Goal: Information Seeking & Learning: Learn about a topic

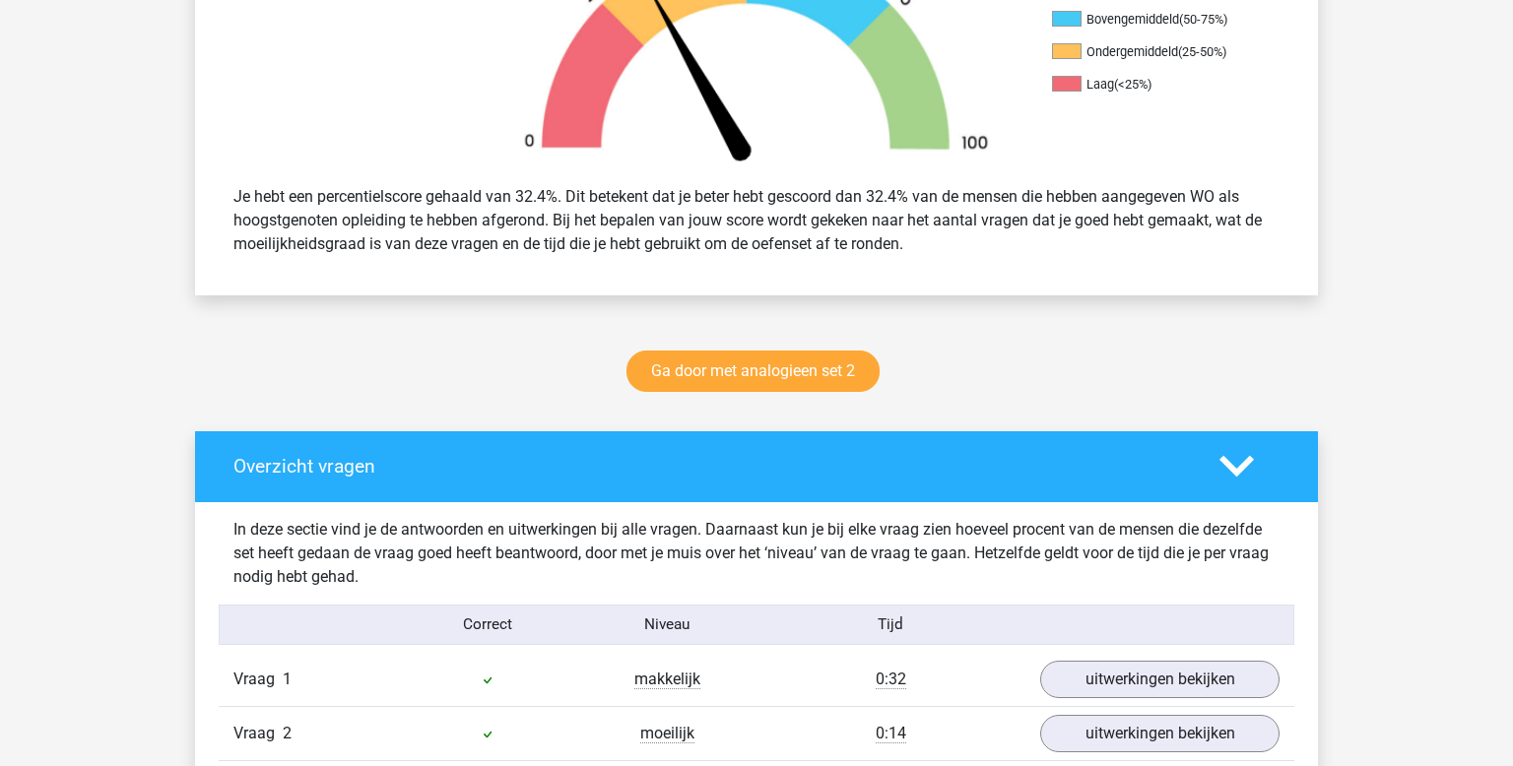
scroll to position [708, 0]
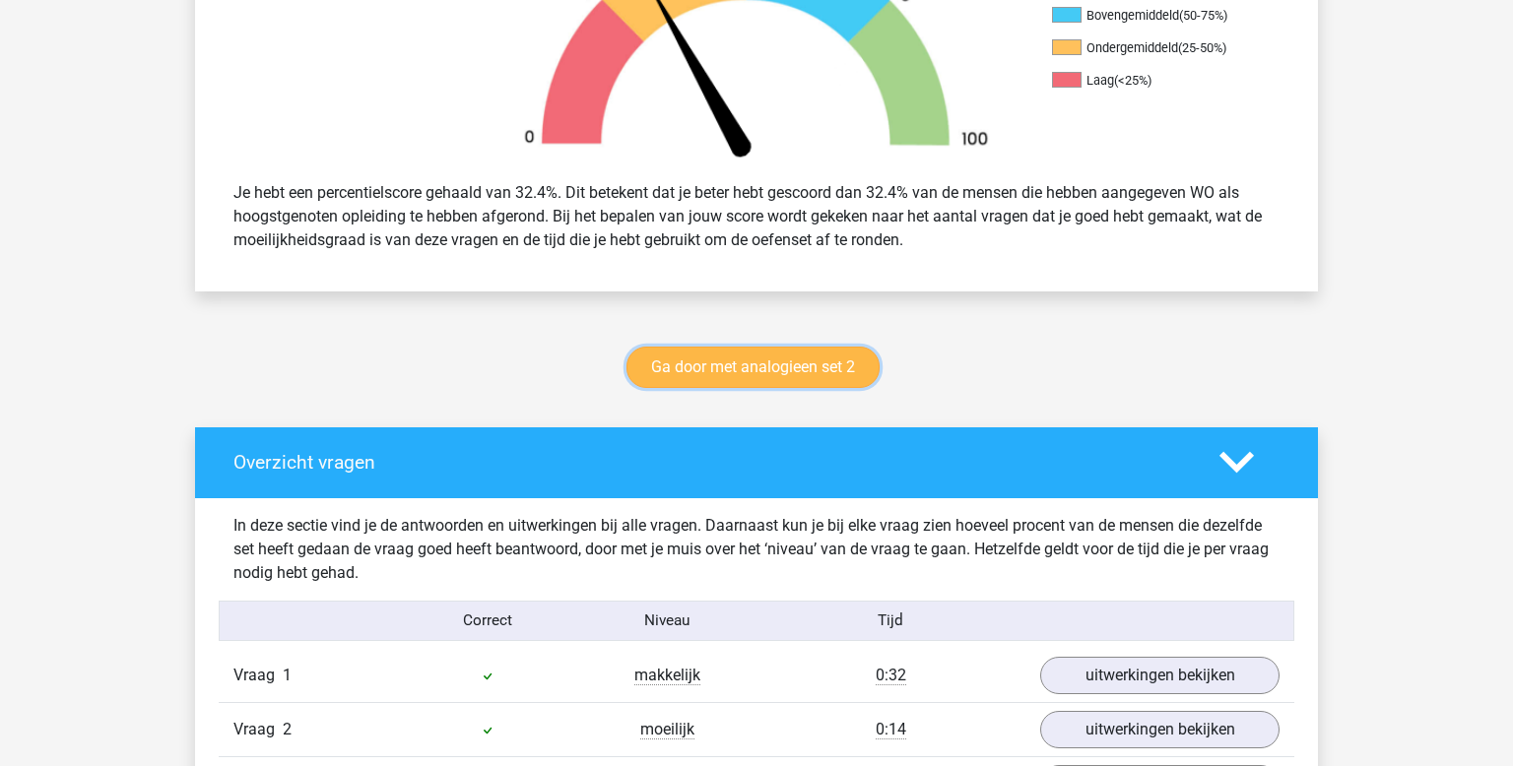
click at [827, 366] on link "Ga door met analogieen set 2" at bounding box center [753, 367] width 253 height 41
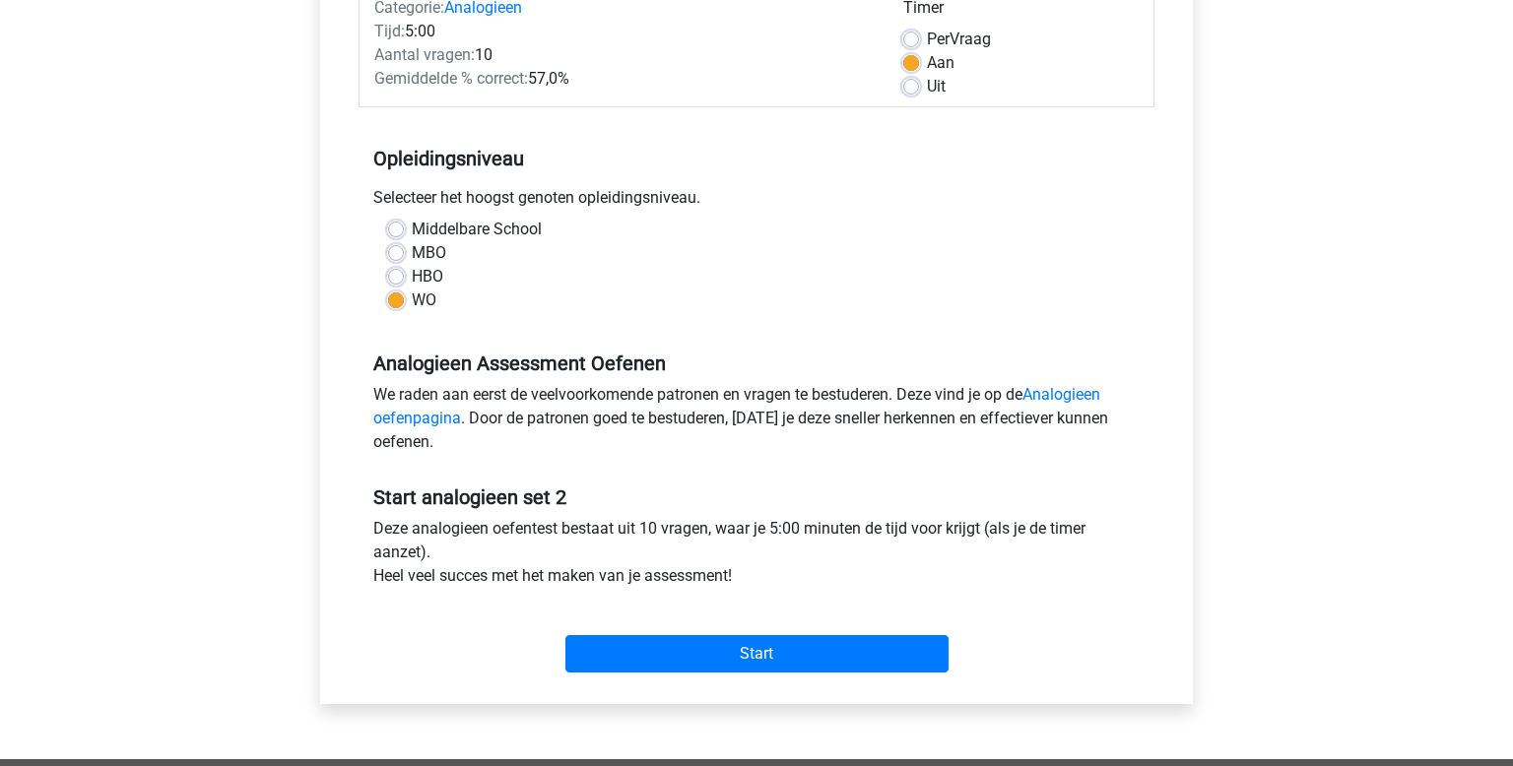
scroll to position [280, 0]
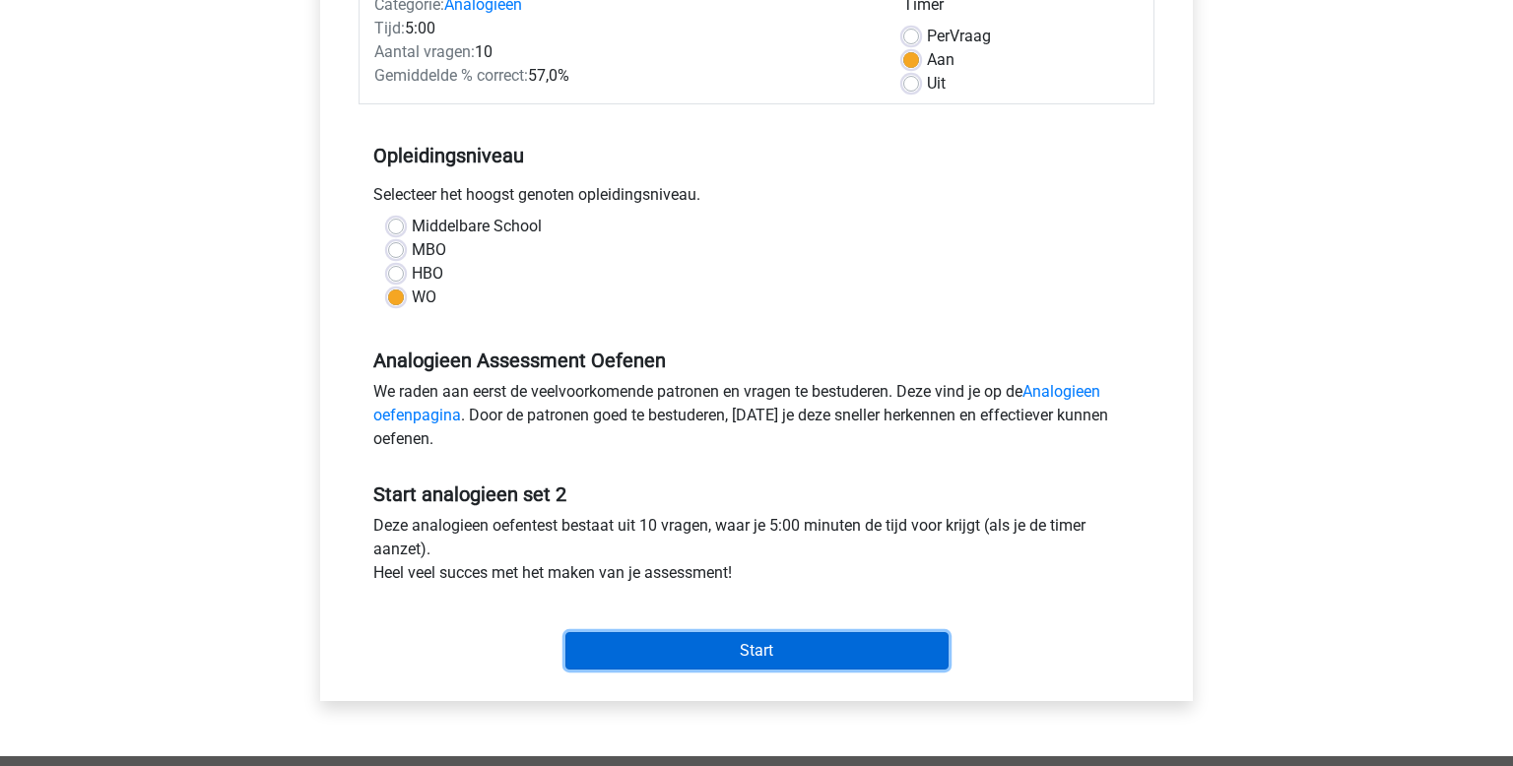
click at [682, 668] on input "Start" at bounding box center [757, 651] width 383 height 37
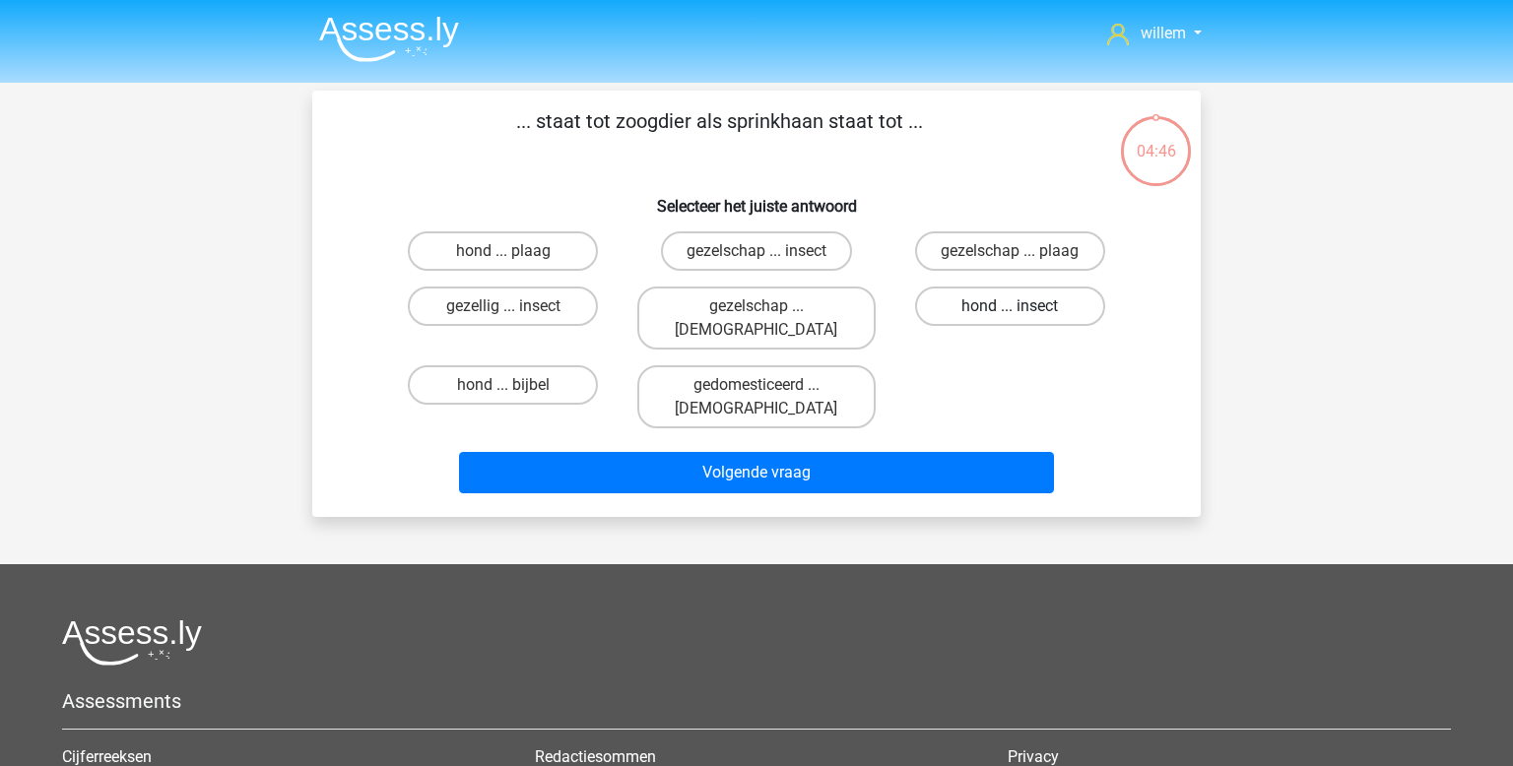
click at [1000, 291] on label "hond ... insect" at bounding box center [1010, 306] width 190 height 39
click at [1010, 306] on input "hond ... insect" at bounding box center [1016, 312] width 13 height 13
radio input "true"
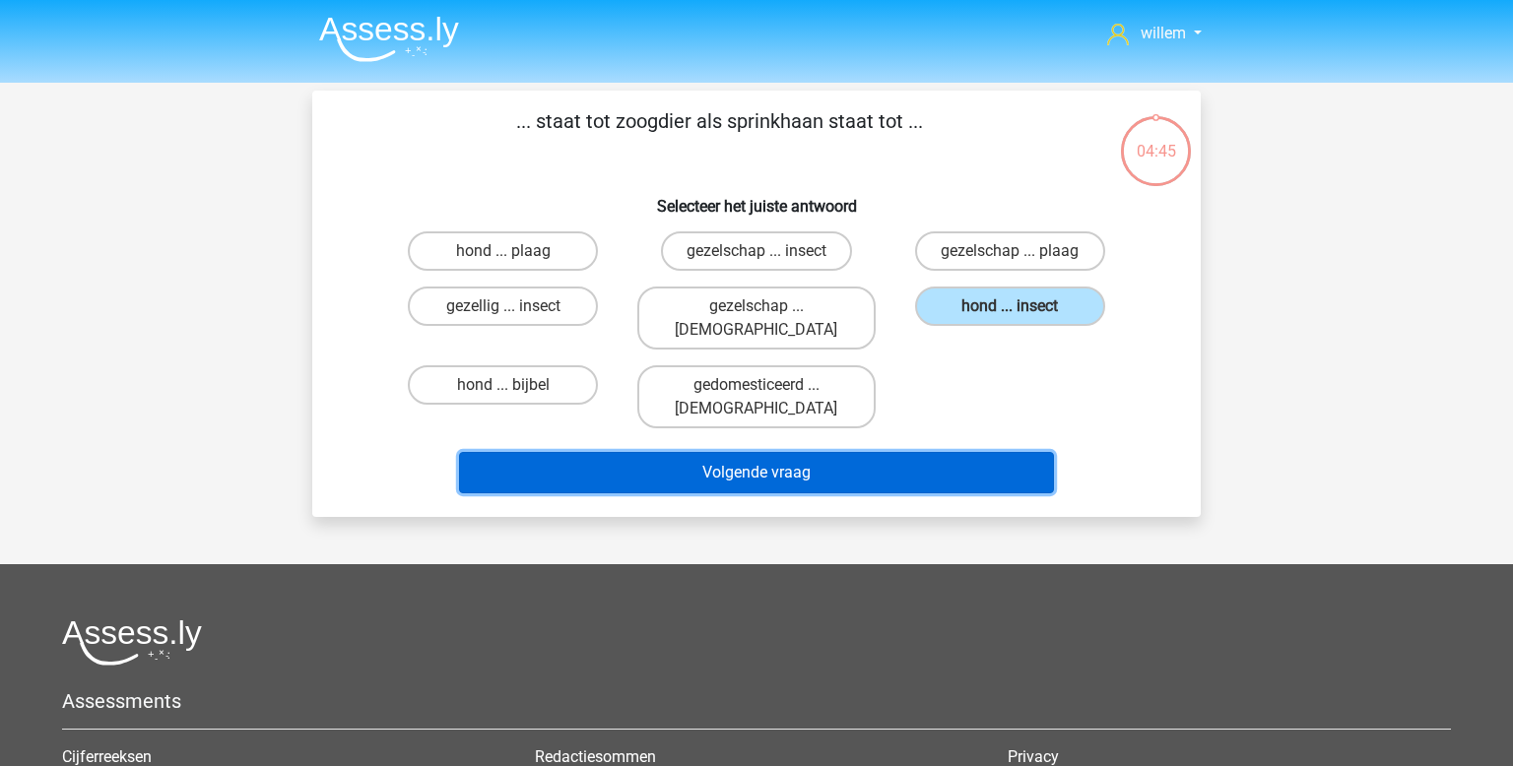
click at [874, 452] on button "Volgende vraag" at bounding box center [757, 472] width 596 height 41
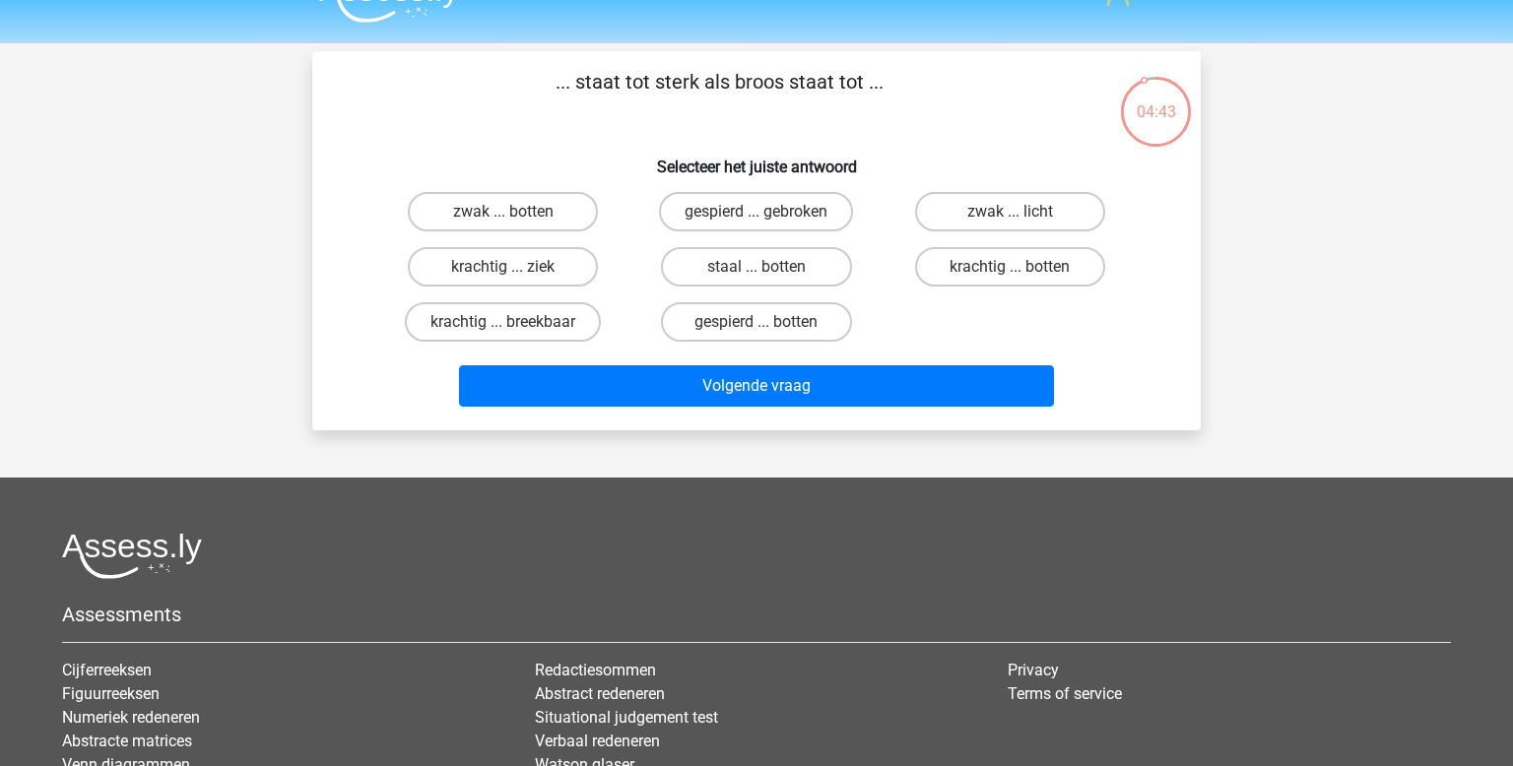
scroll to position [36, 0]
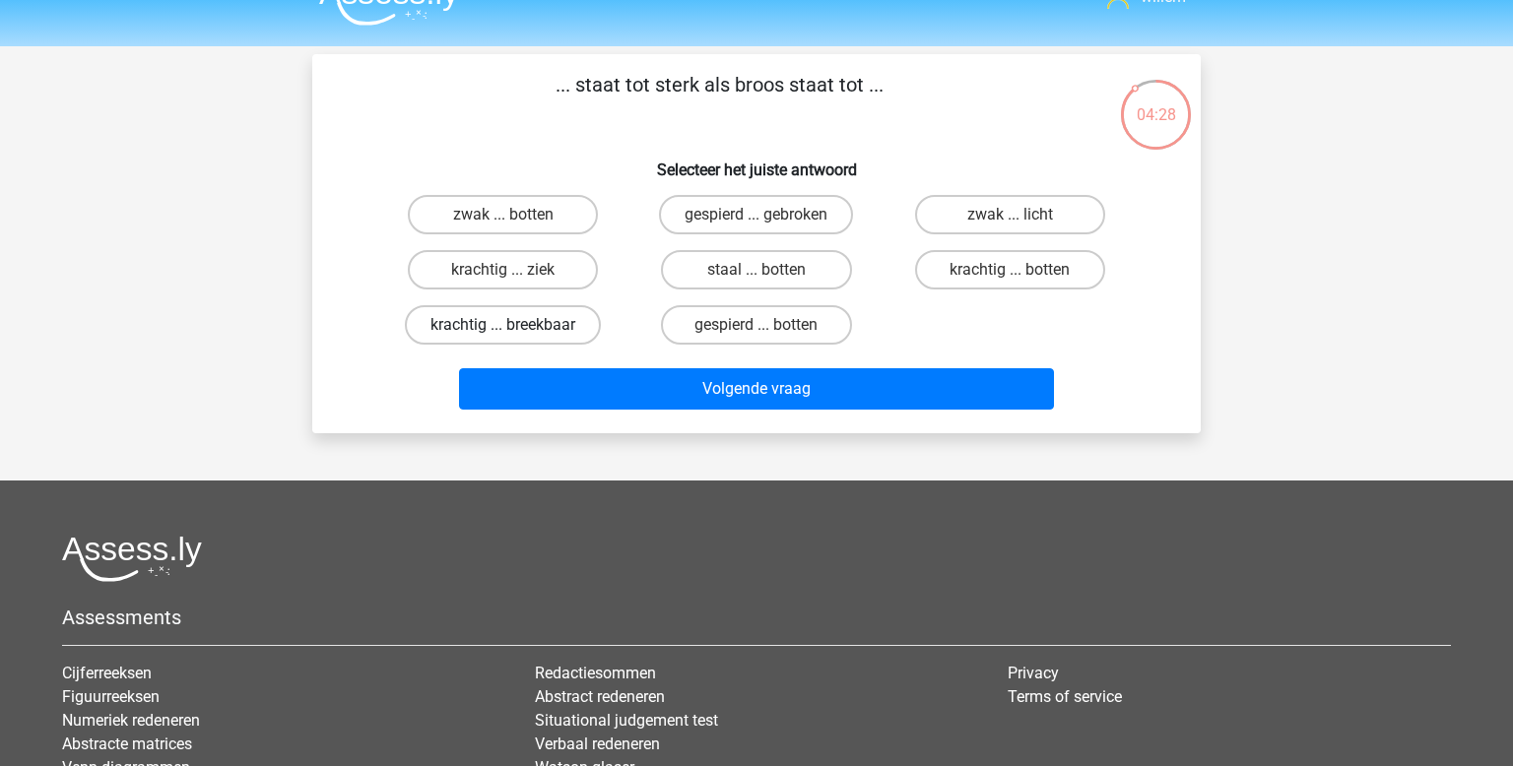
click at [494, 325] on label "krachtig ... breekbaar" at bounding box center [503, 324] width 196 height 39
click at [503, 325] on input "krachtig ... breekbaar" at bounding box center [509, 331] width 13 height 13
radio input "true"
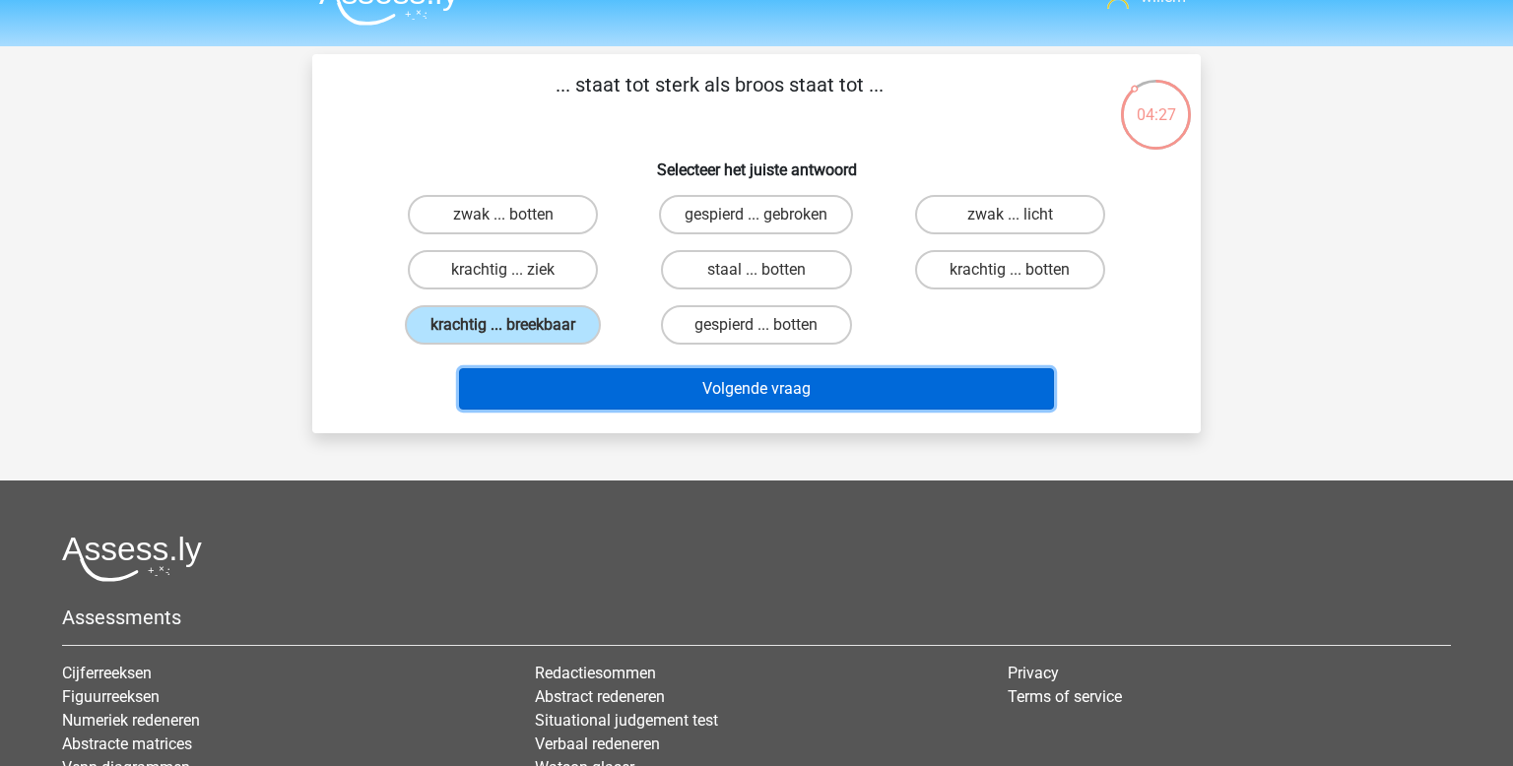
click at [657, 401] on button "Volgende vraag" at bounding box center [757, 388] width 596 height 41
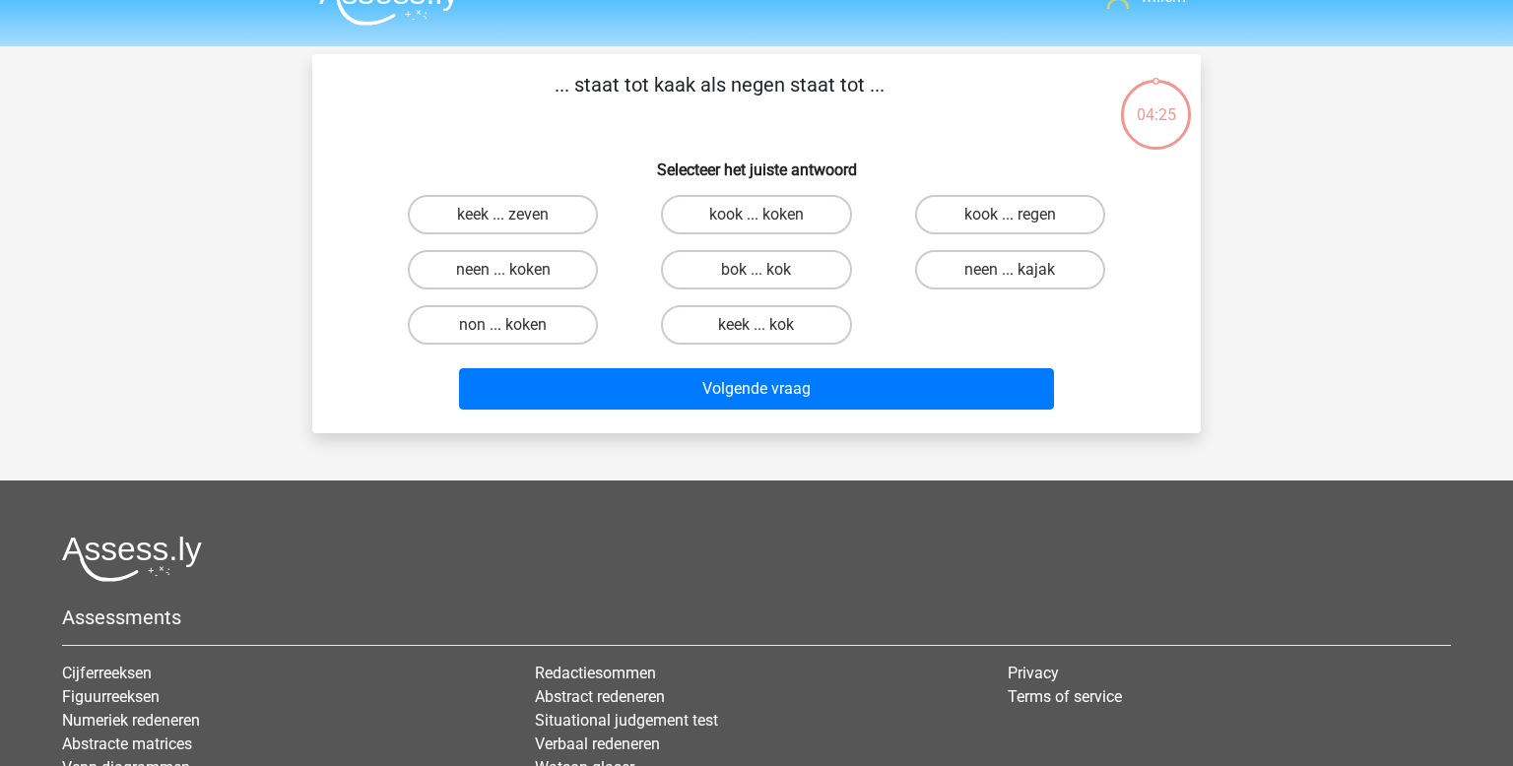
scroll to position [91, 0]
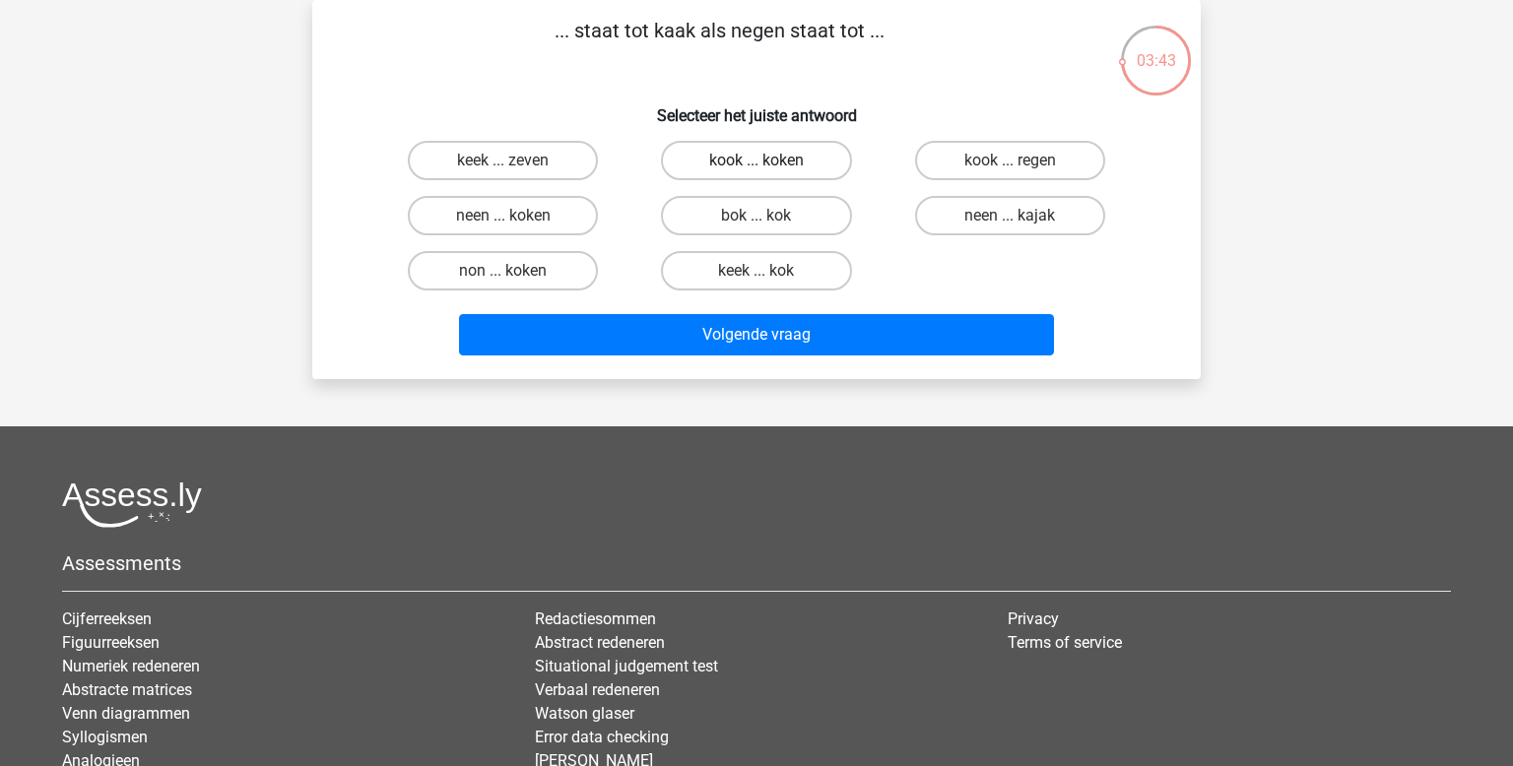
click at [780, 163] on label "kook ... koken" at bounding box center [756, 160] width 190 height 39
click at [769, 163] on input "kook ... koken" at bounding box center [763, 167] width 13 height 13
radio input "true"
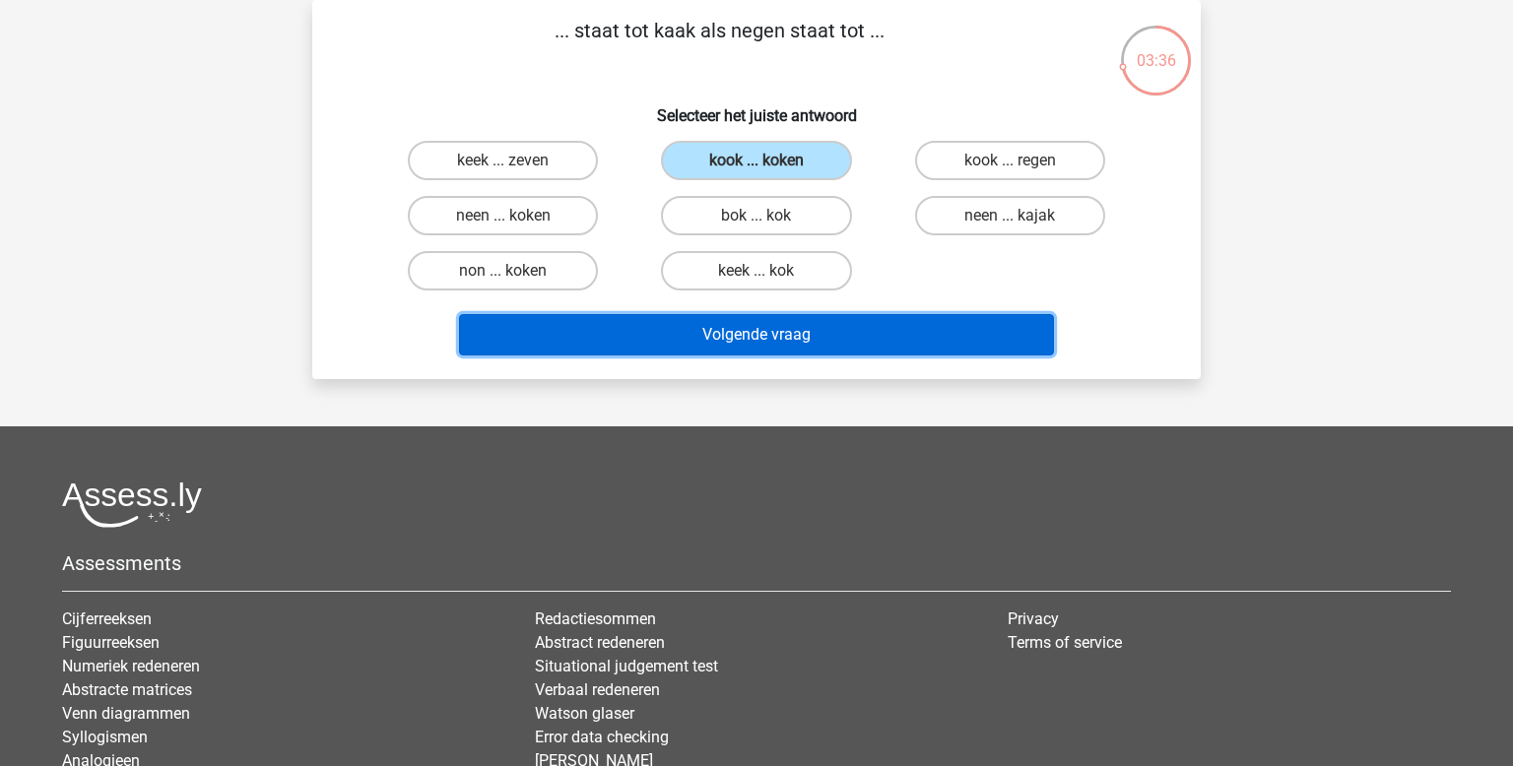
click at [780, 335] on button "Volgende vraag" at bounding box center [757, 334] width 596 height 41
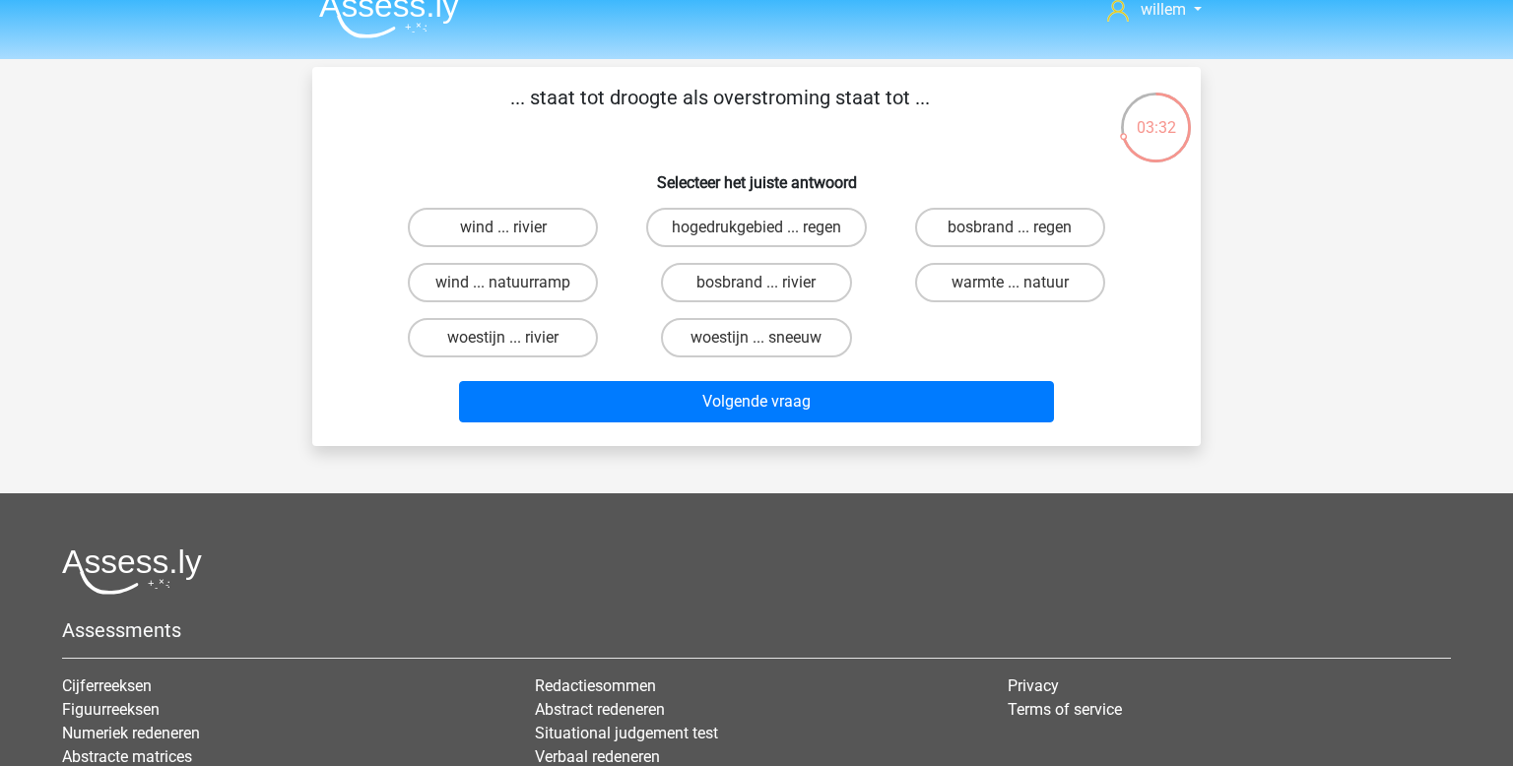
scroll to position [28, 0]
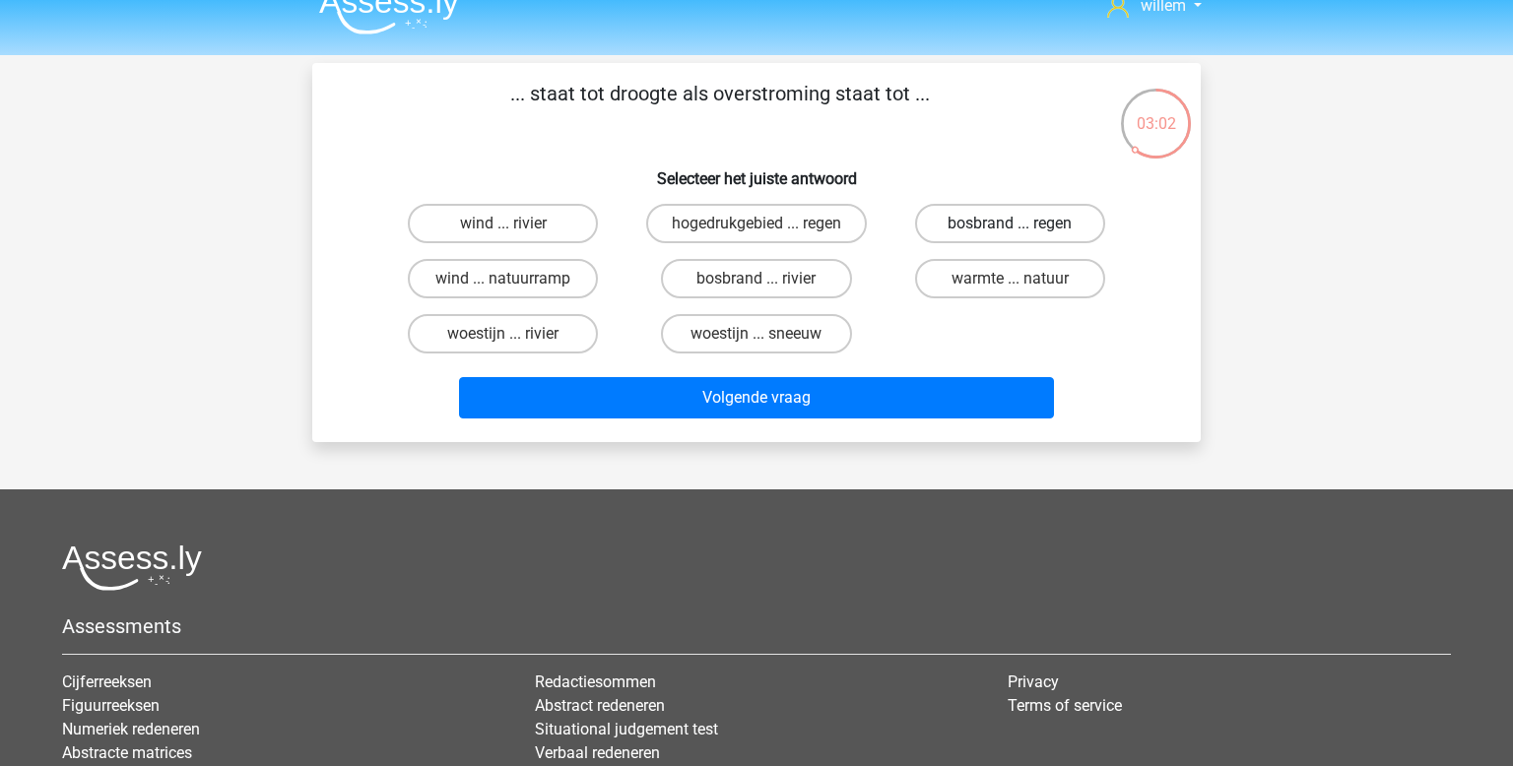
click at [993, 220] on label "bosbrand ... regen" at bounding box center [1010, 223] width 190 height 39
click at [1010, 224] on input "bosbrand ... regen" at bounding box center [1016, 230] width 13 height 13
radio input "true"
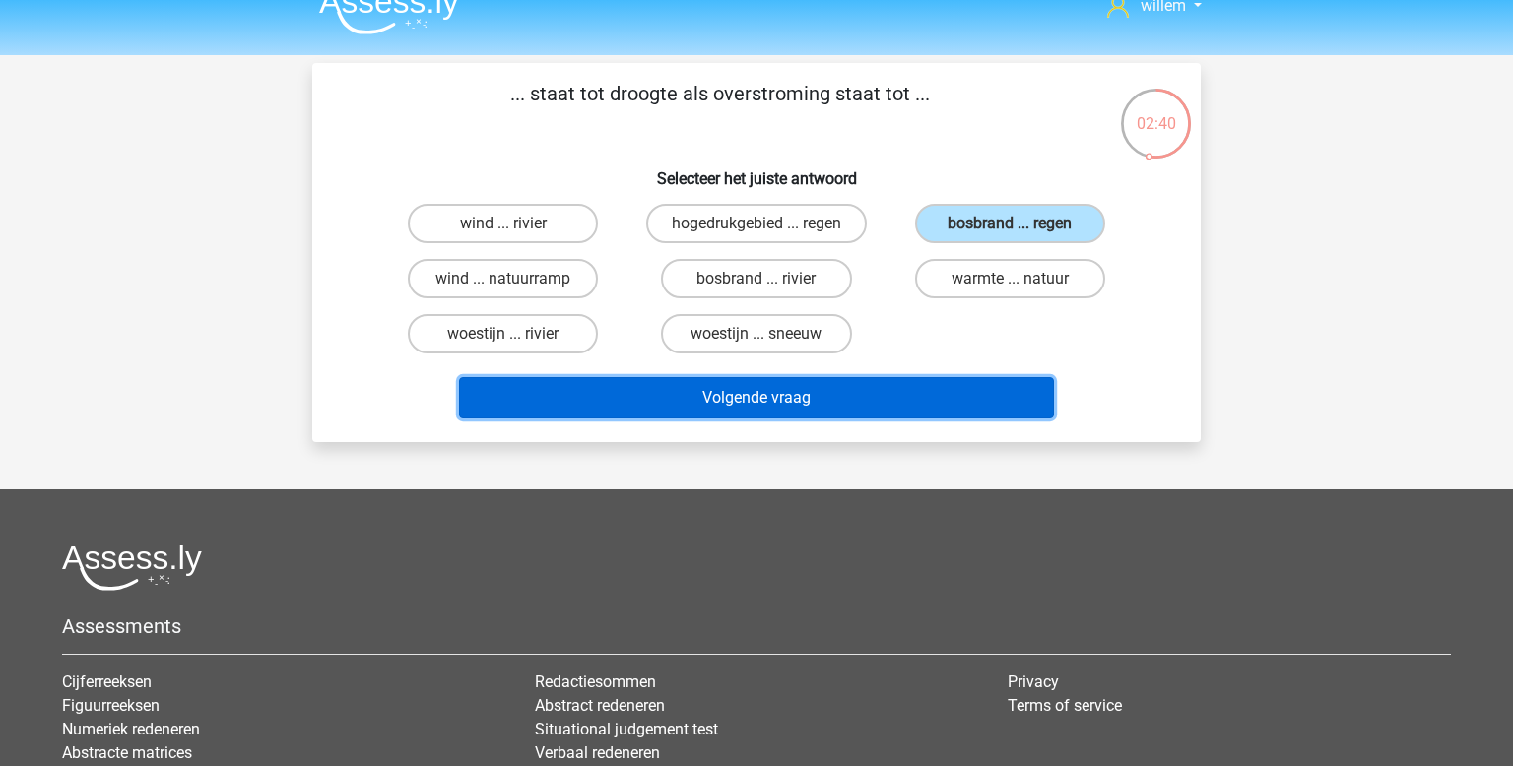
click at [831, 390] on button "Volgende vraag" at bounding box center [757, 397] width 596 height 41
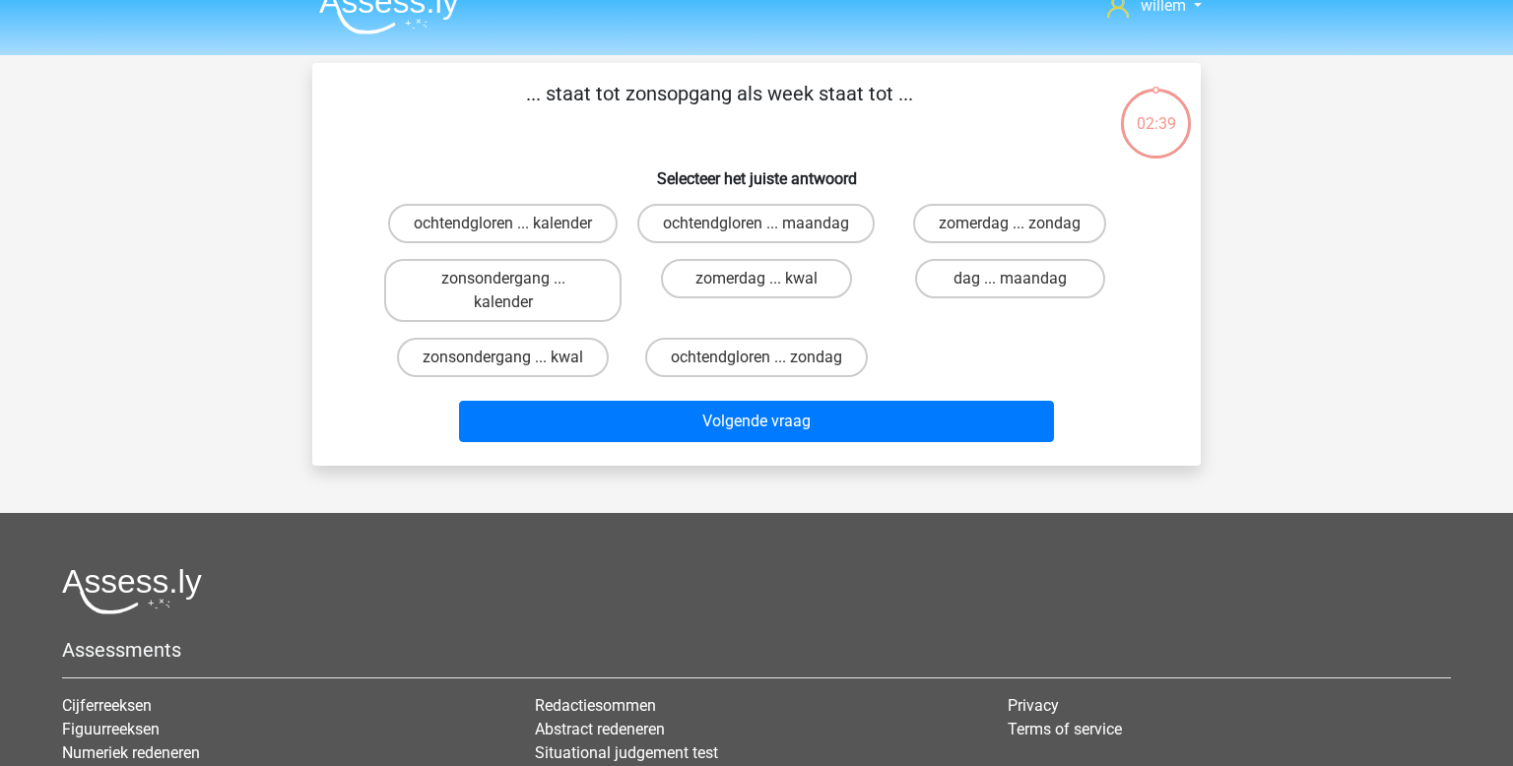
scroll to position [91, 0]
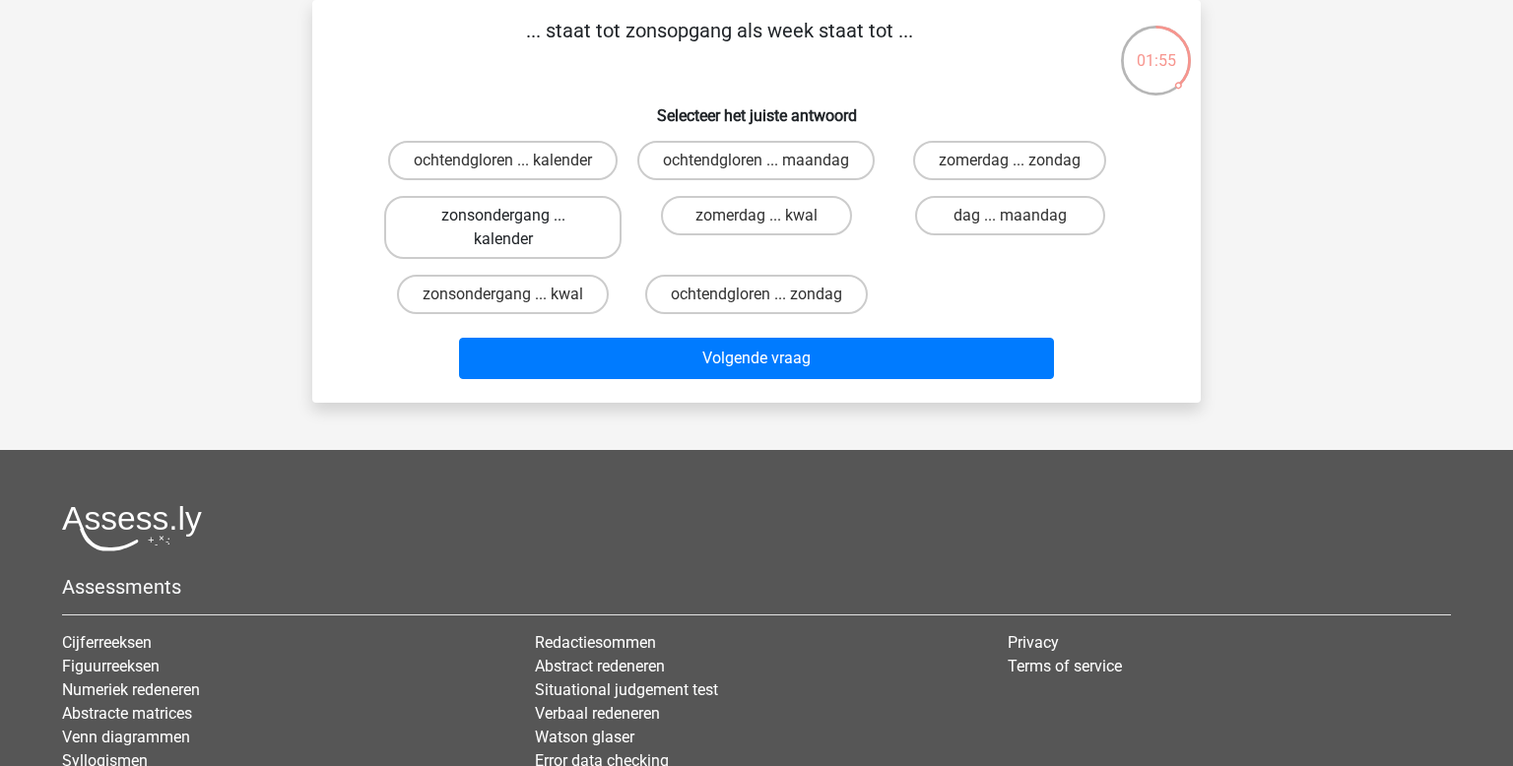
click at [477, 231] on label "zonsondergang ... kalender" at bounding box center [502, 227] width 237 height 63
click at [503, 229] on input "zonsondergang ... kalender" at bounding box center [509, 222] width 13 height 13
radio input "true"
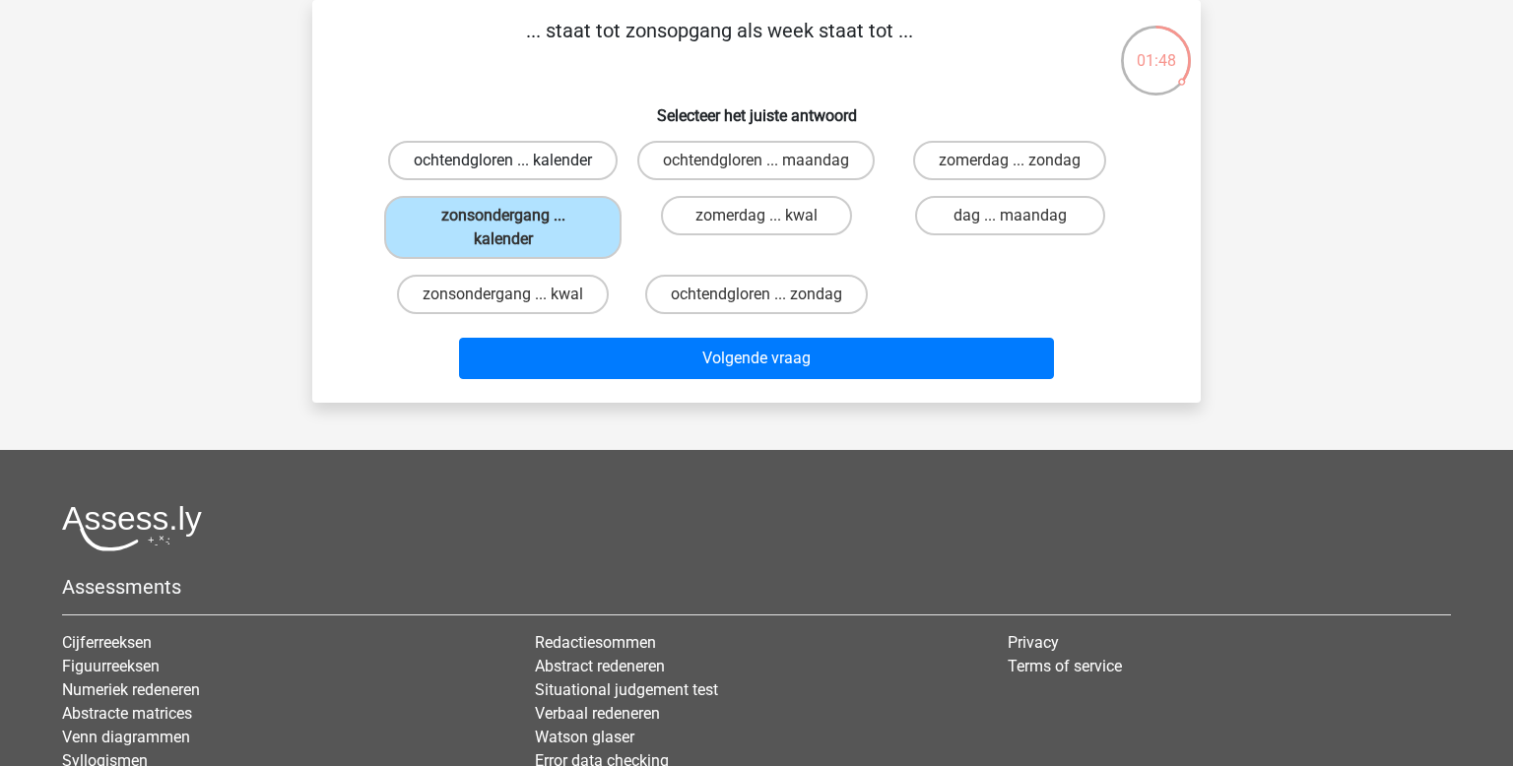
click at [540, 165] on label "ochtendgloren ... kalender" at bounding box center [503, 160] width 230 height 39
click at [516, 165] on input "ochtendgloren ... kalender" at bounding box center [509, 167] width 13 height 13
radio input "true"
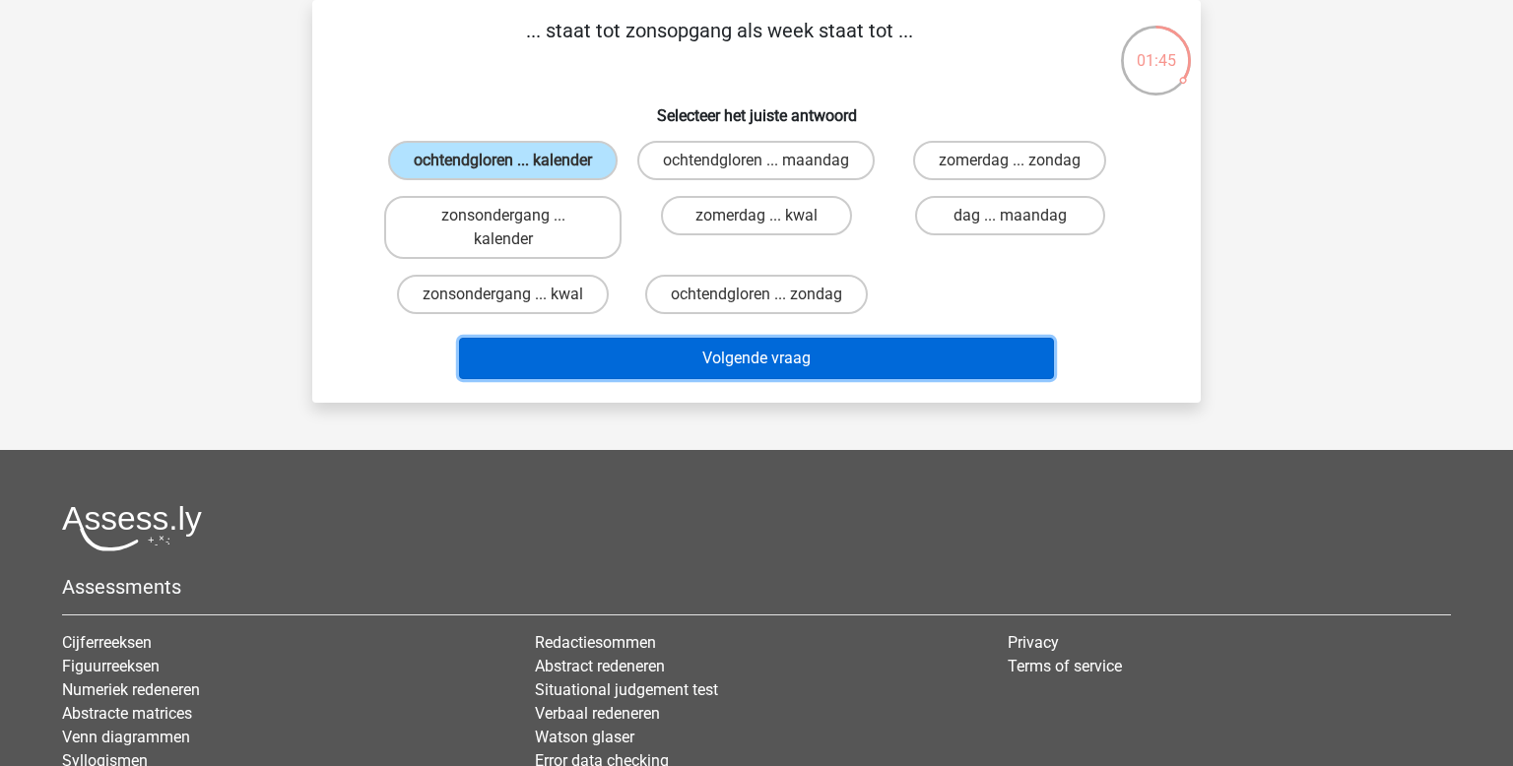
click at [707, 371] on button "Volgende vraag" at bounding box center [757, 358] width 596 height 41
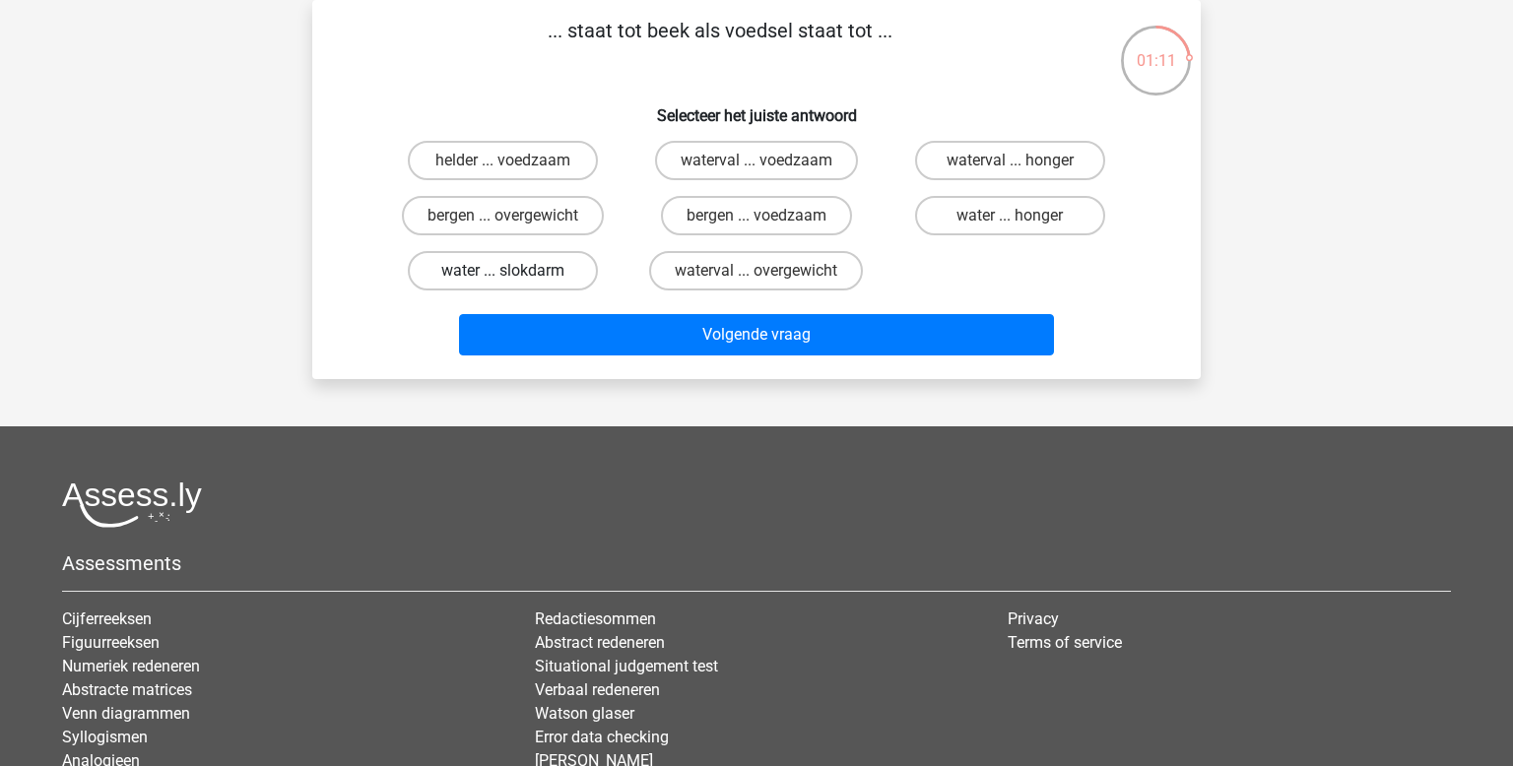
click at [477, 283] on label "water ... slokdarm" at bounding box center [503, 270] width 190 height 39
click at [503, 283] on input "water ... slokdarm" at bounding box center [509, 277] width 13 height 13
radio input "true"
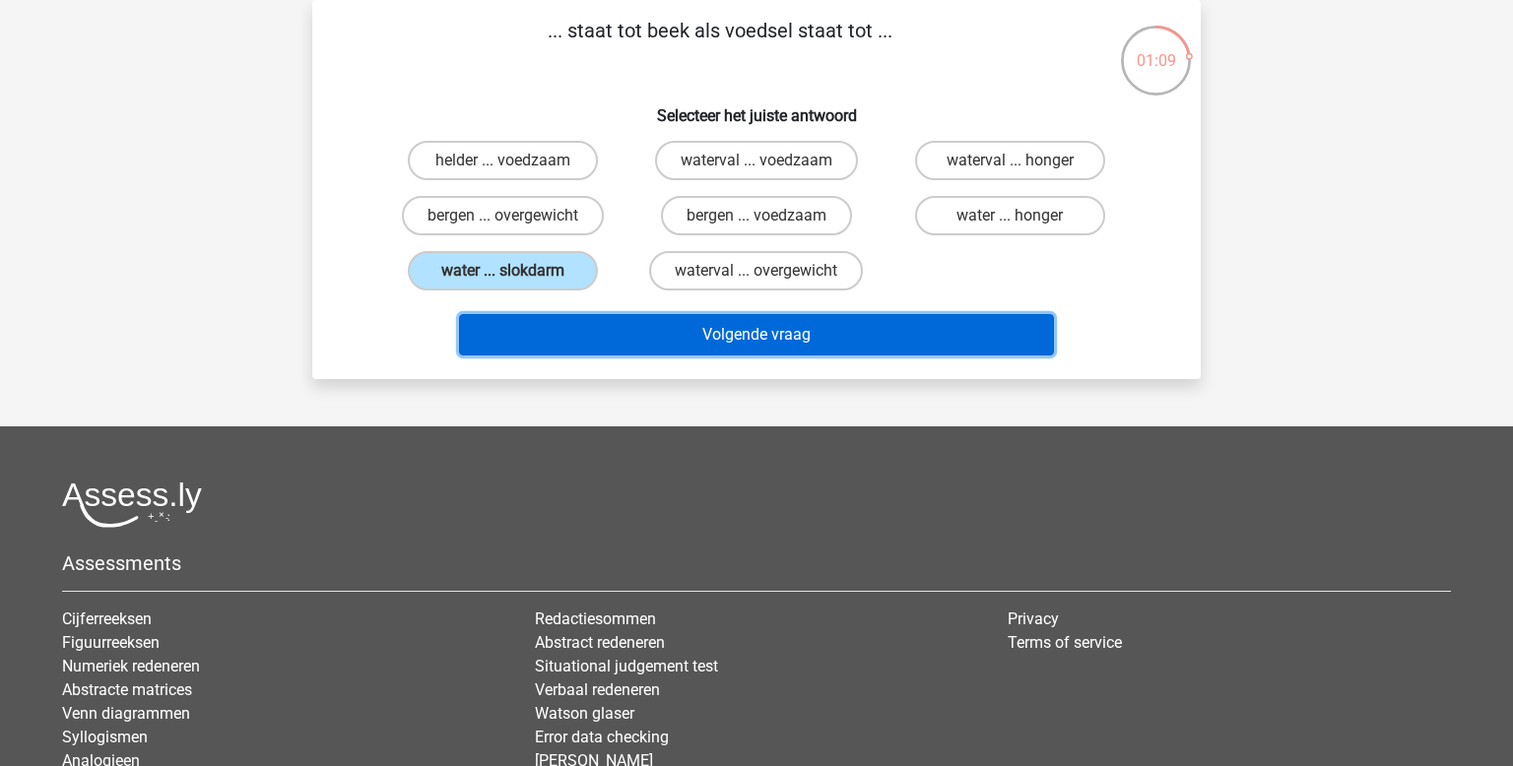
click at [700, 334] on button "Volgende vraag" at bounding box center [757, 334] width 596 height 41
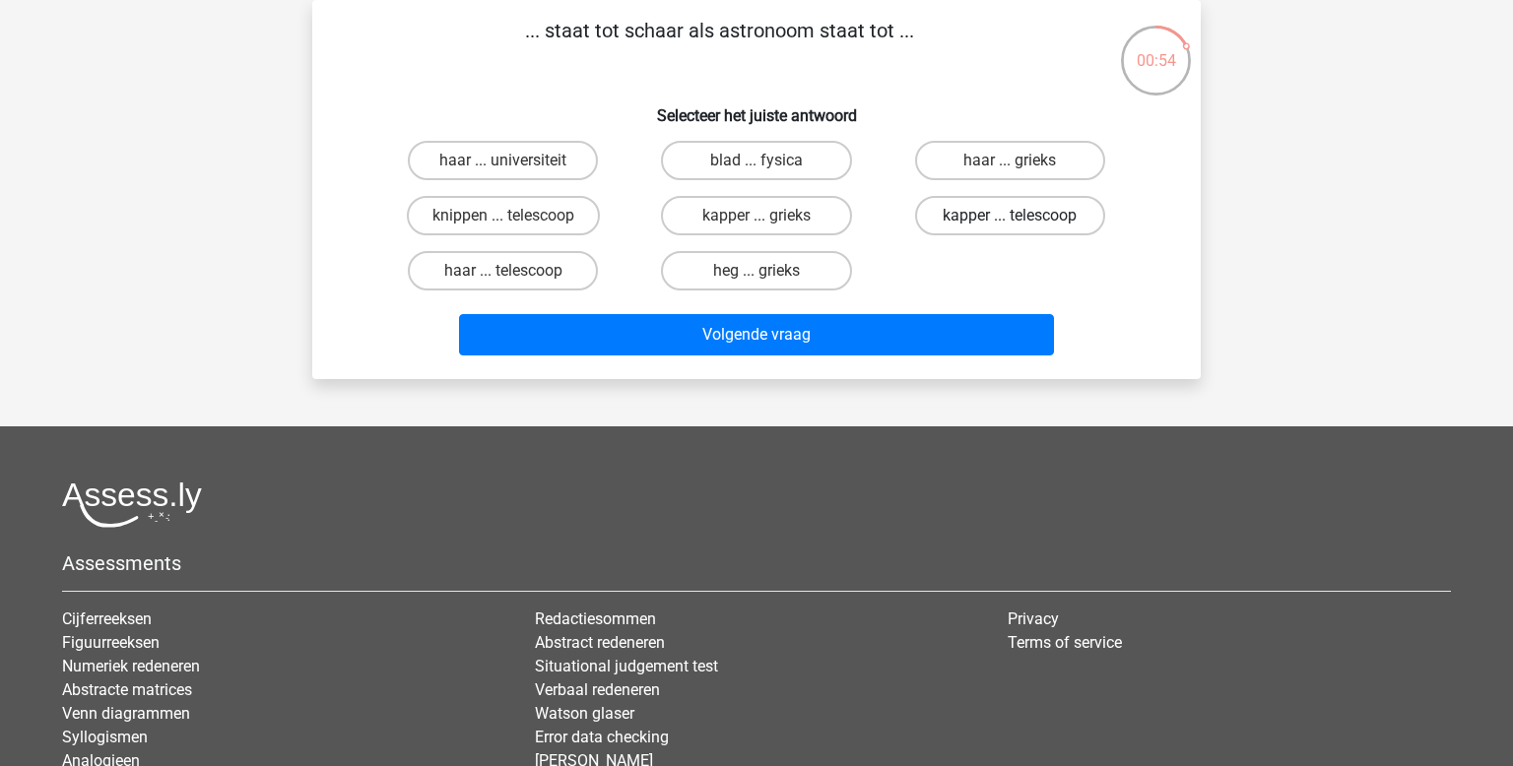
click at [1005, 225] on label "kapper ... telescoop" at bounding box center [1010, 215] width 190 height 39
click at [1010, 225] on input "kapper ... telescoop" at bounding box center [1016, 222] width 13 height 13
radio input "true"
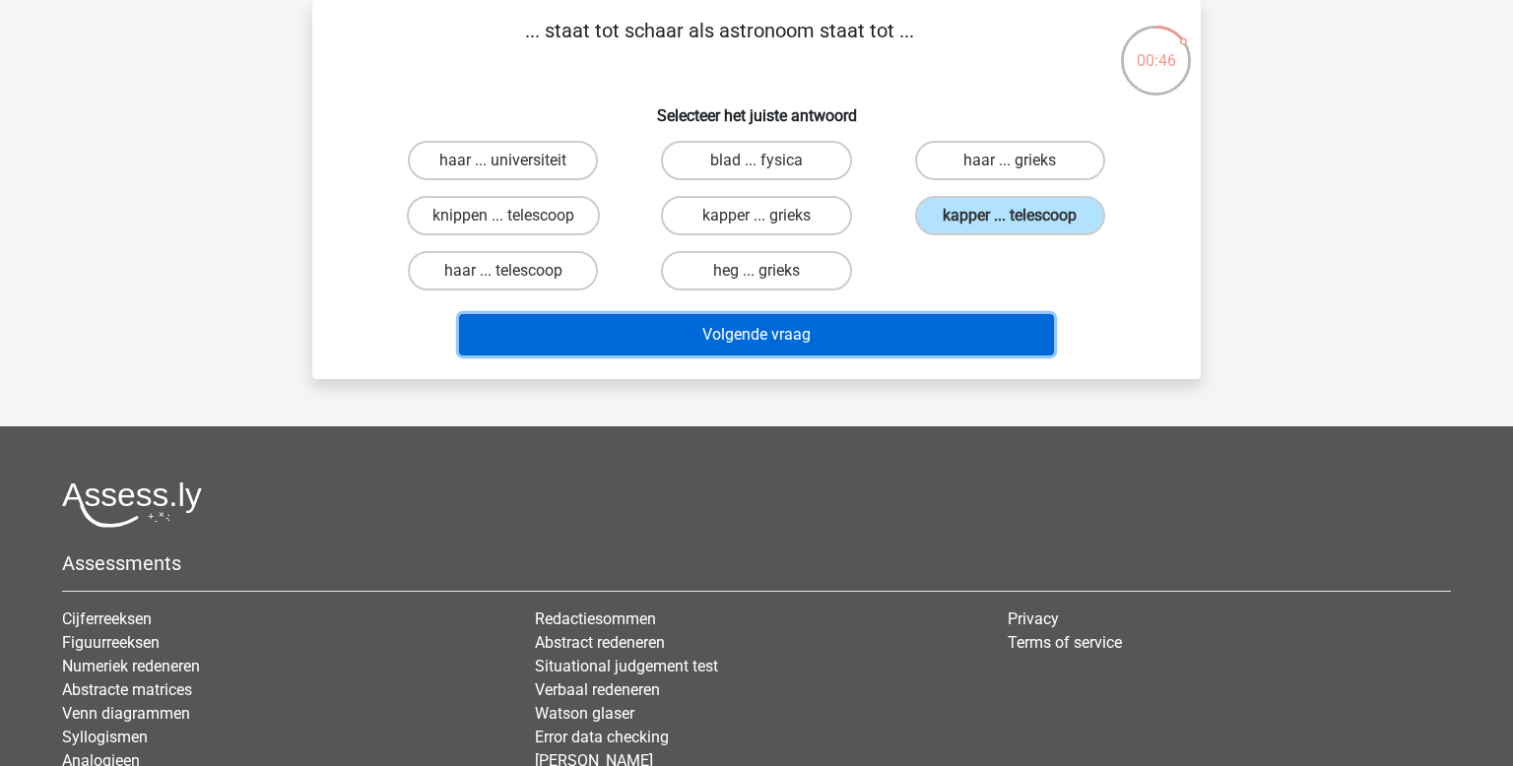
click at [782, 340] on button "Volgende vraag" at bounding box center [757, 334] width 596 height 41
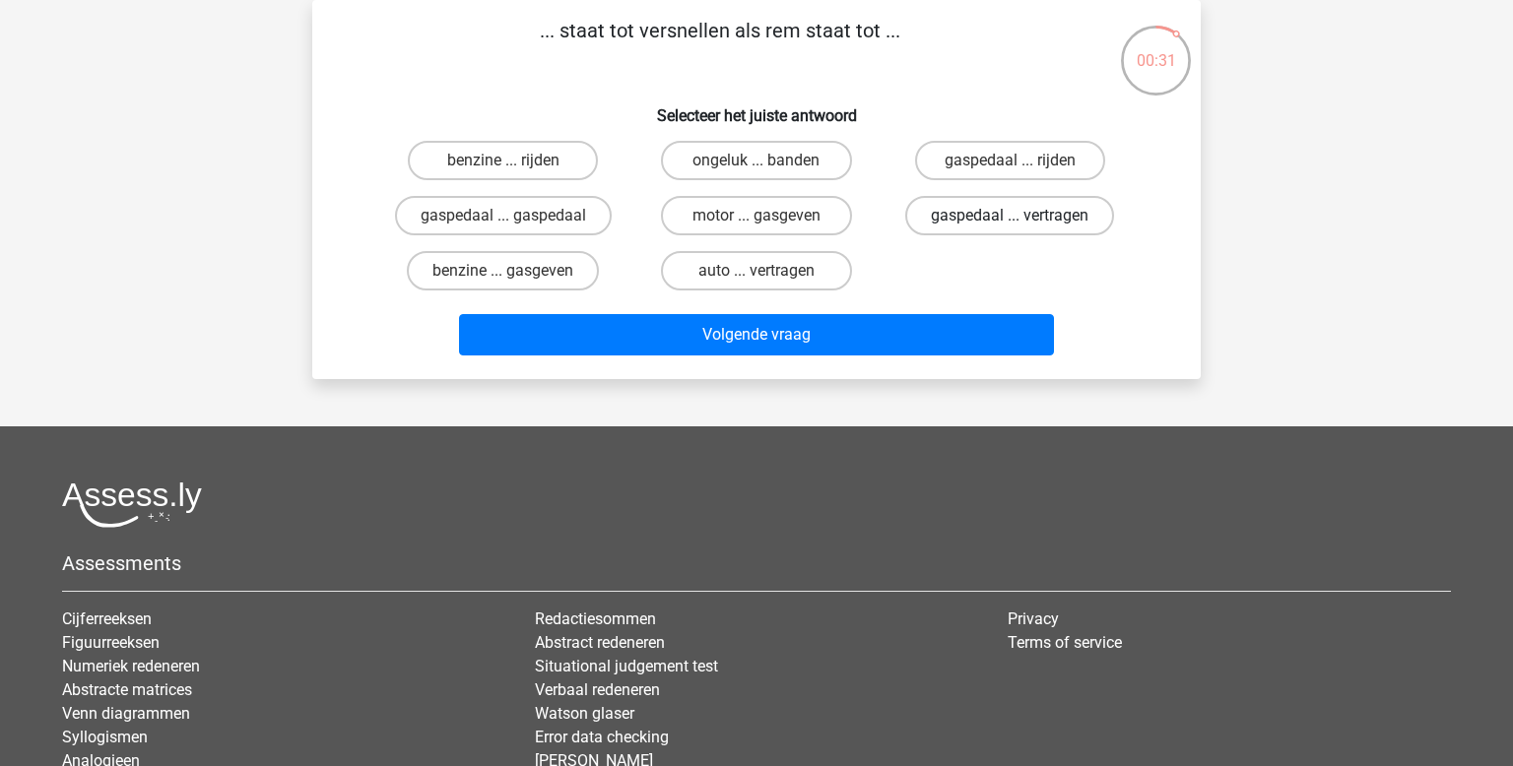
click at [942, 217] on label "gaspedaal ... vertragen" at bounding box center [1009, 215] width 209 height 39
click at [1010, 217] on input "gaspedaal ... vertragen" at bounding box center [1016, 222] width 13 height 13
radio input "true"
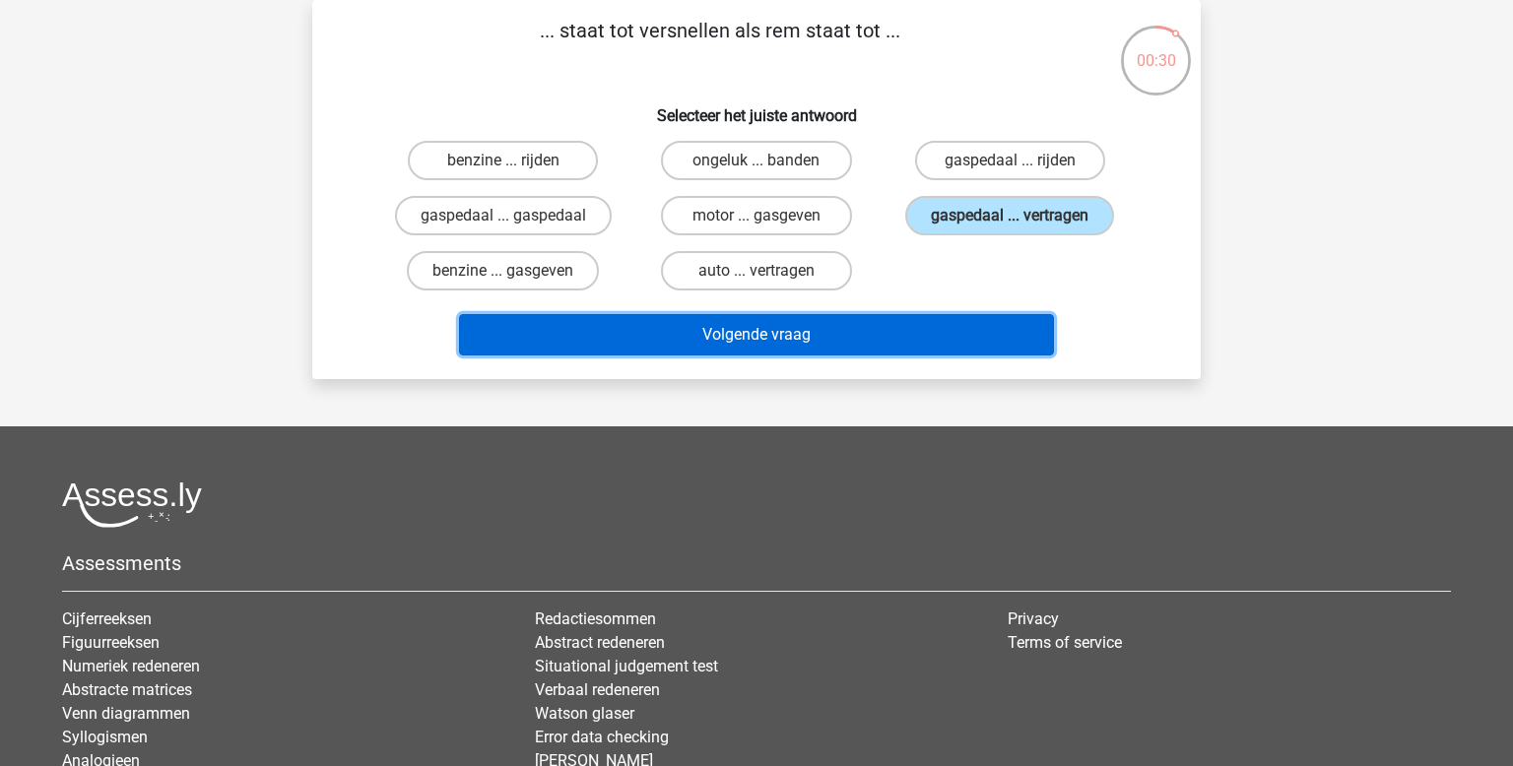
click at [816, 342] on button "Volgende vraag" at bounding box center [757, 334] width 596 height 41
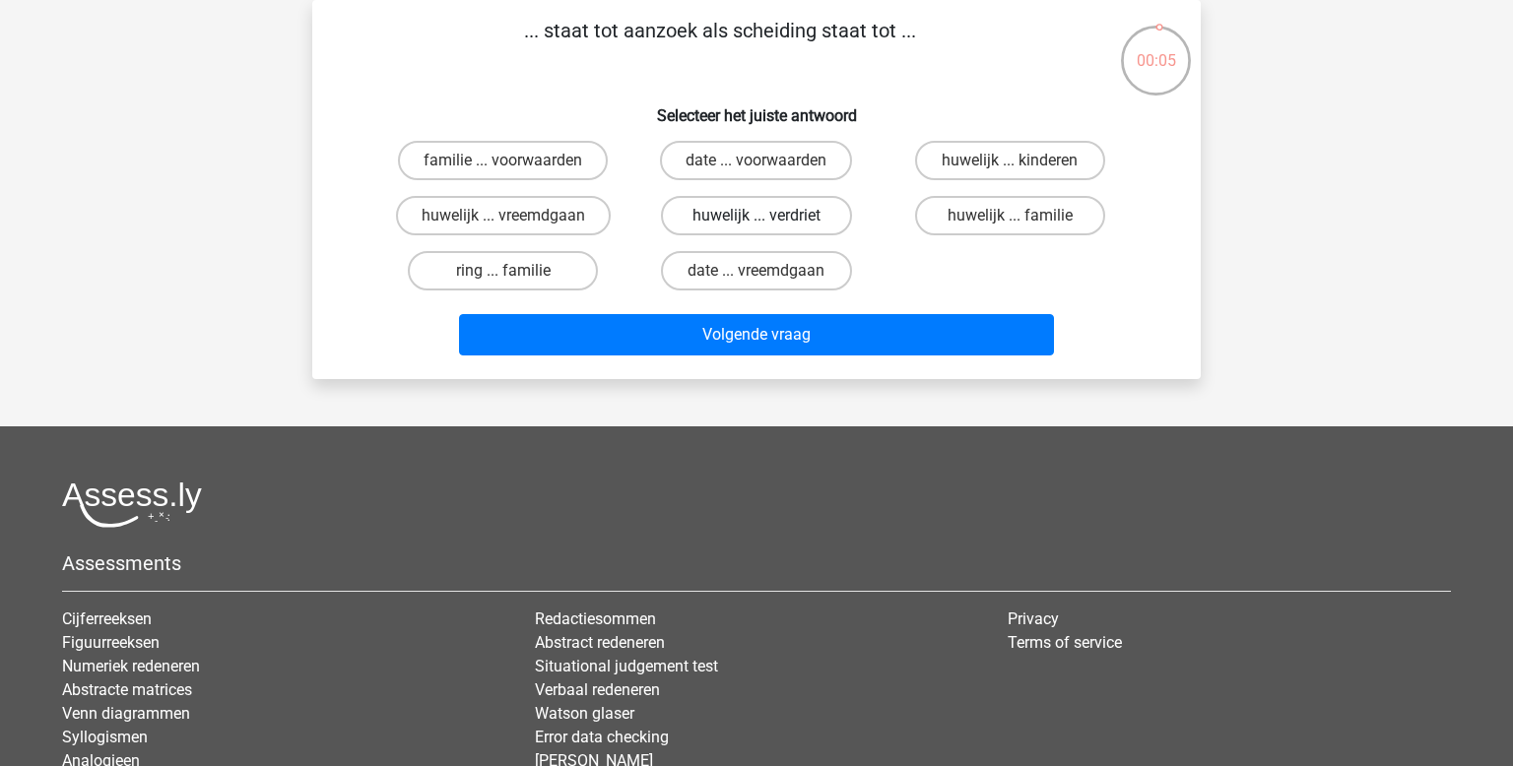
click at [733, 210] on label "huwelijk ... verdriet" at bounding box center [756, 215] width 190 height 39
click at [757, 216] on input "huwelijk ... verdriet" at bounding box center [763, 222] width 13 height 13
radio input "true"
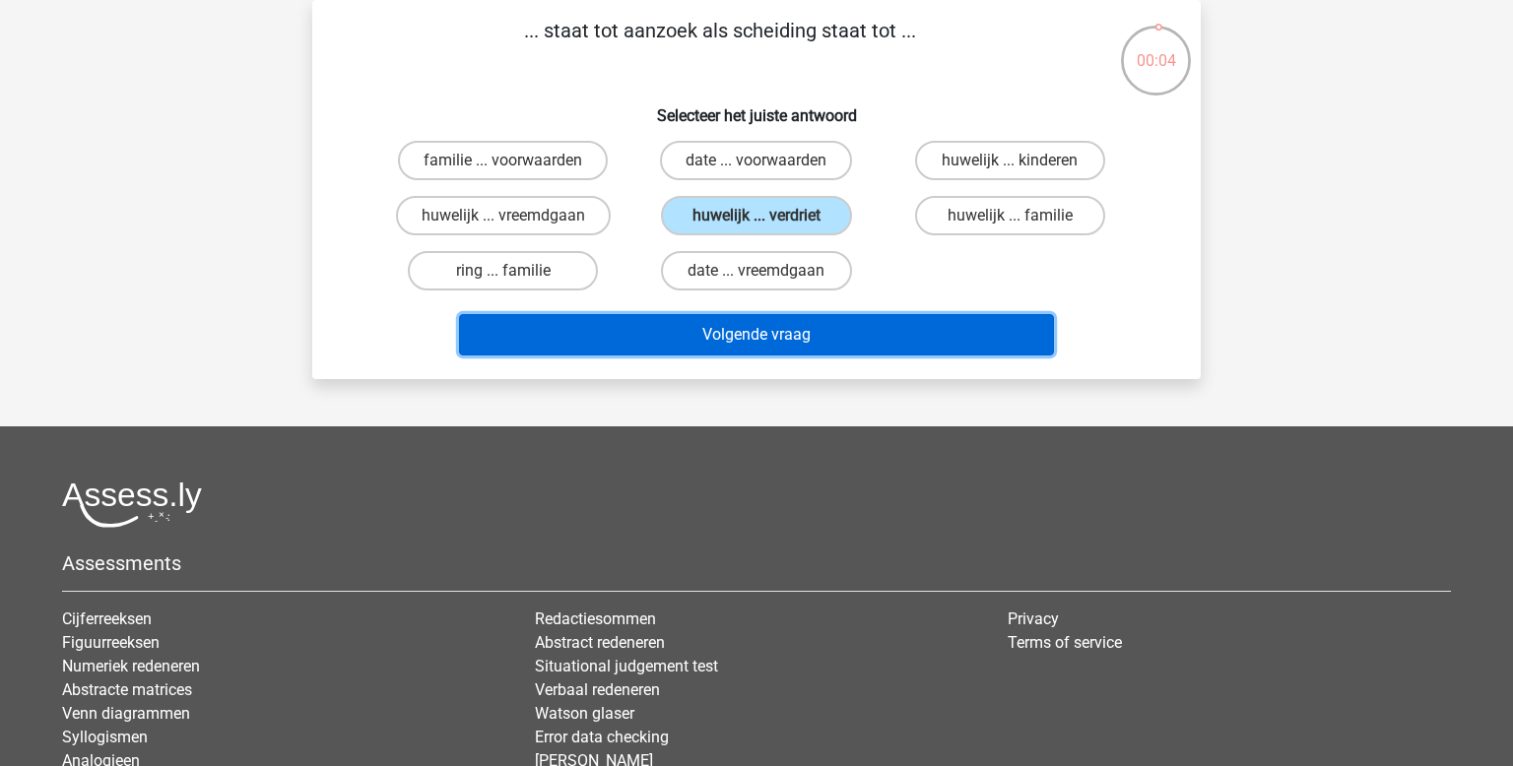
click at [740, 337] on button "Volgende vraag" at bounding box center [757, 334] width 596 height 41
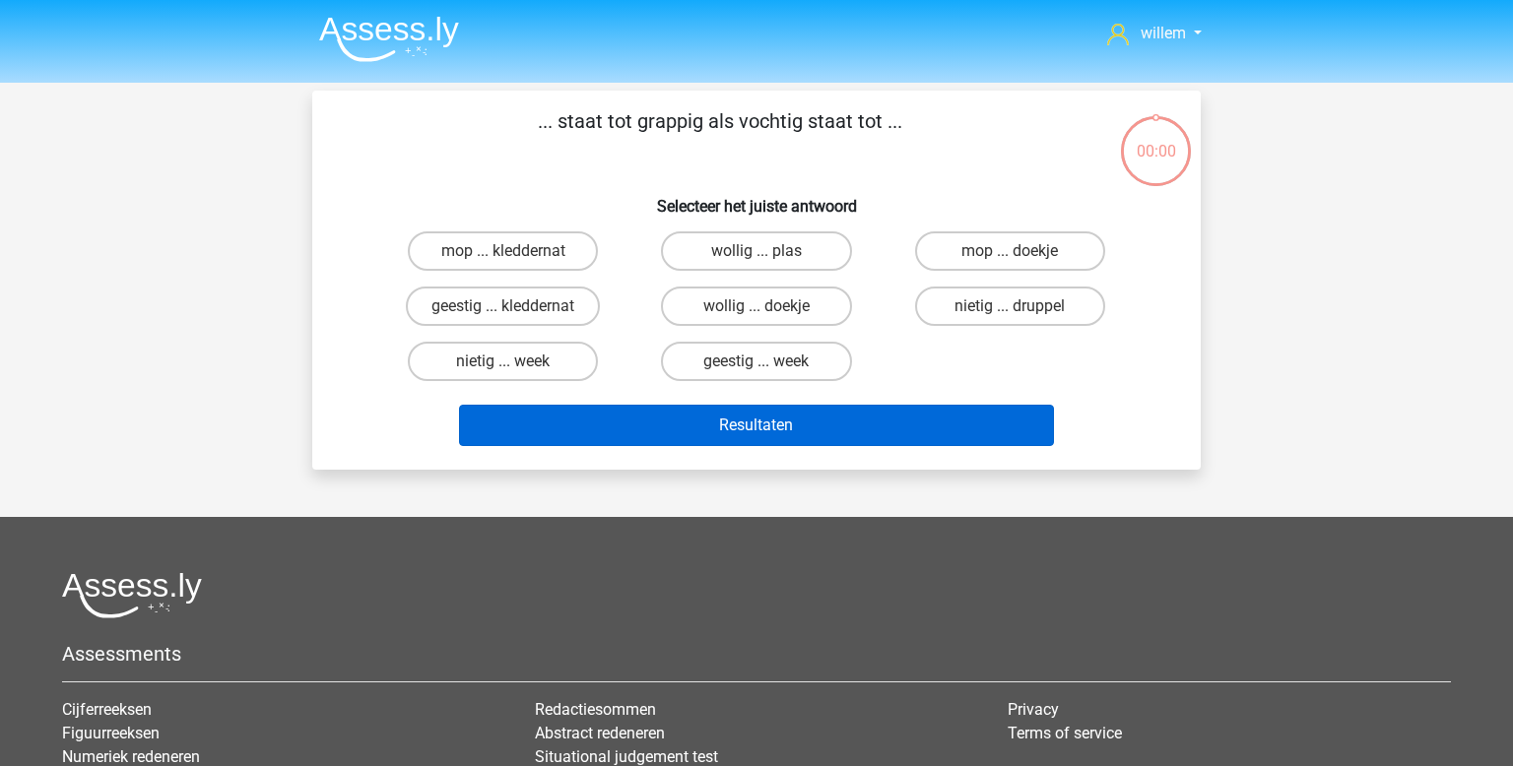
scroll to position [91, 0]
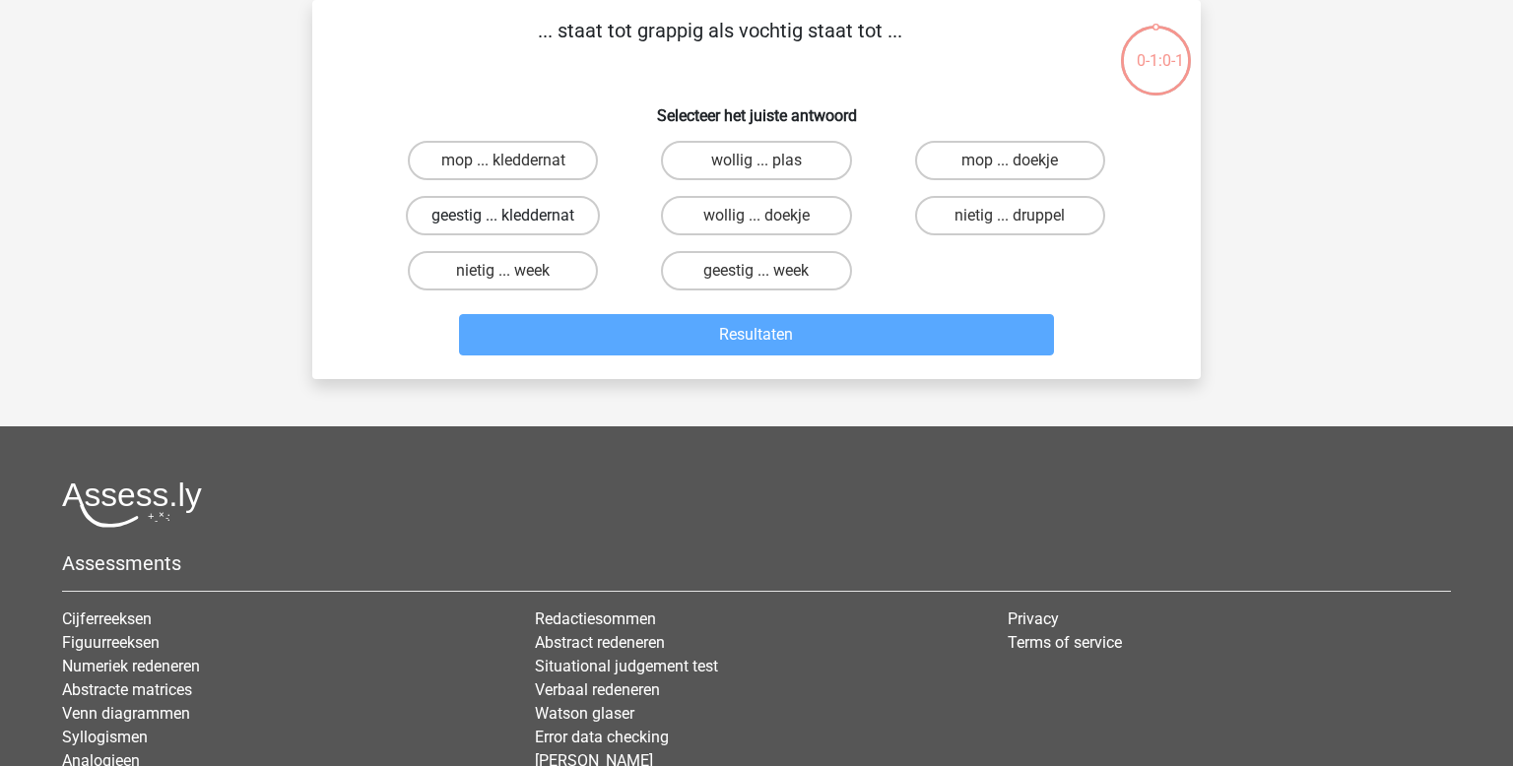
click at [521, 210] on label "geestig ... kleddernat" at bounding box center [503, 215] width 194 height 39
click at [516, 216] on input "geestig ... kleddernat" at bounding box center [509, 222] width 13 height 13
radio input "true"
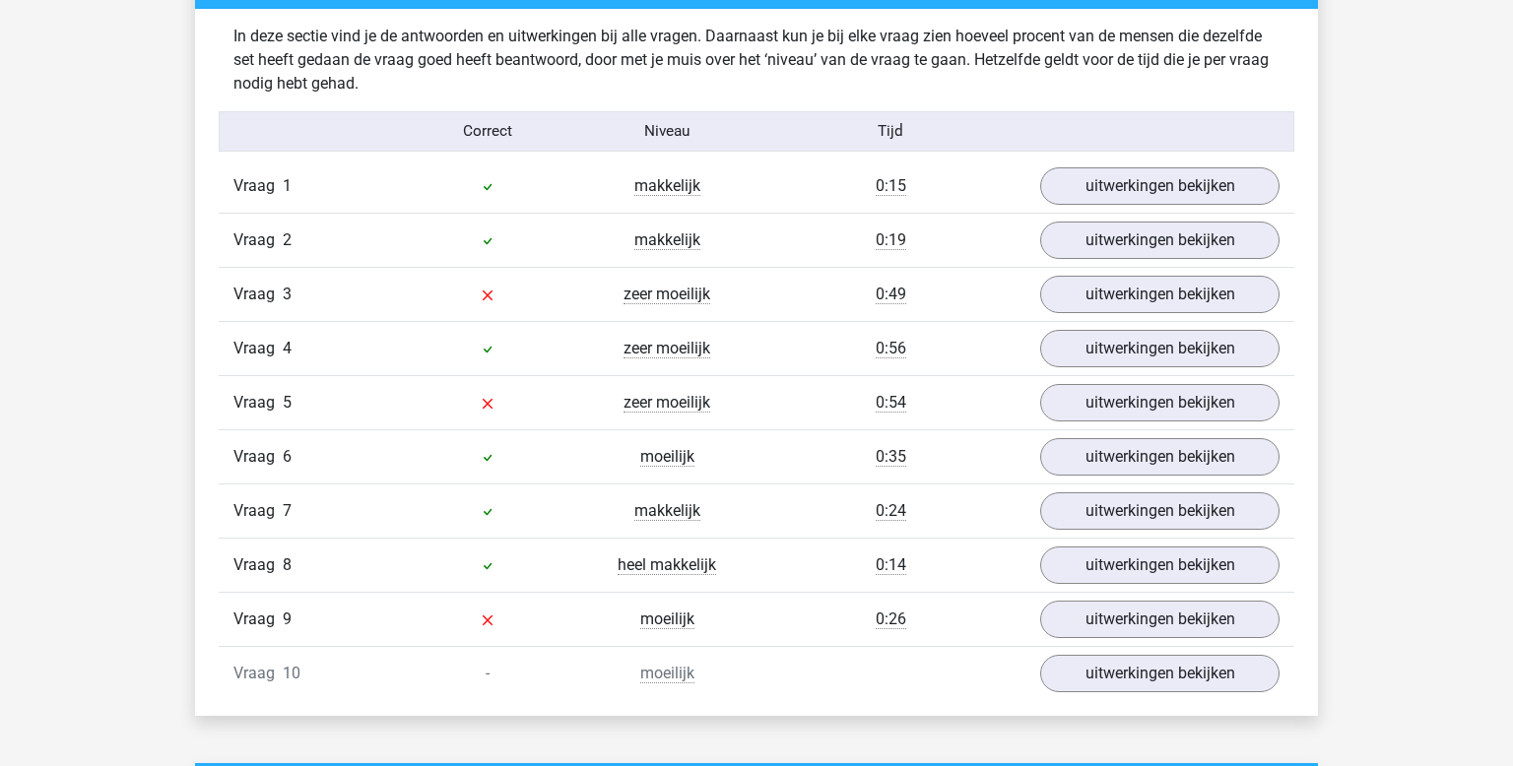
scroll to position [1200, 0]
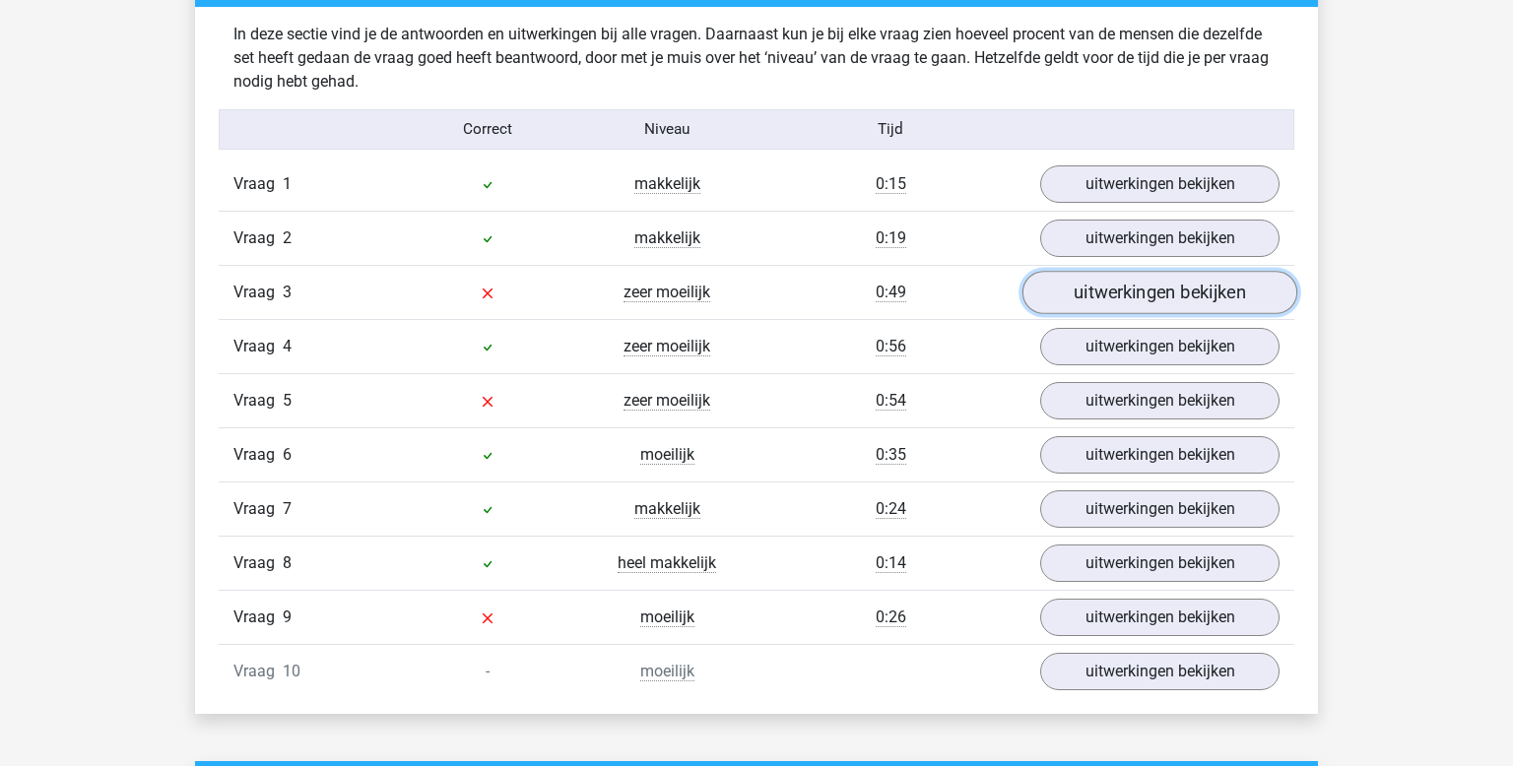
click at [1100, 286] on link "uitwerkingen bekijken" at bounding box center [1160, 292] width 275 height 43
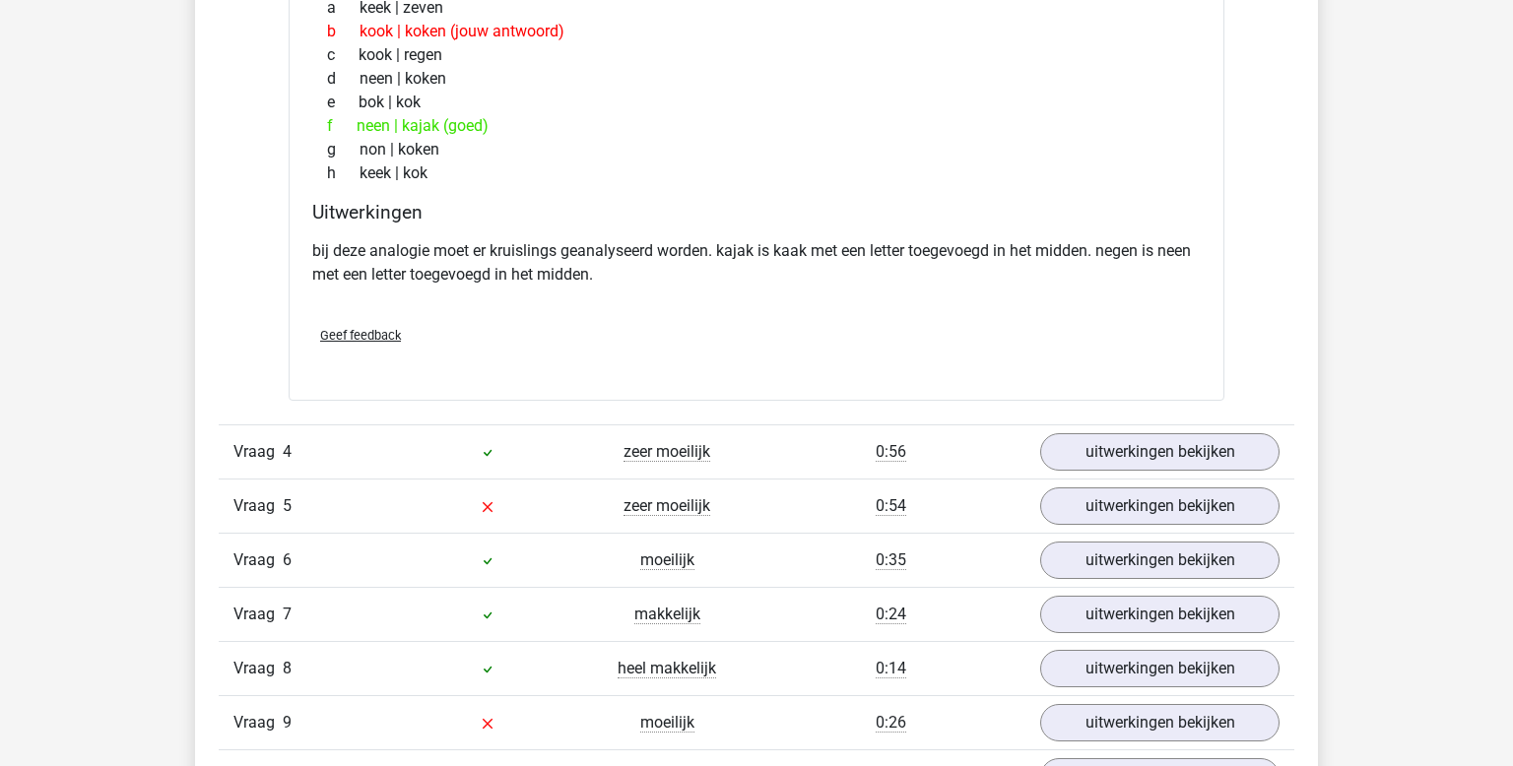
scroll to position [1629, 0]
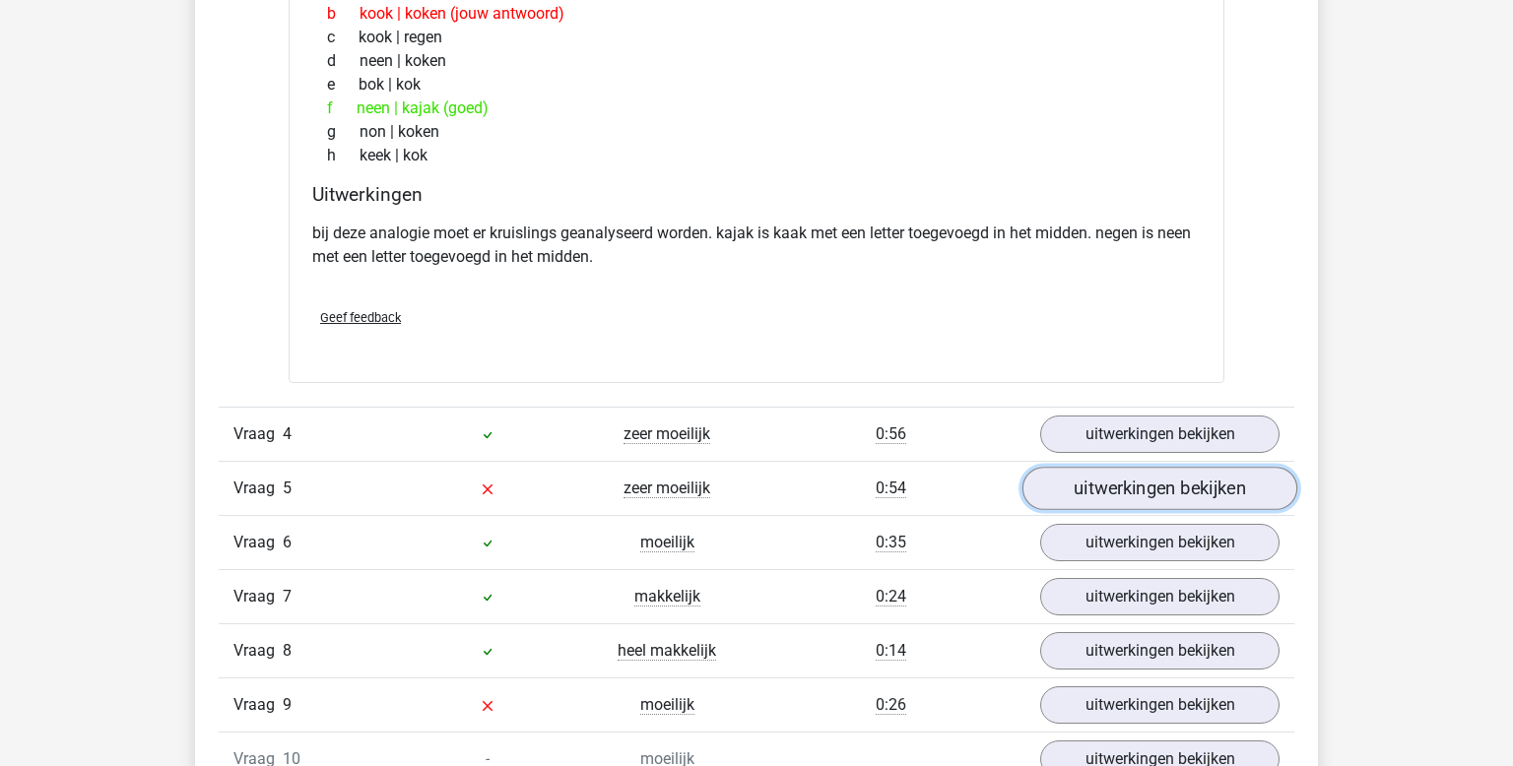
click at [1098, 482] on link "uitwerkingen bekijken" at bounding box center [1160, 488] width 275 height 43
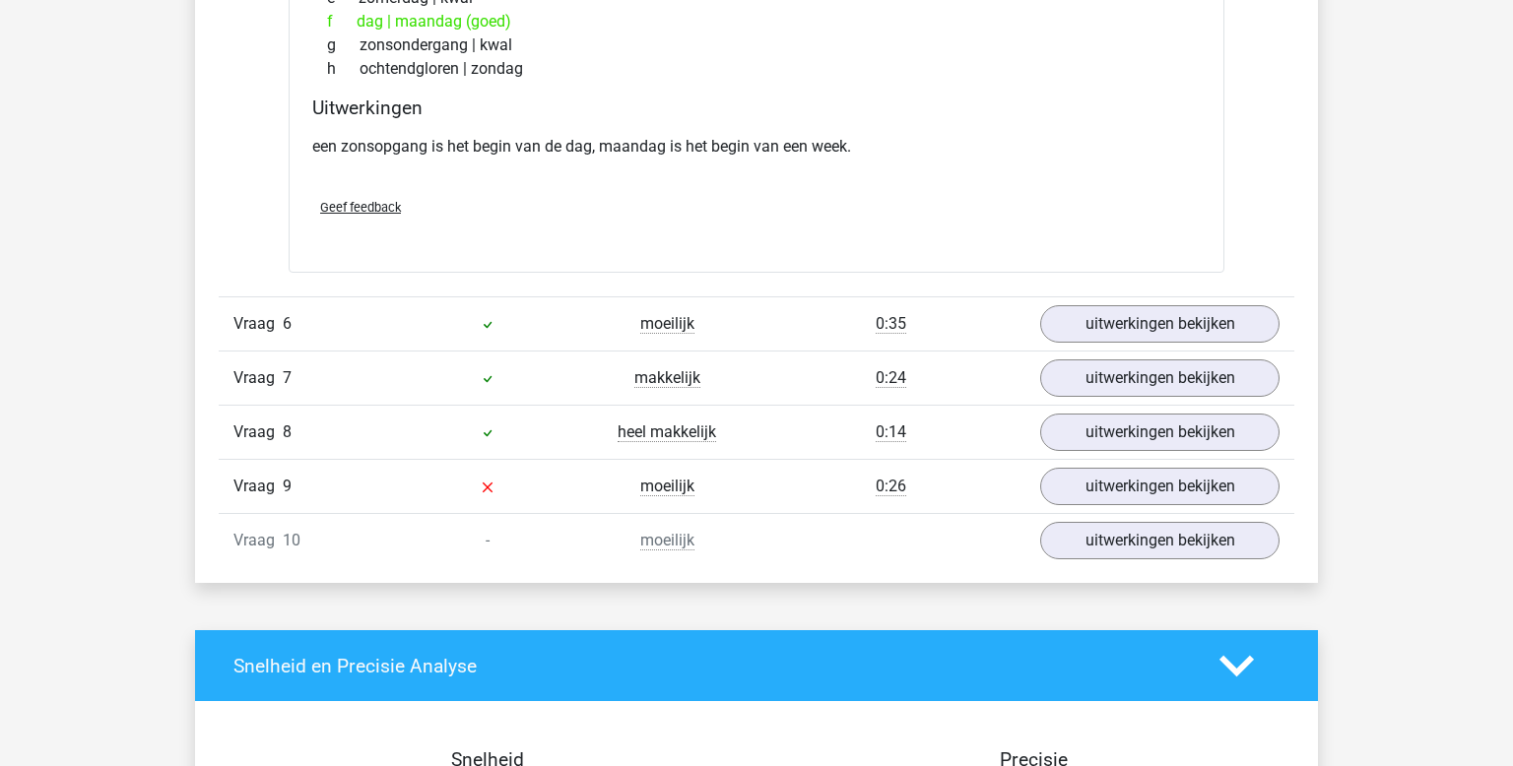
scroll to position [2345, 0]
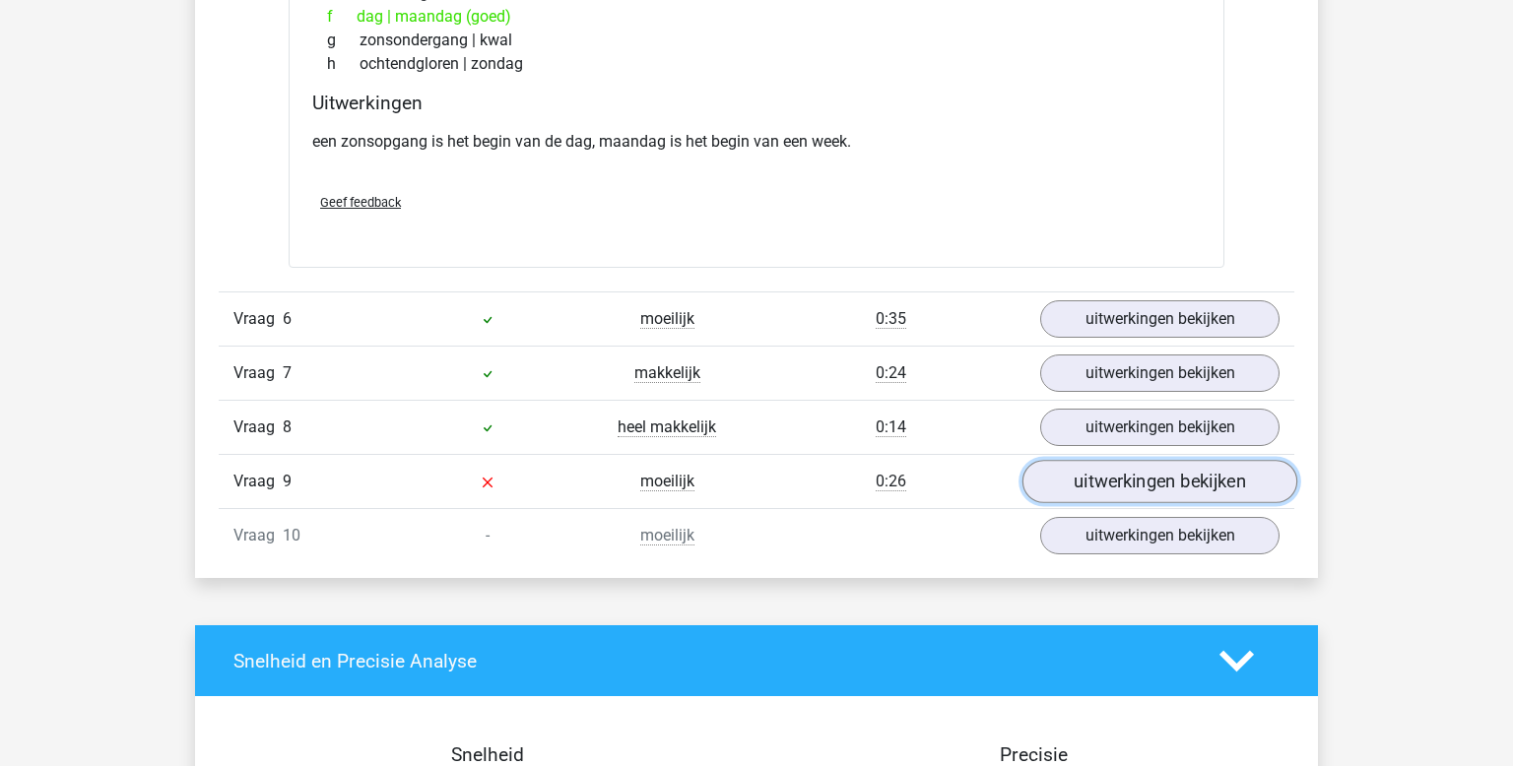
click at [1118, 479] on link "uitwerkingen bekijken" at bounding box center [1160, 481] width 275 height 43
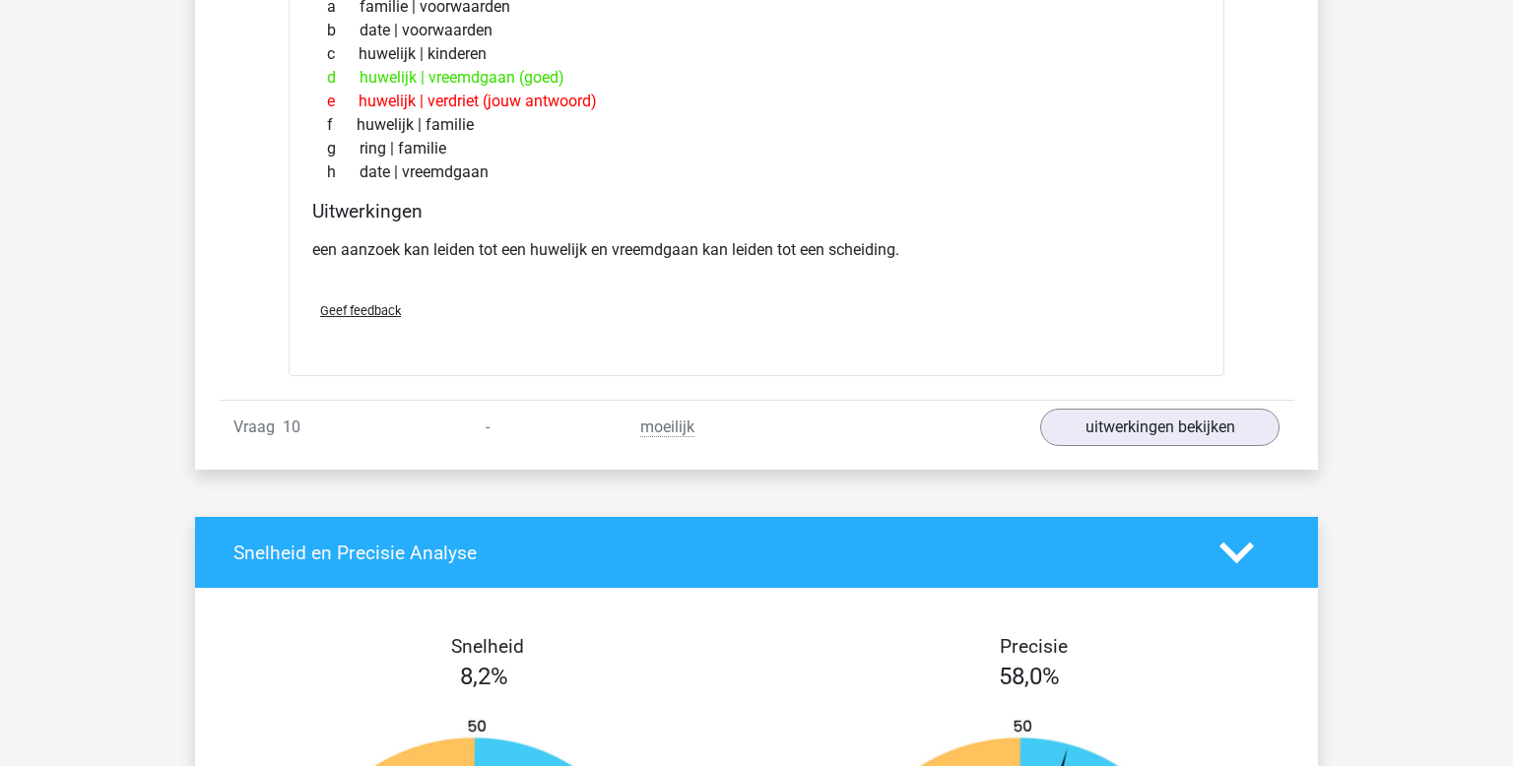
scroll to position [2948, 0]
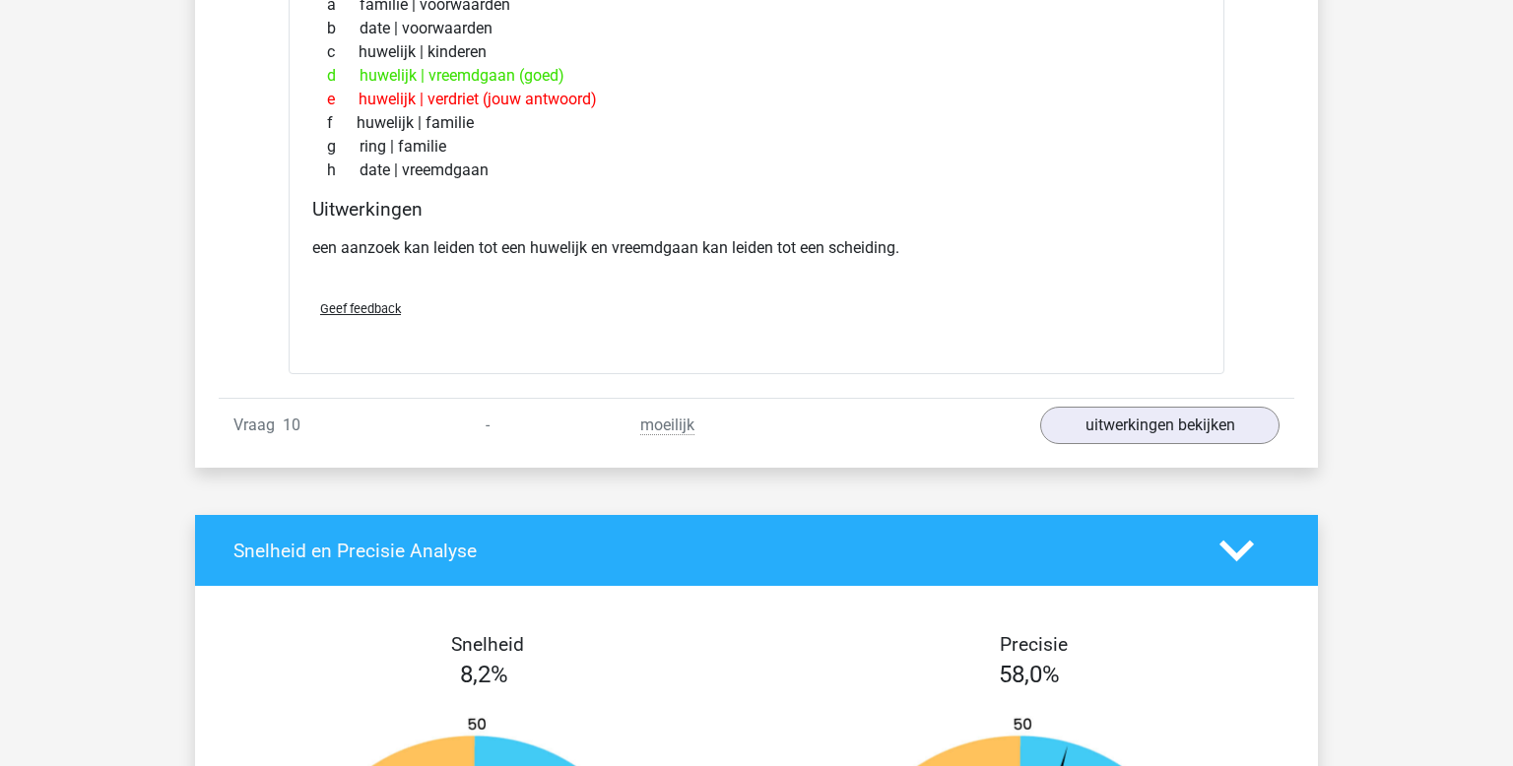
click at [1141, 442] on div "Vraag 10 - moeilijk uitwerkingen bekijken" at bounding box center [757, 425] width 1076 height 54
click at [1133, 433] on link "uitwerkingen bekijken" at bounding box center [1160, 426] width 275 height 43
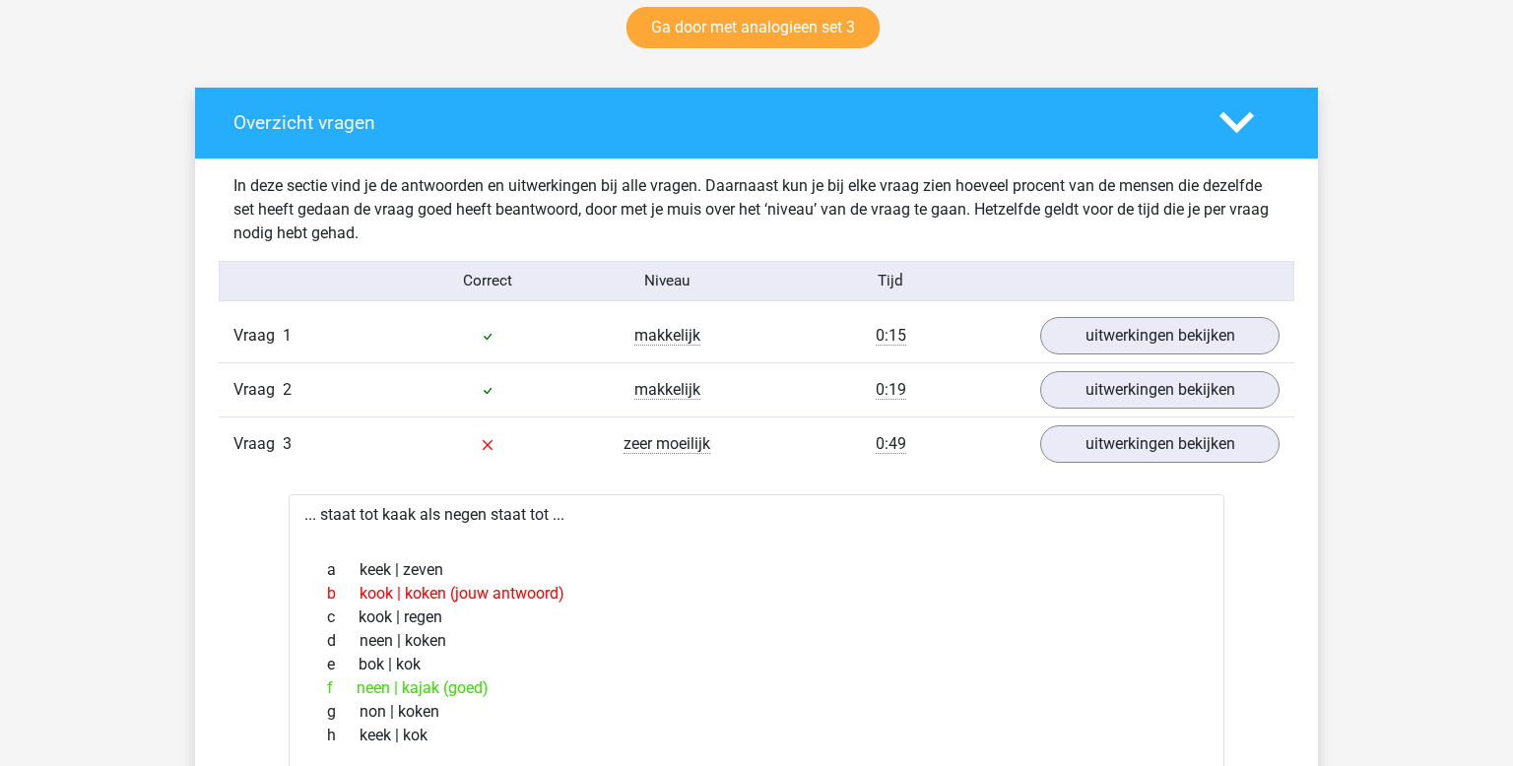
scroll to position [0, 0]
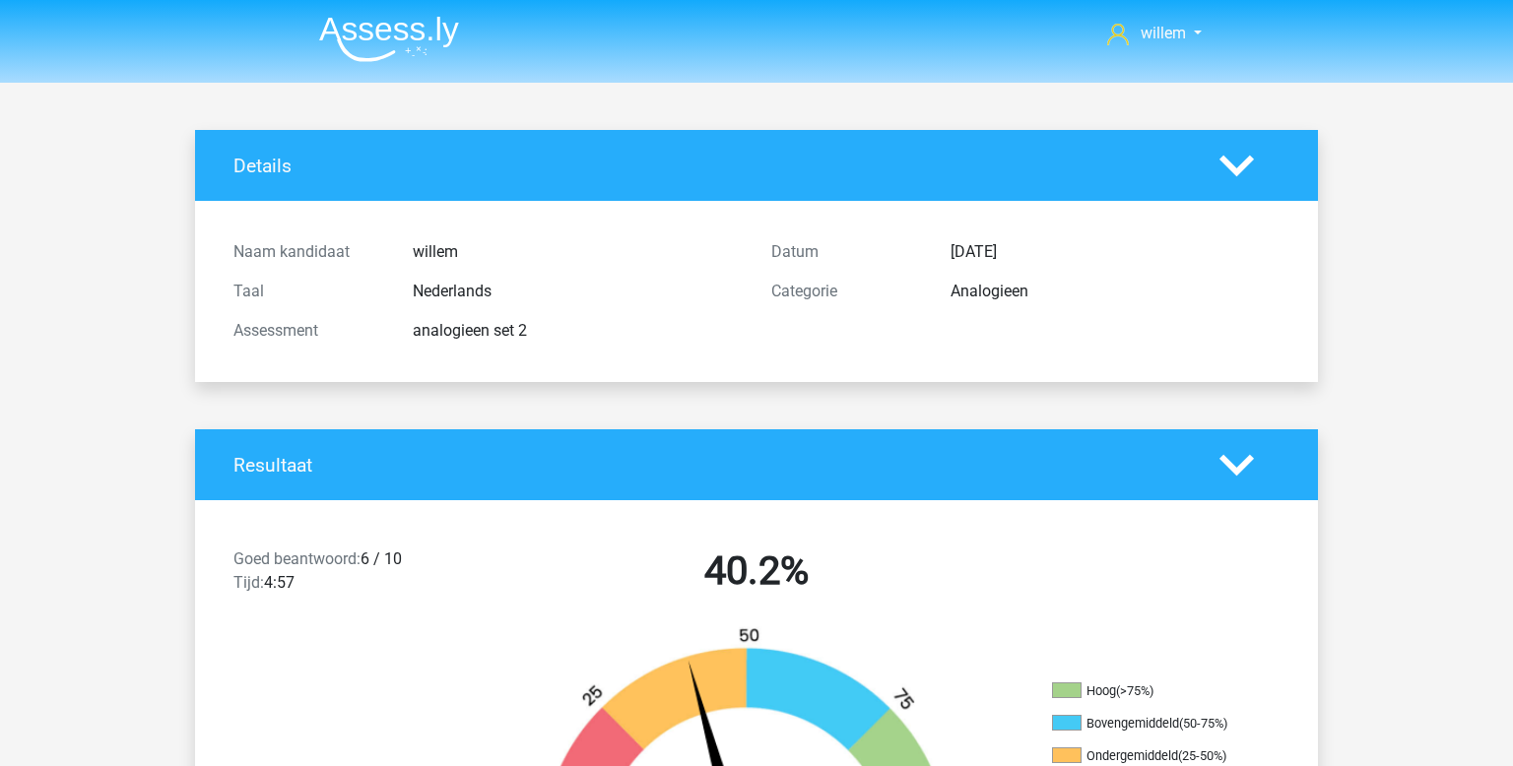
click at [338, 16] on img at bounding box center [389, 39] width 140 height 46
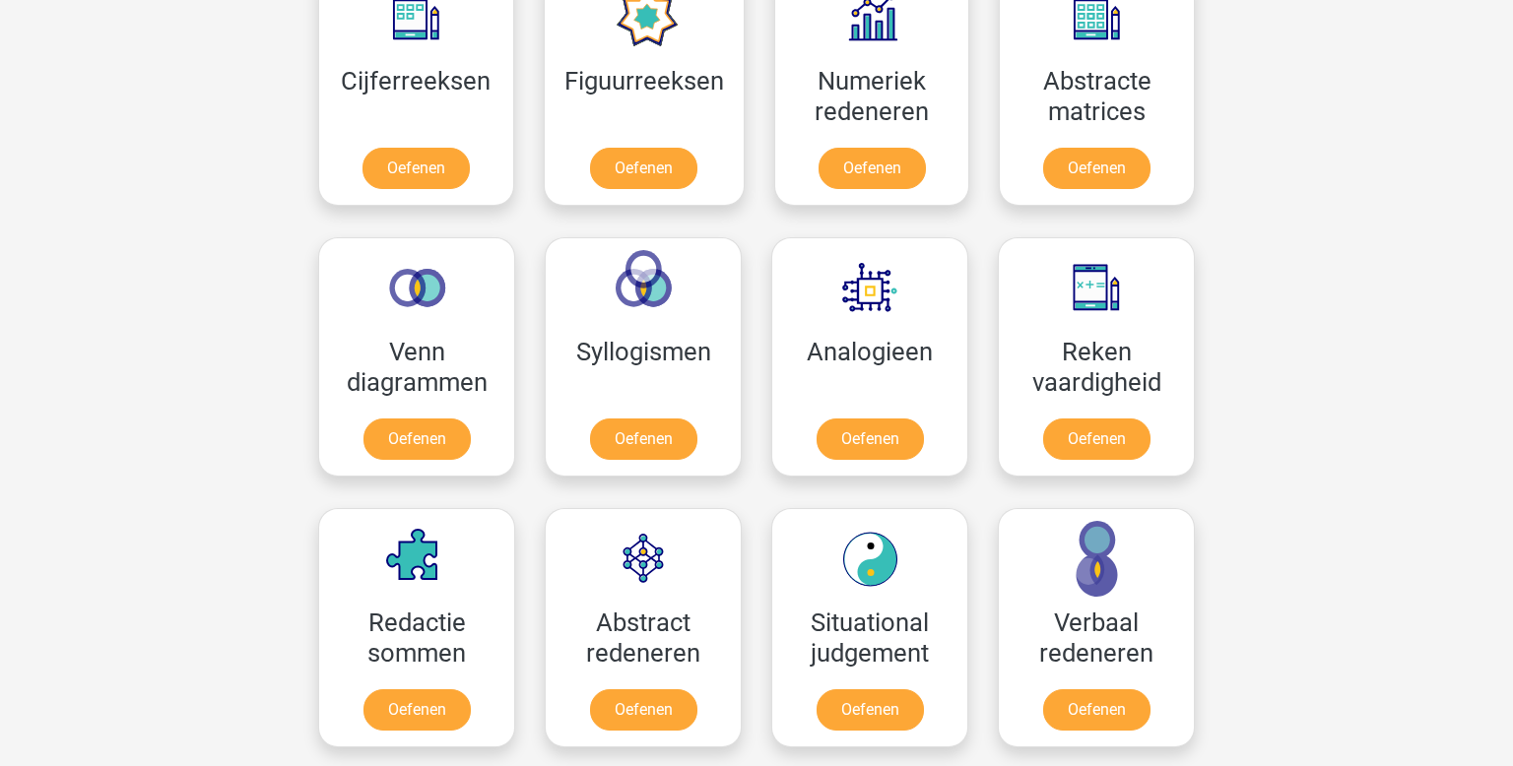
scroll to position [973, 0]
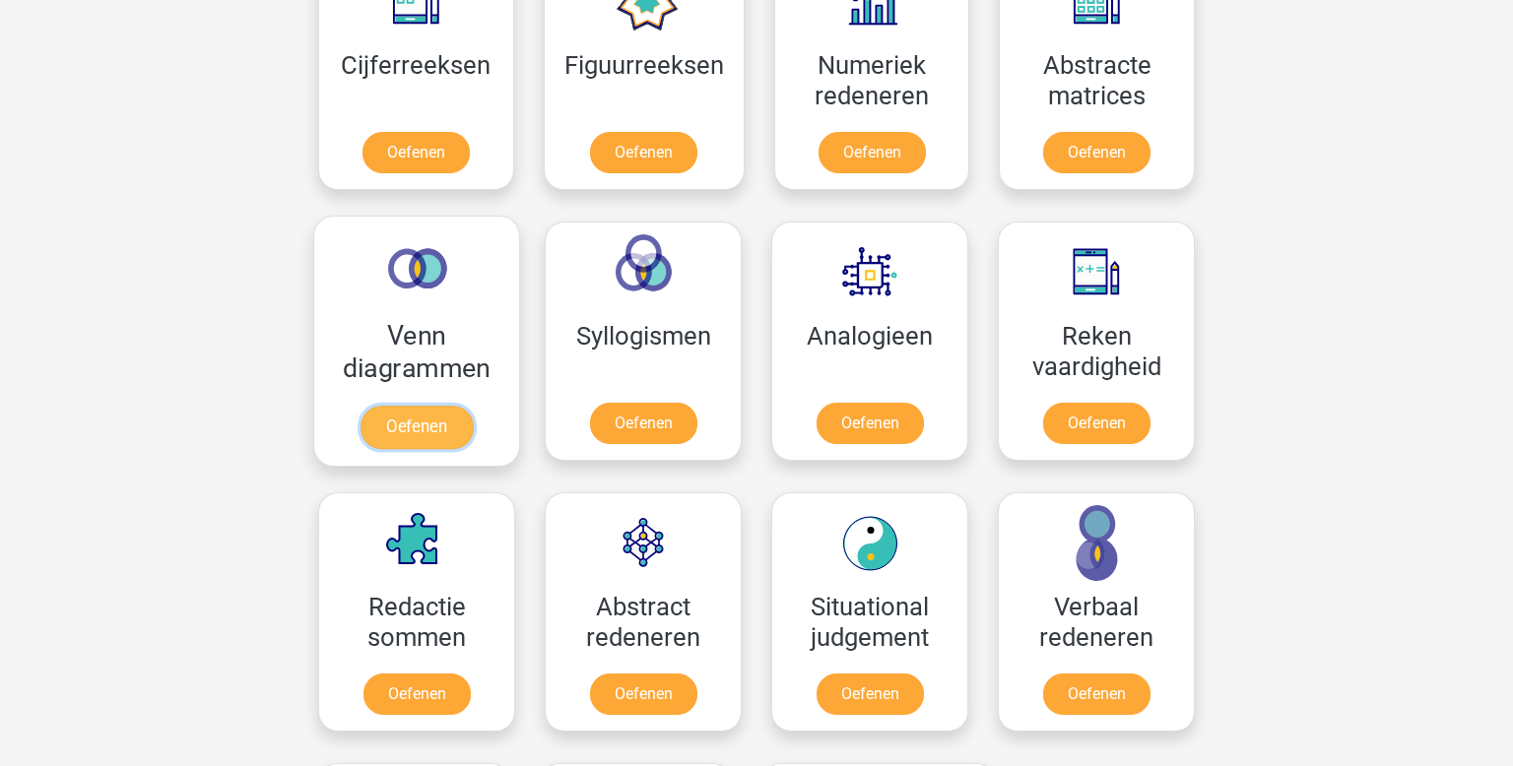
click at [439, 406] on link "Oefenen" at bounding box center [417, 427] width 112 height 43
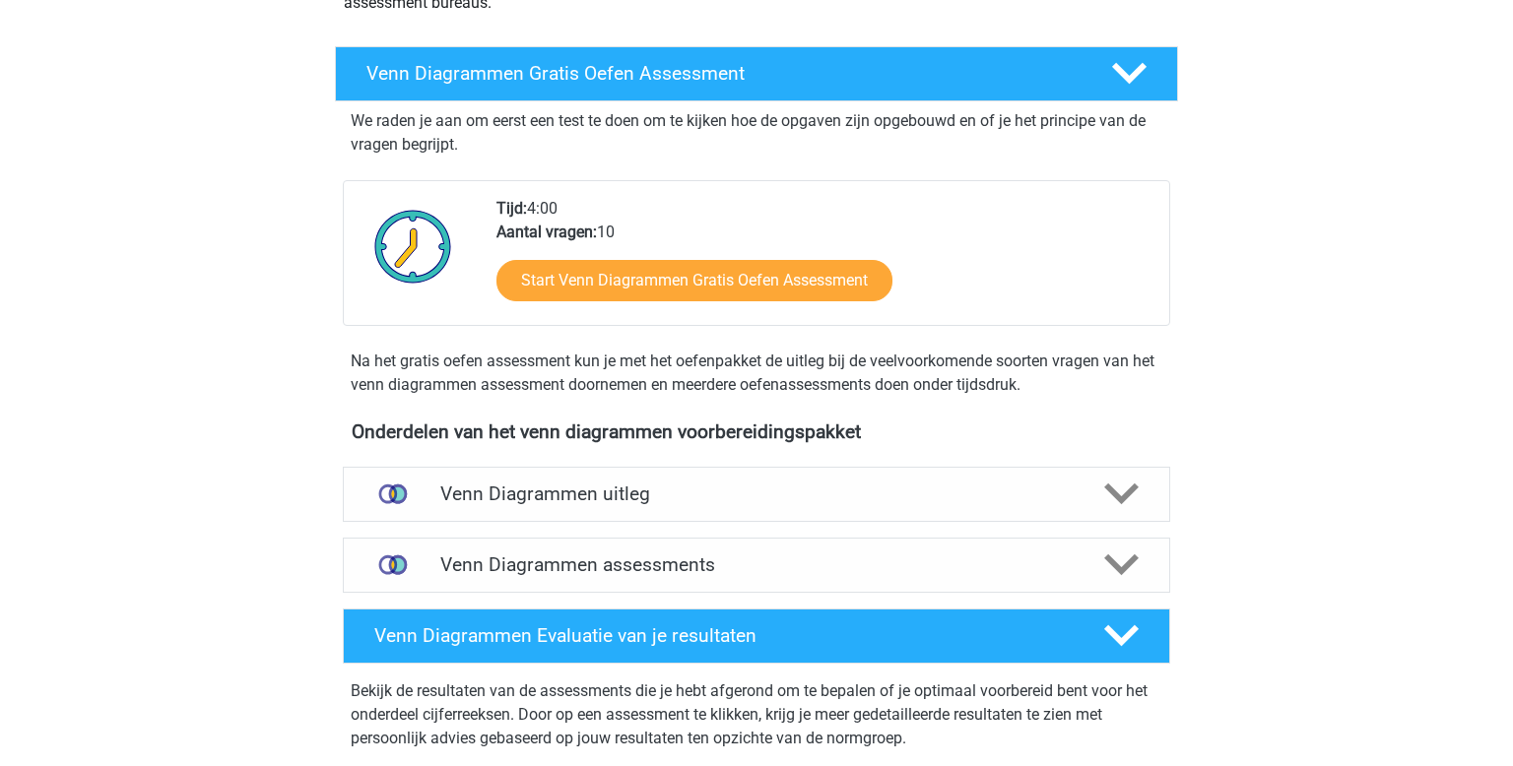
scroll to position [311, 0]
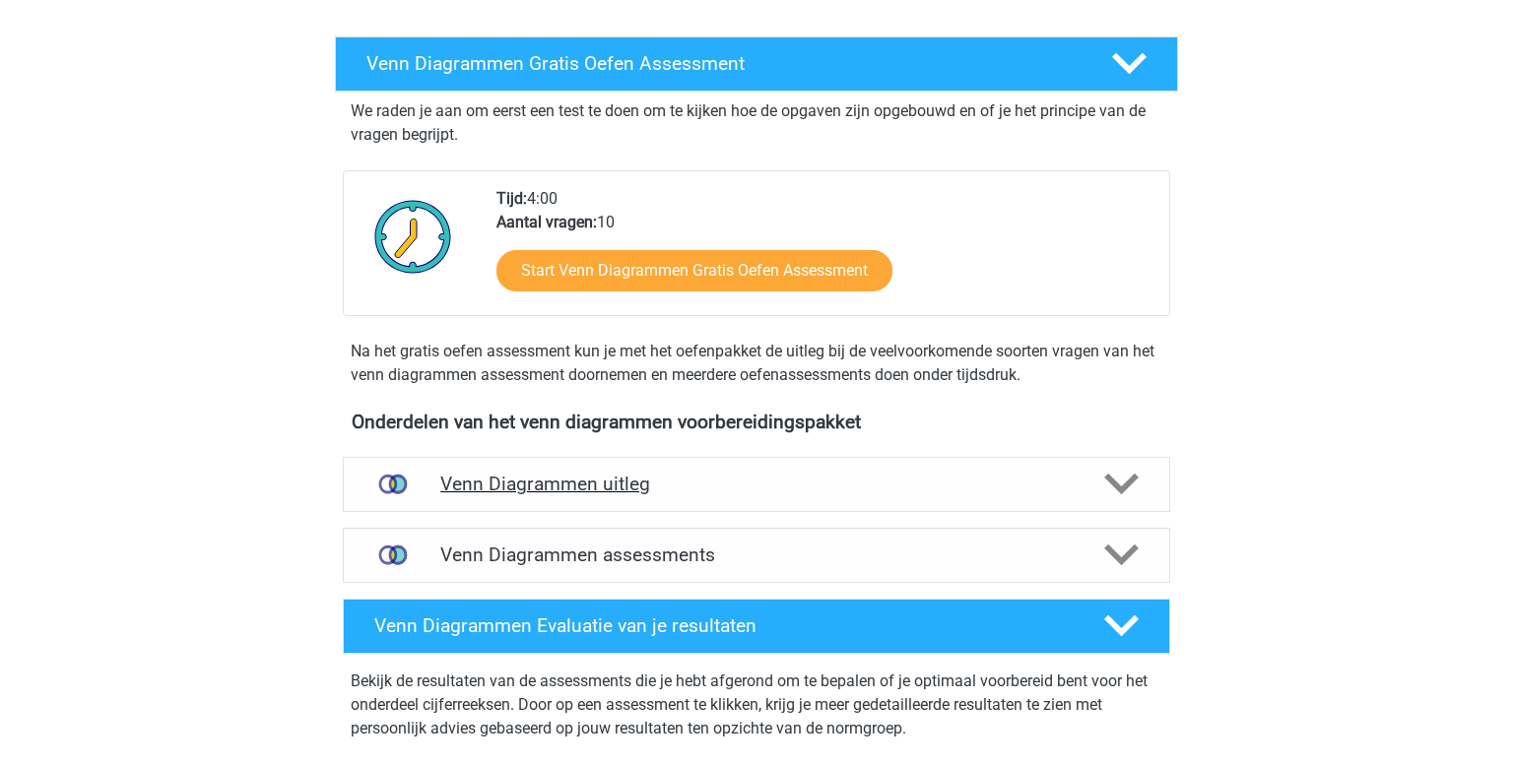
click at [759, 498] on div "Venn Diagrammen uitleg" at bounding box center [757, 484] width 828 height 55
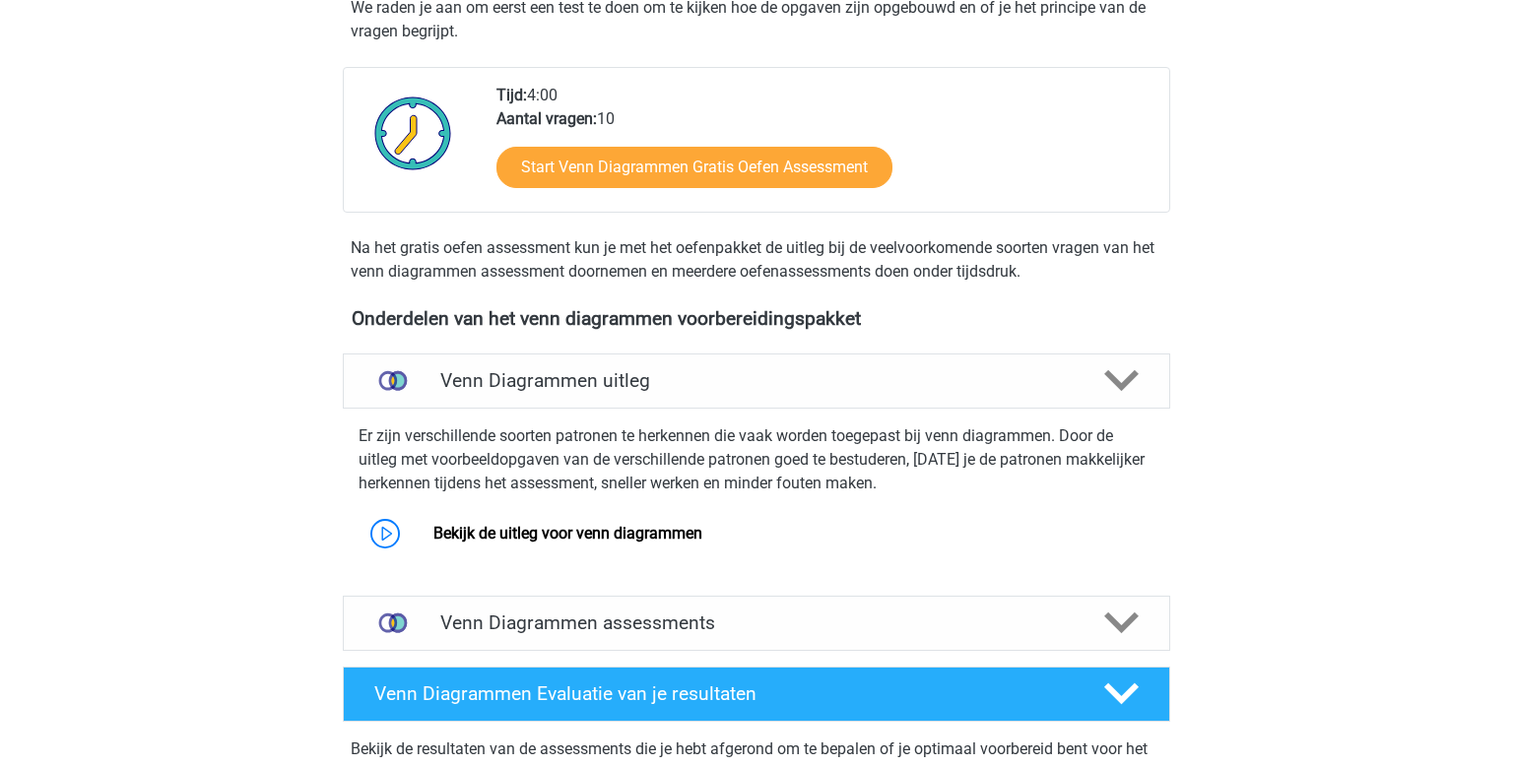
scroll to position [436, 0]
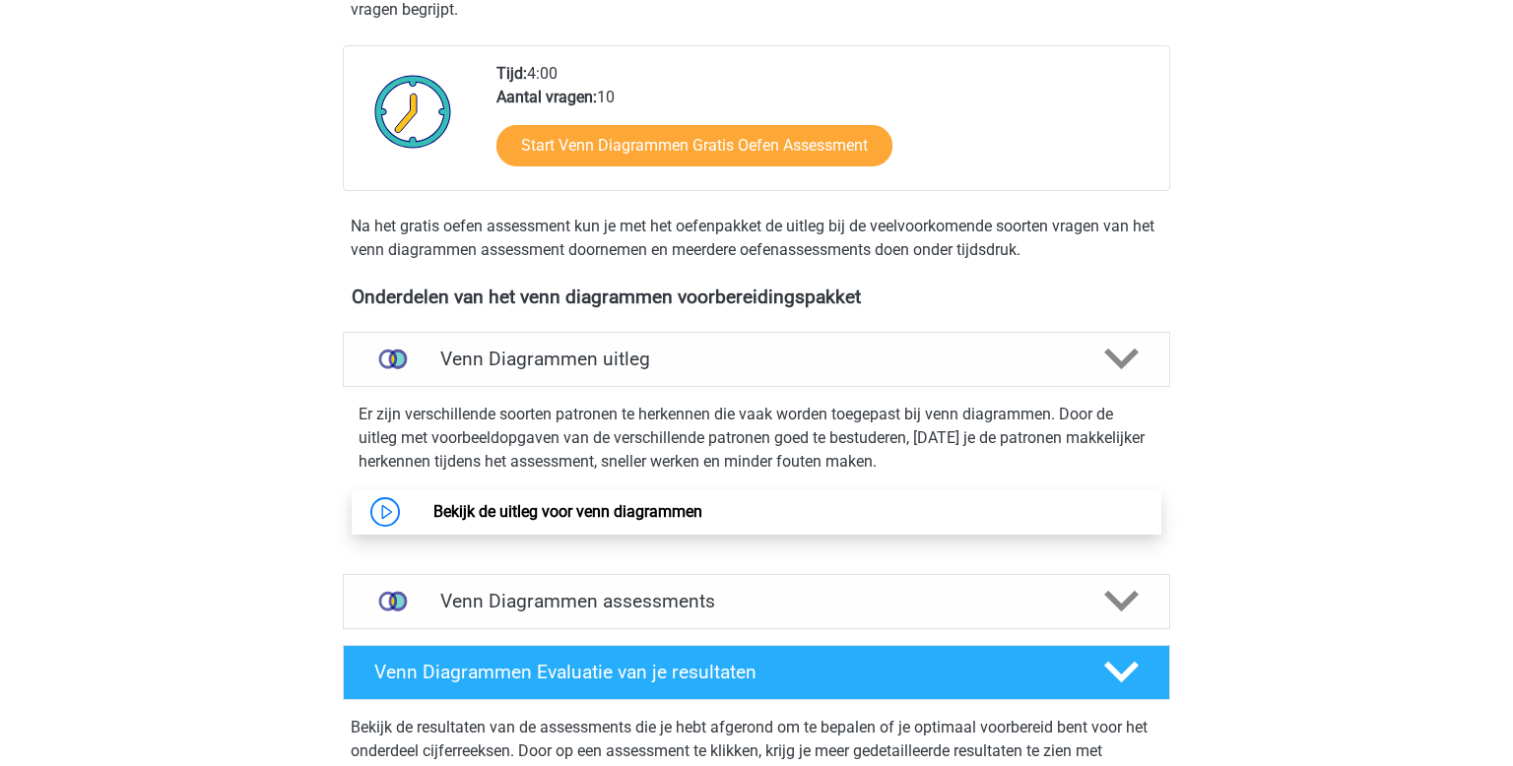
click at [599, 508] on link "Bekijk de uitleg voor venn diagrammen" at bounding box center [567, 511] width 269 height 19
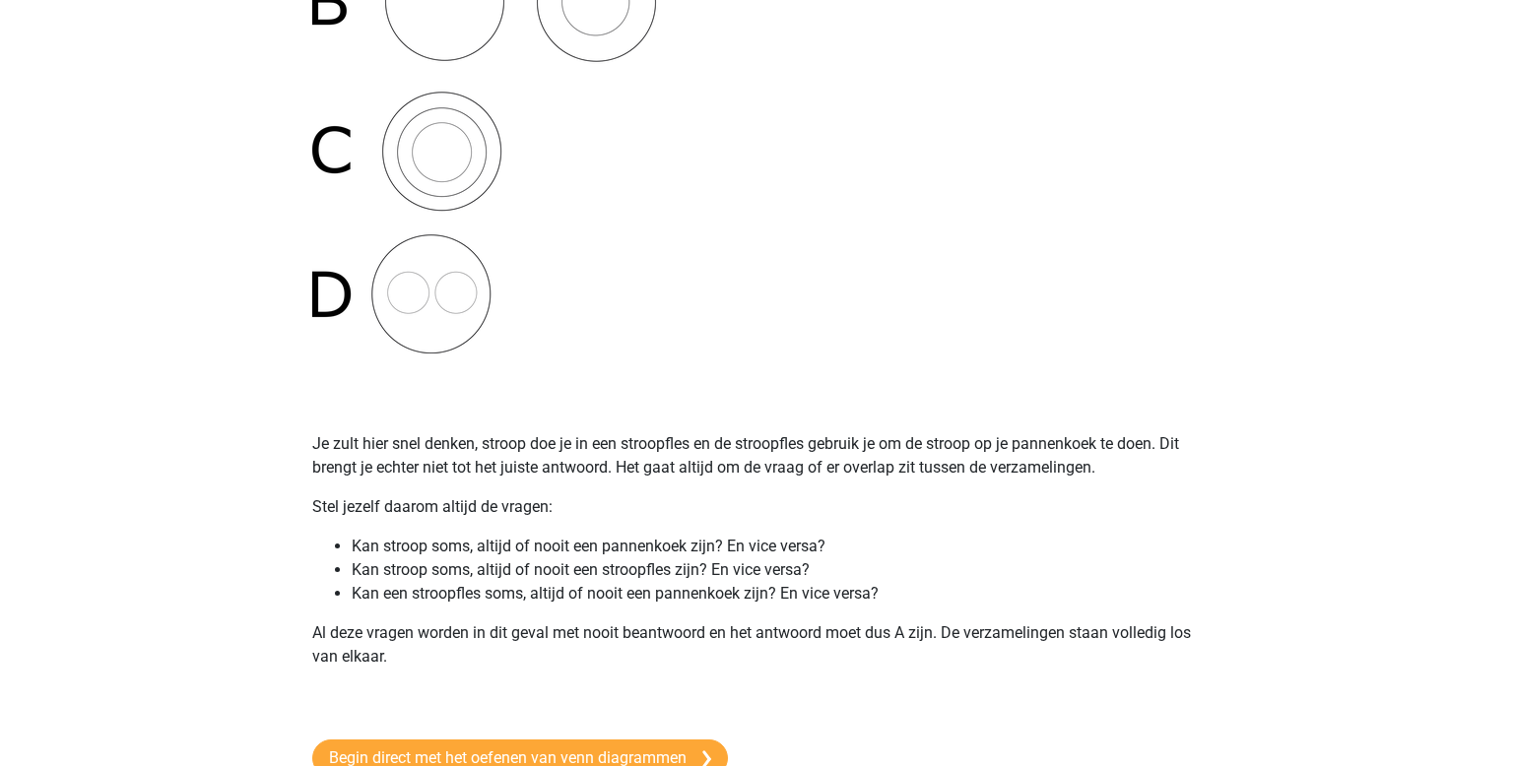
scroll to position [703, 0]
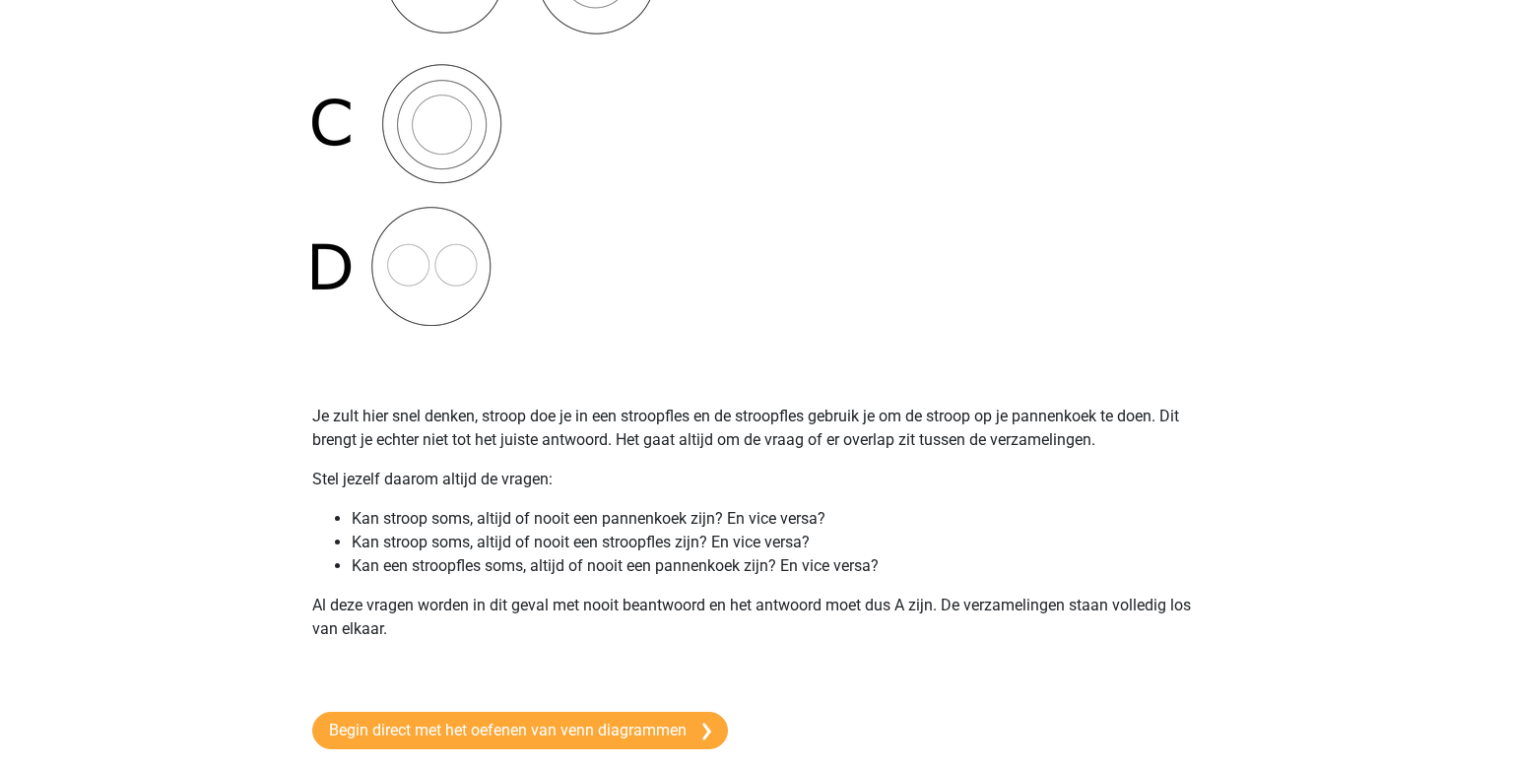
scroll to position [1215, 0]
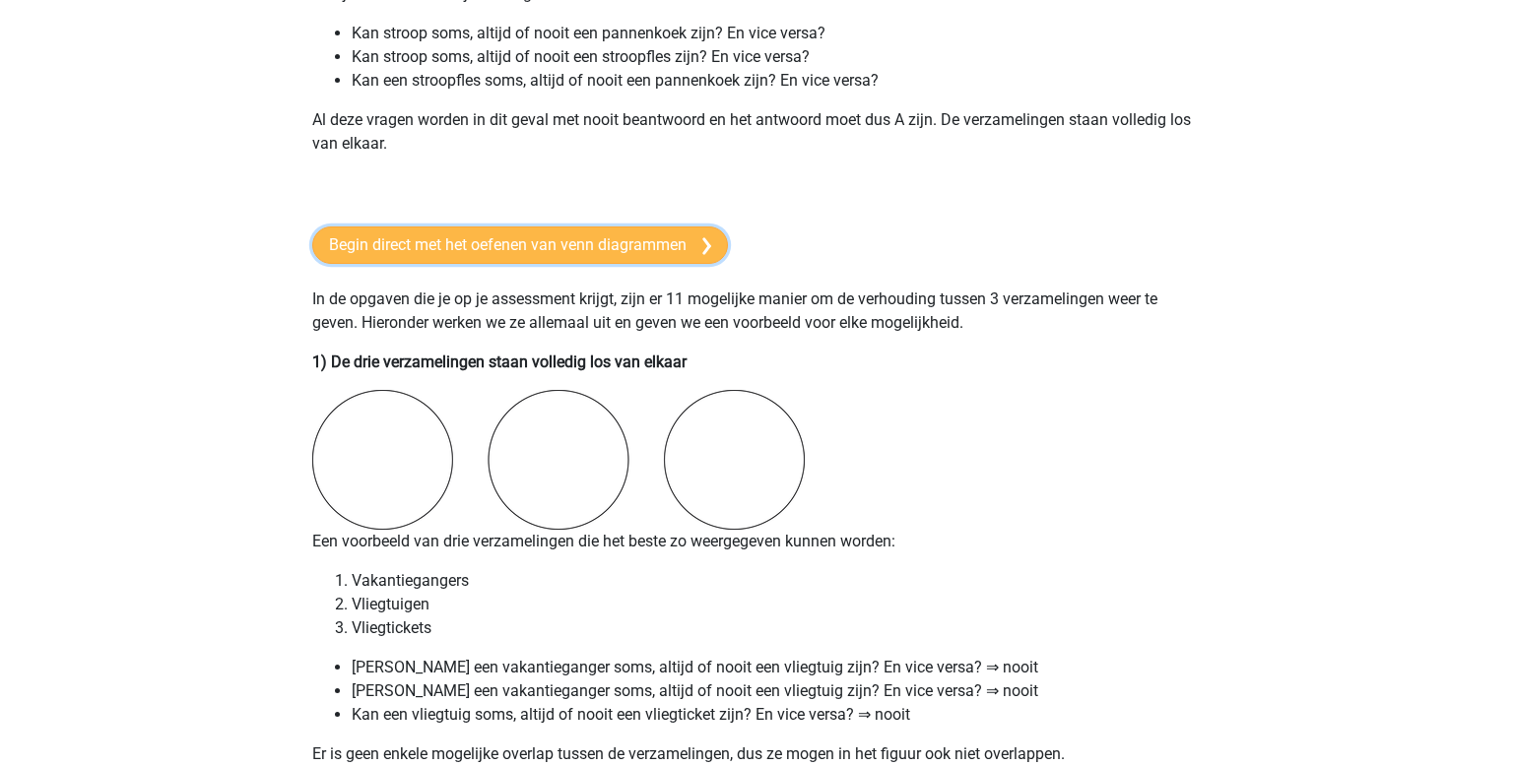
click at [568, 234] on link "Begin direct met het oefenen van venn diagrammen" at bounding box center [520, 245] width 416 height 37
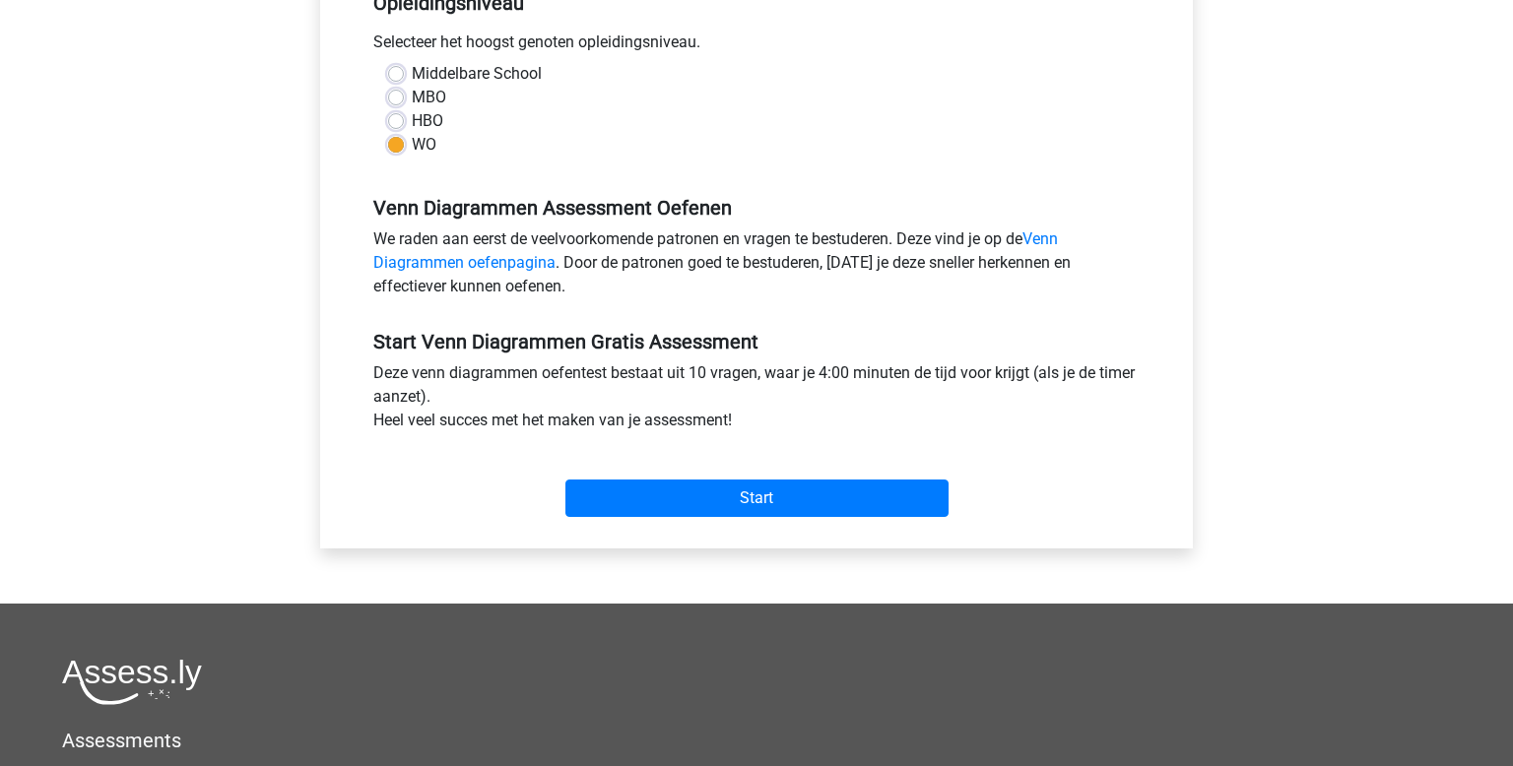
scroll to position [433, 0]
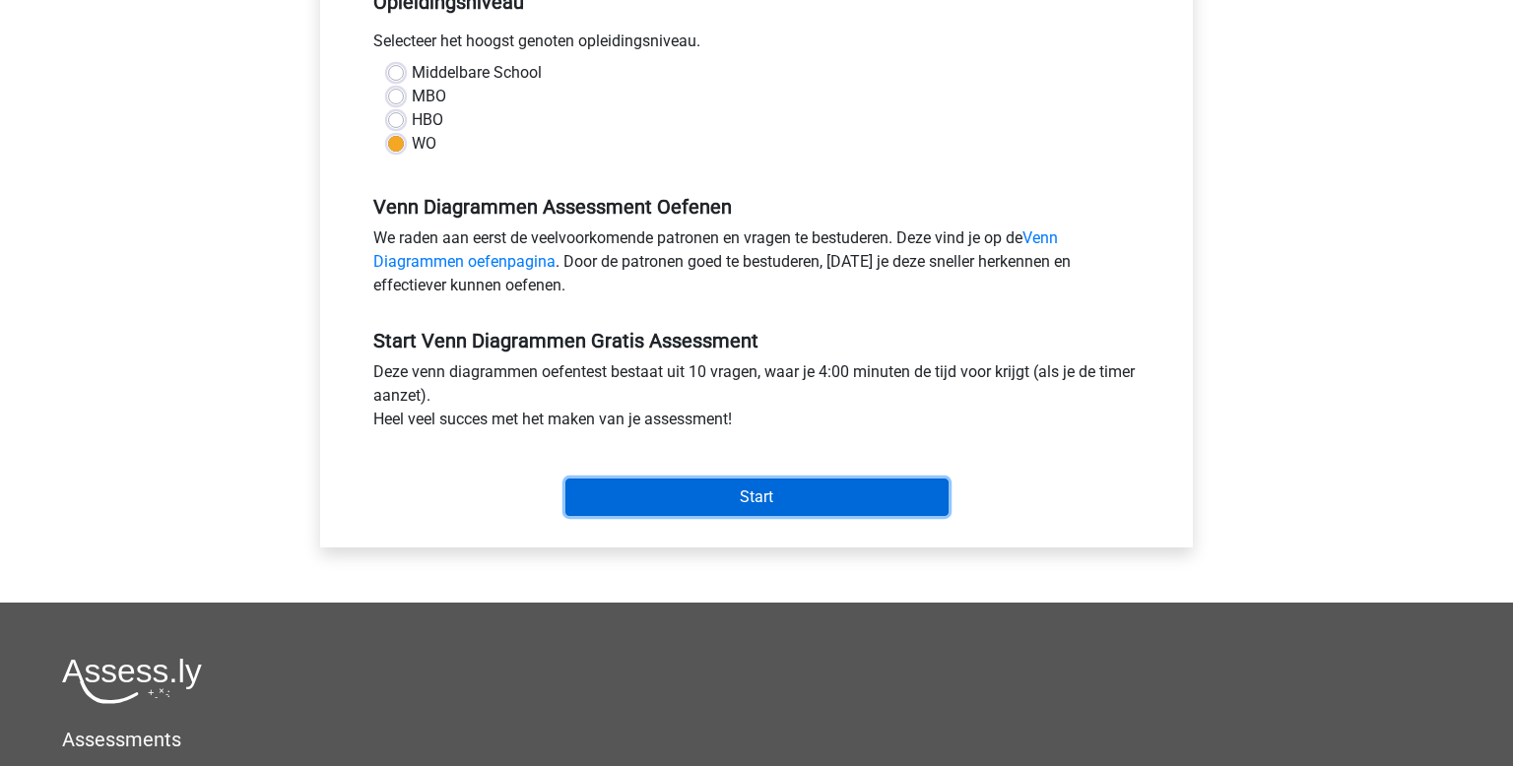
click at [668, 497] on input "Start" at bounding box center [757, 497] width 383 height 37
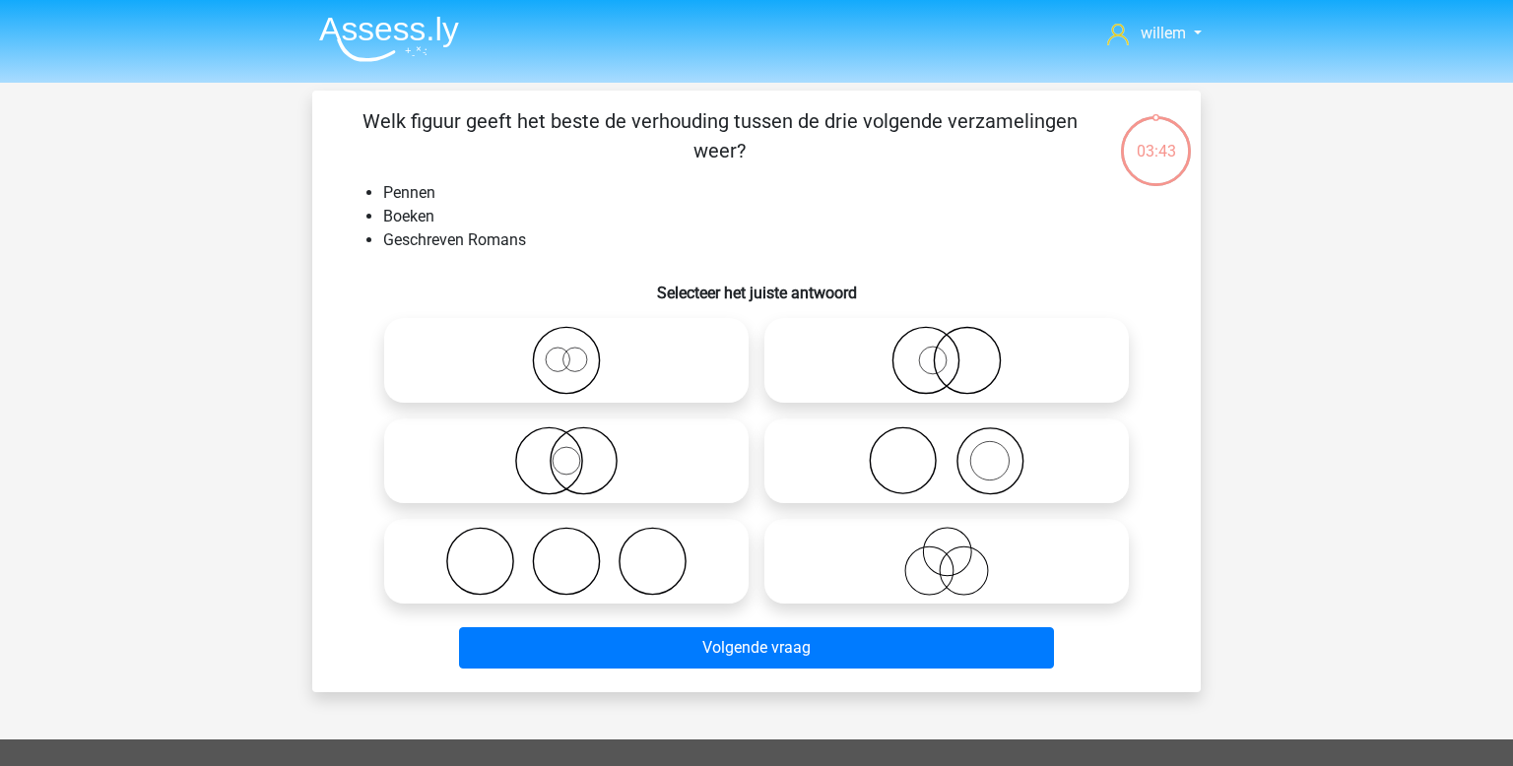
click at [910, 447] on icon at bounding box center [946, 461] width 349 height 69
click at [947, 447] on input "radio" at bounding box center [953, 444] width 13 height 13
radio input "true"
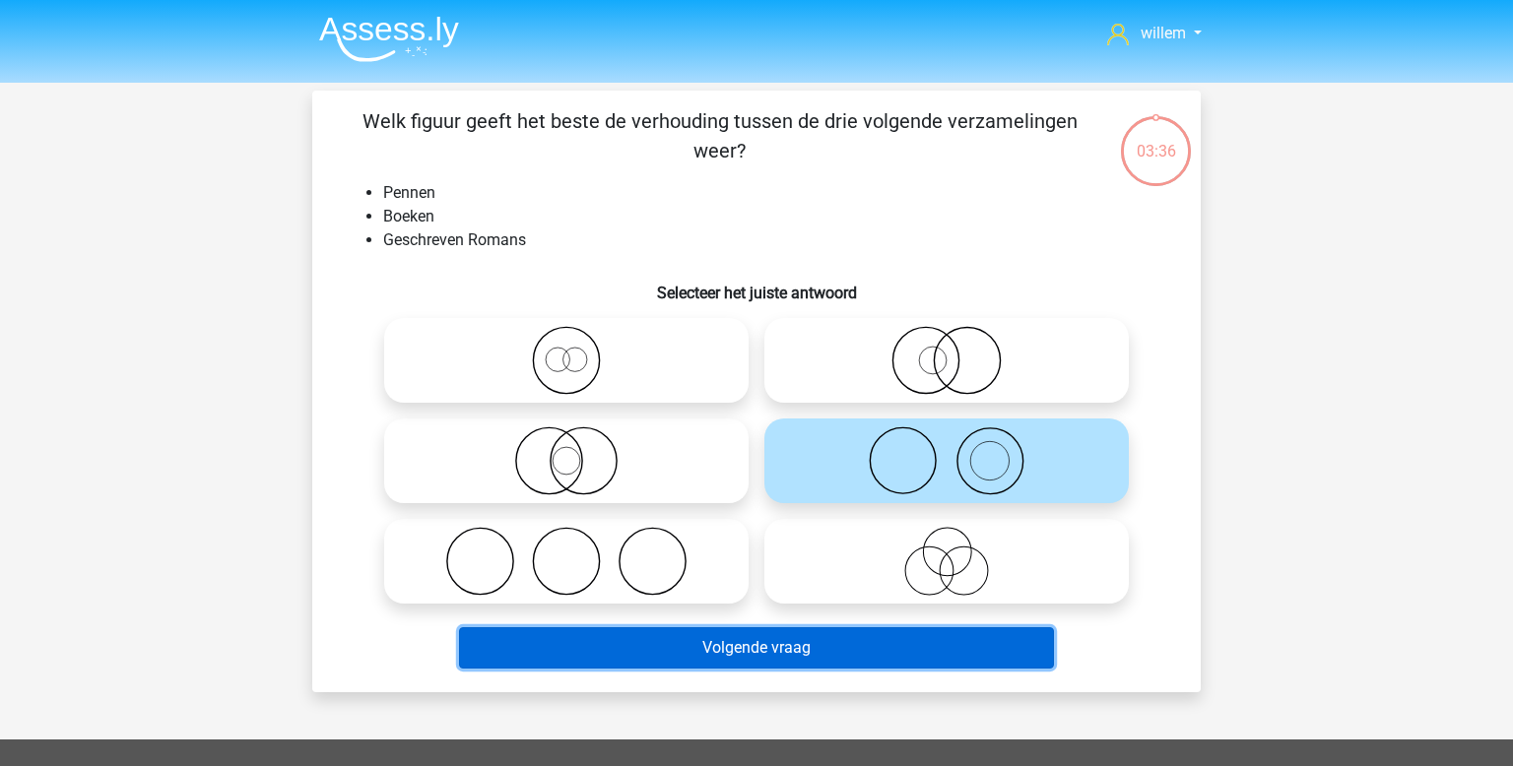
click at [789, 651] on button "Volgende vraag" at bounding box center [757, 648] width 596 height 41
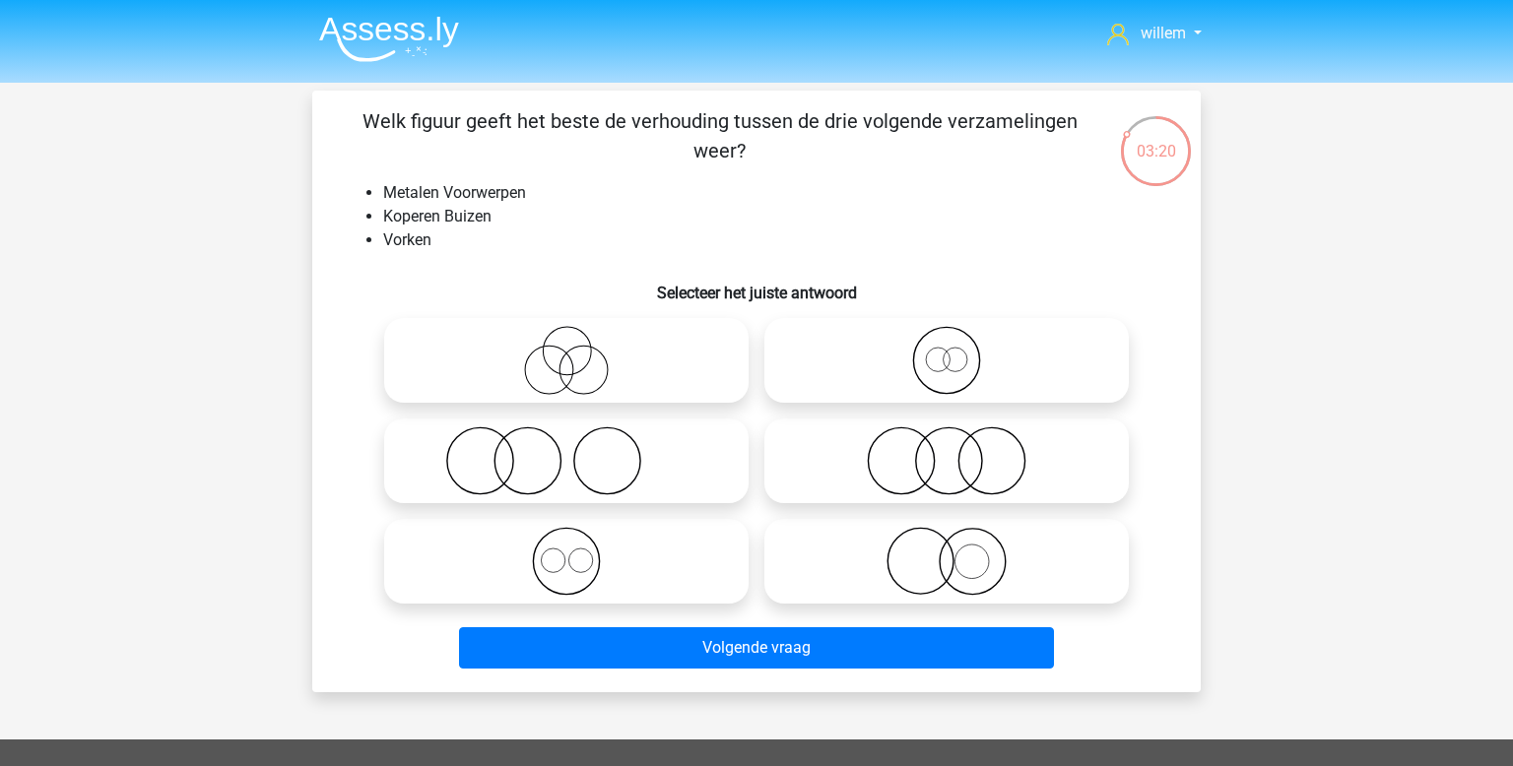
click at [961, 454] on icon at bounding box center [946, 461] width 349 height 69
click at [960, 451] on input "radio" at bounding box center [953, 444] width 13 height 13
radio input "true"
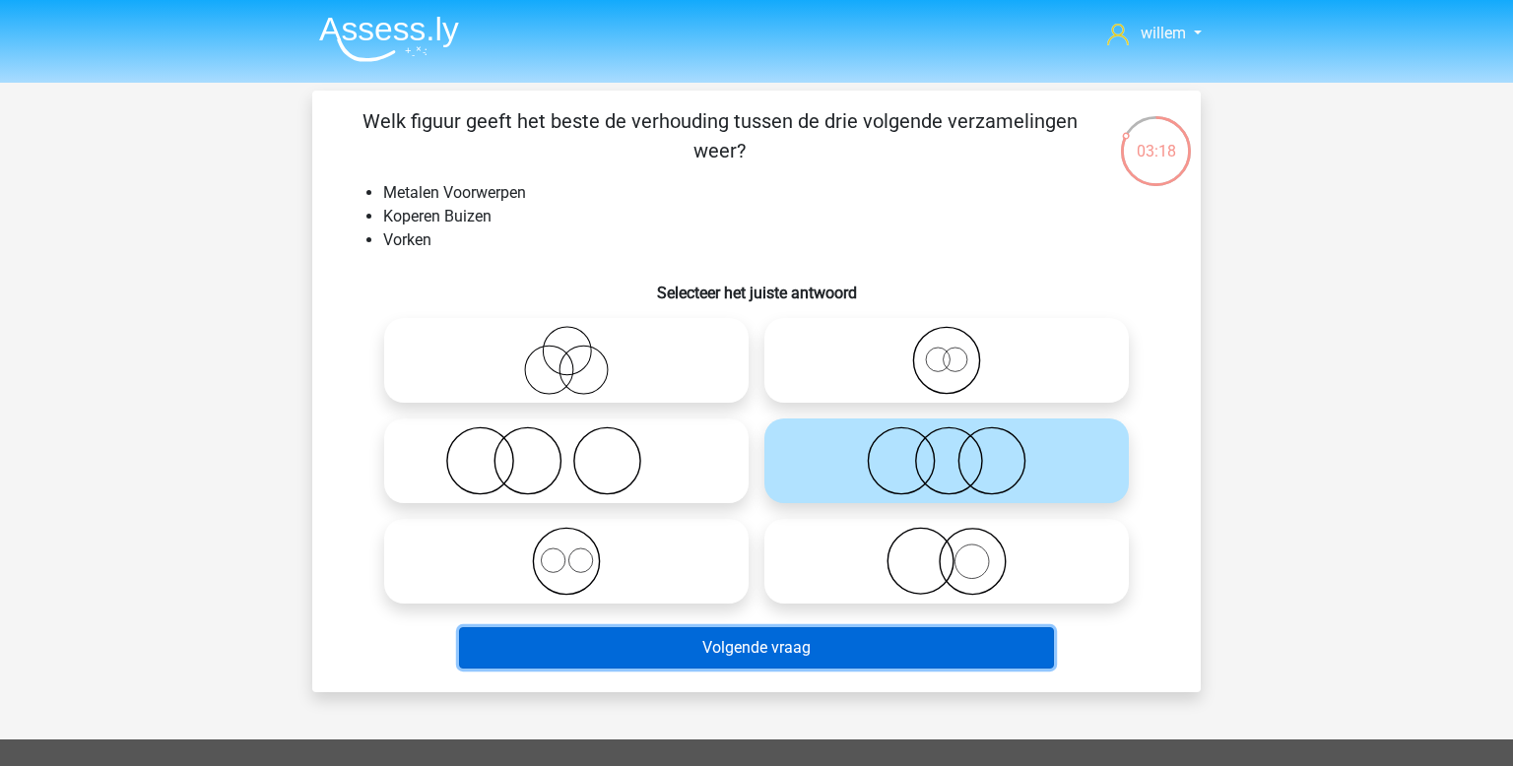
click at [806, 648] on button "Volgende vraag" at bounding box center [757, 648] width 596 height 41
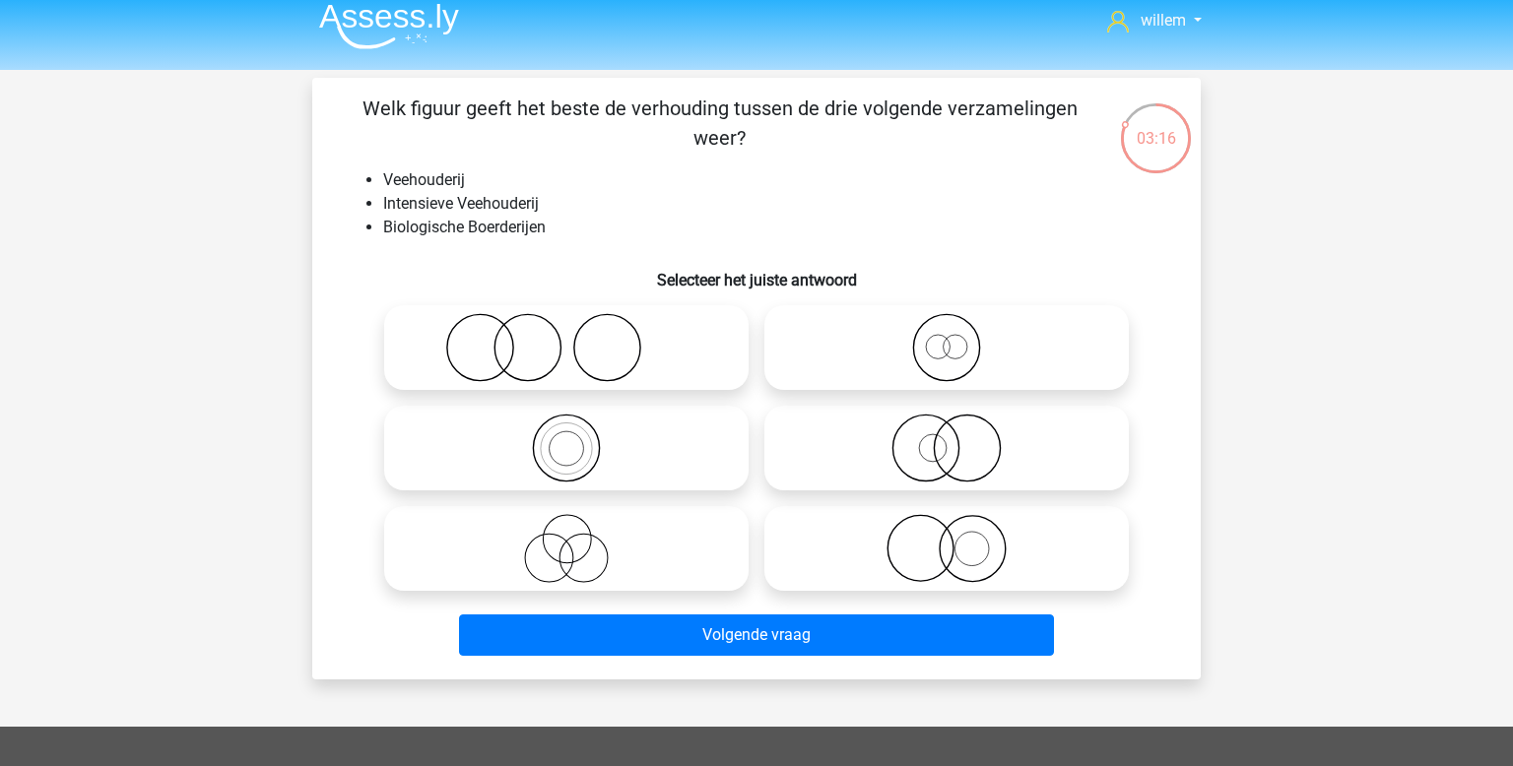
scroll to position [8, 0]
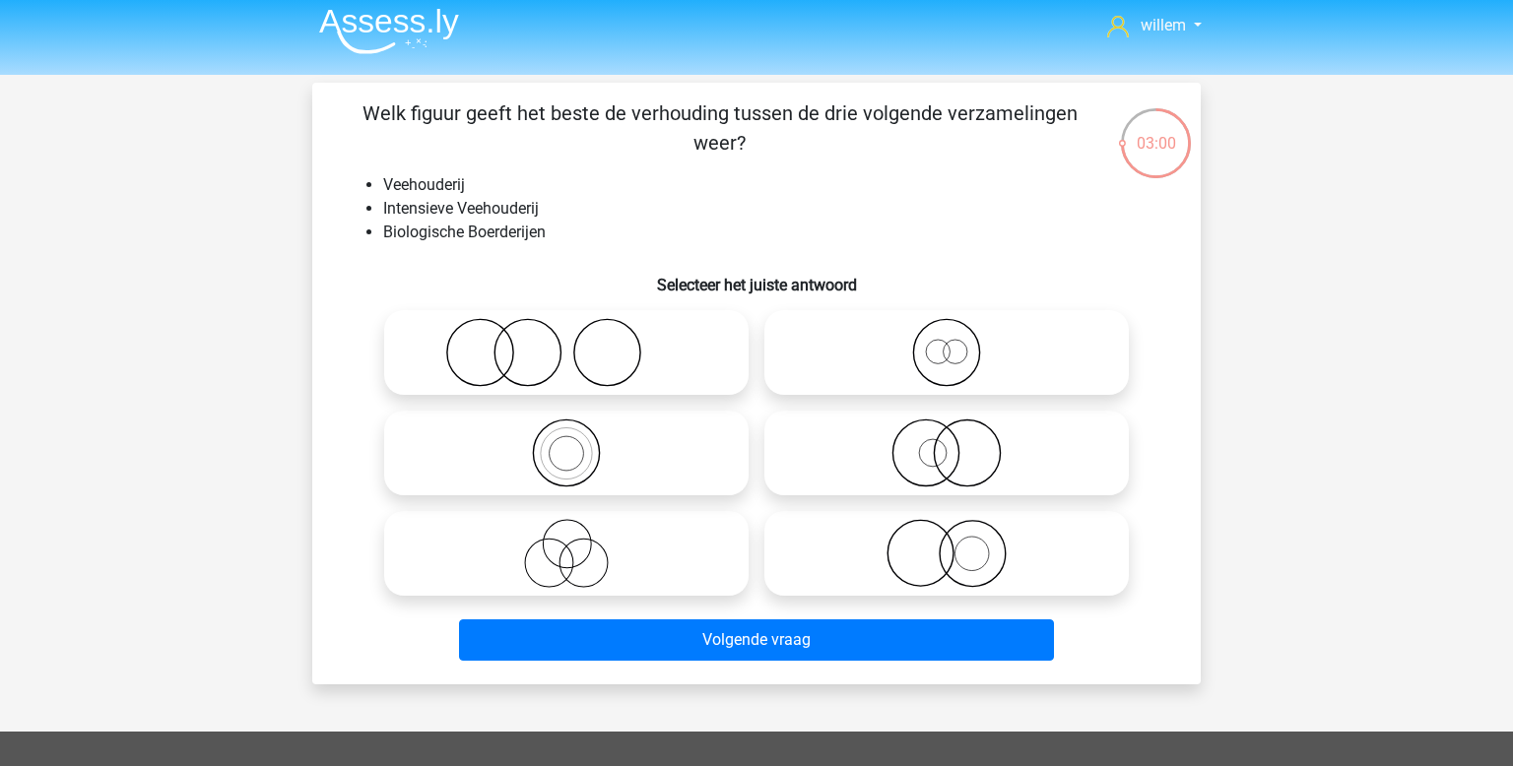
click at [565, 560] on icon at bounding box center [566, 553] width 349 height 69
click at [566, 544] on input "radio" at bounding box center [572, 537] width 13 height 13
radio input "true"
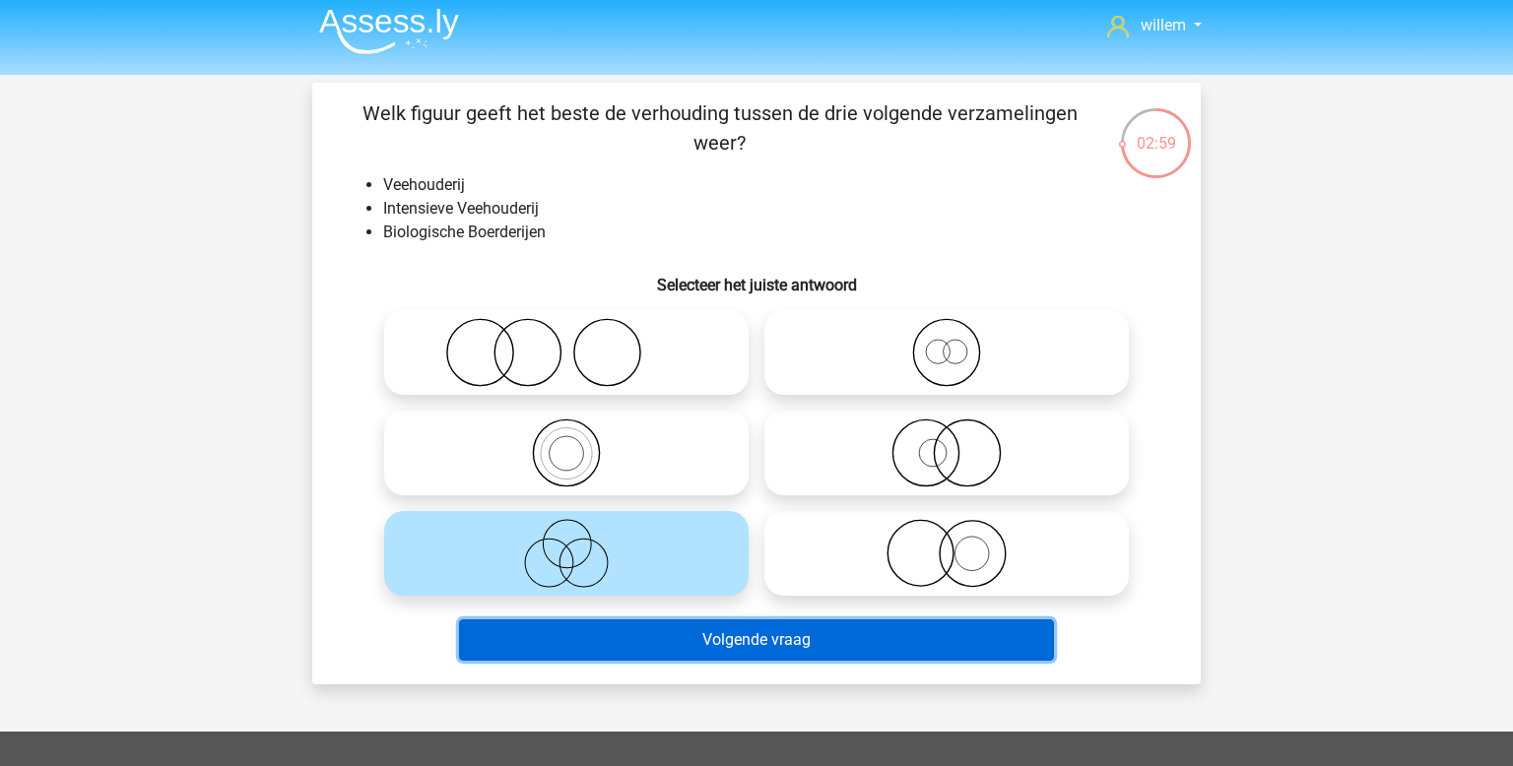
click at [680, 645] on button "Volgende vraag" at bounding box center [757, 640] width 596 height 41
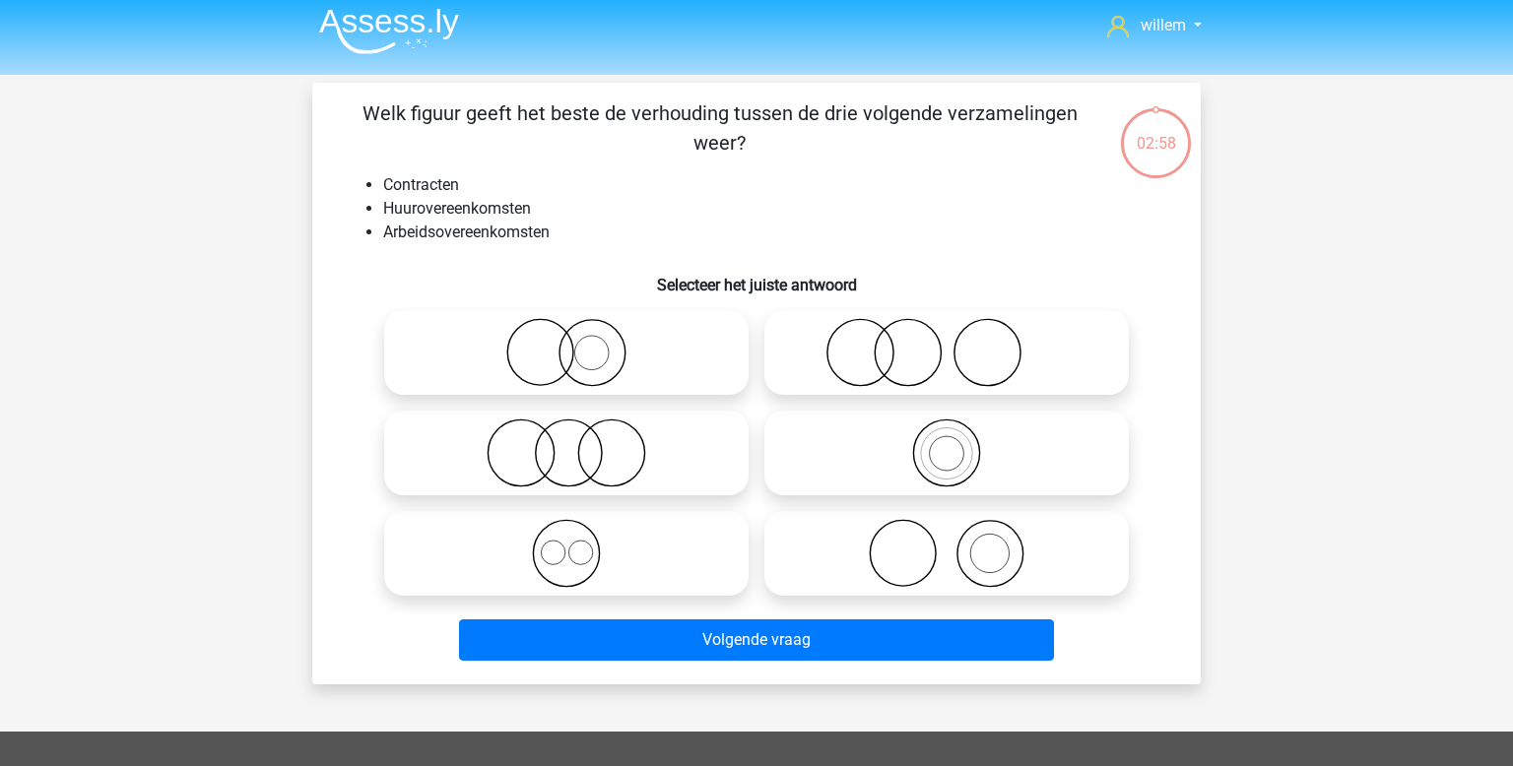
scroll to position [91, 0]
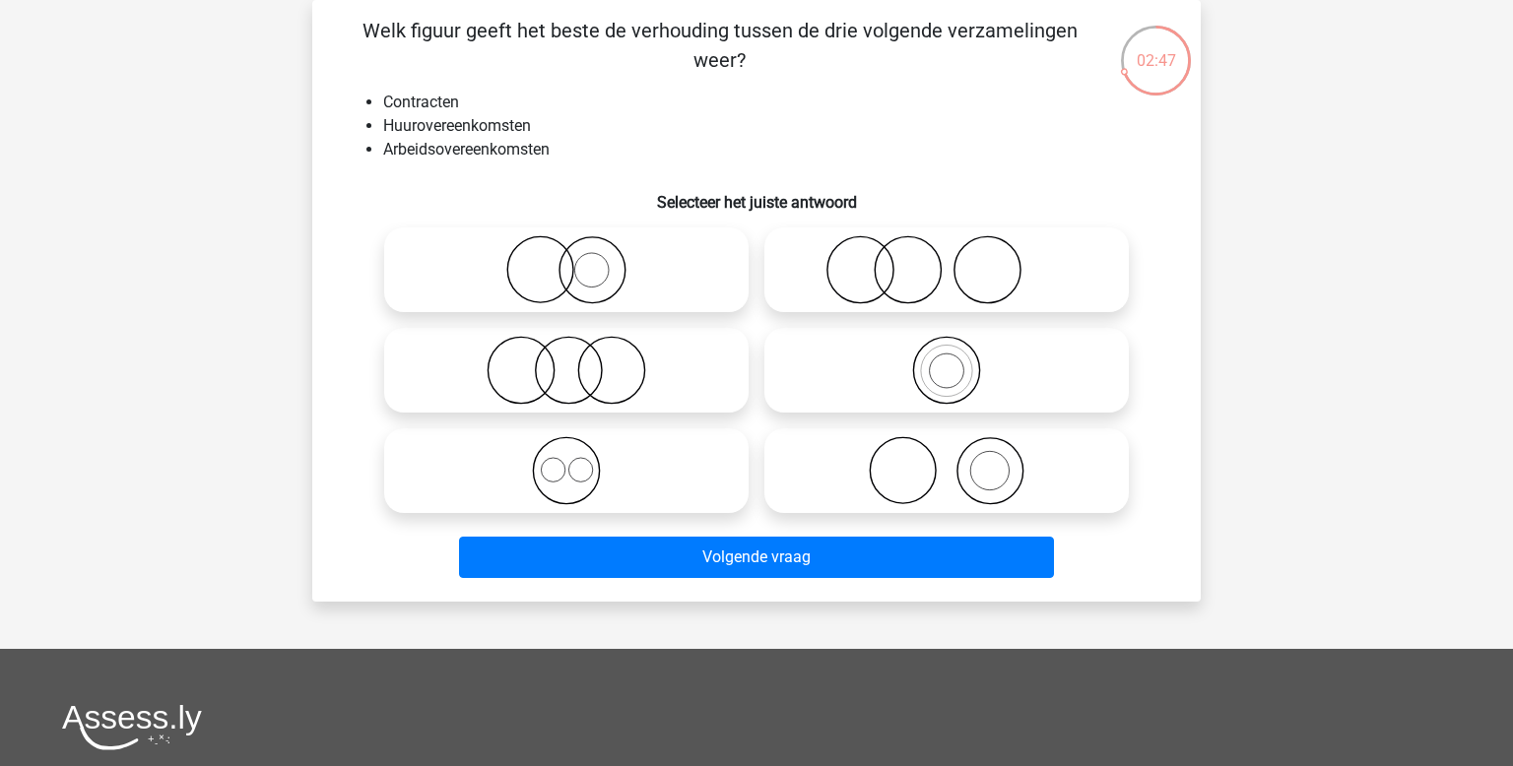
click at [606, 474] on icon at bounding box center [566, 470] width 349 height 69
click at [579, 461] on input "radio" at bounding box center [572, 454] width 13 height 13
radio input "true"
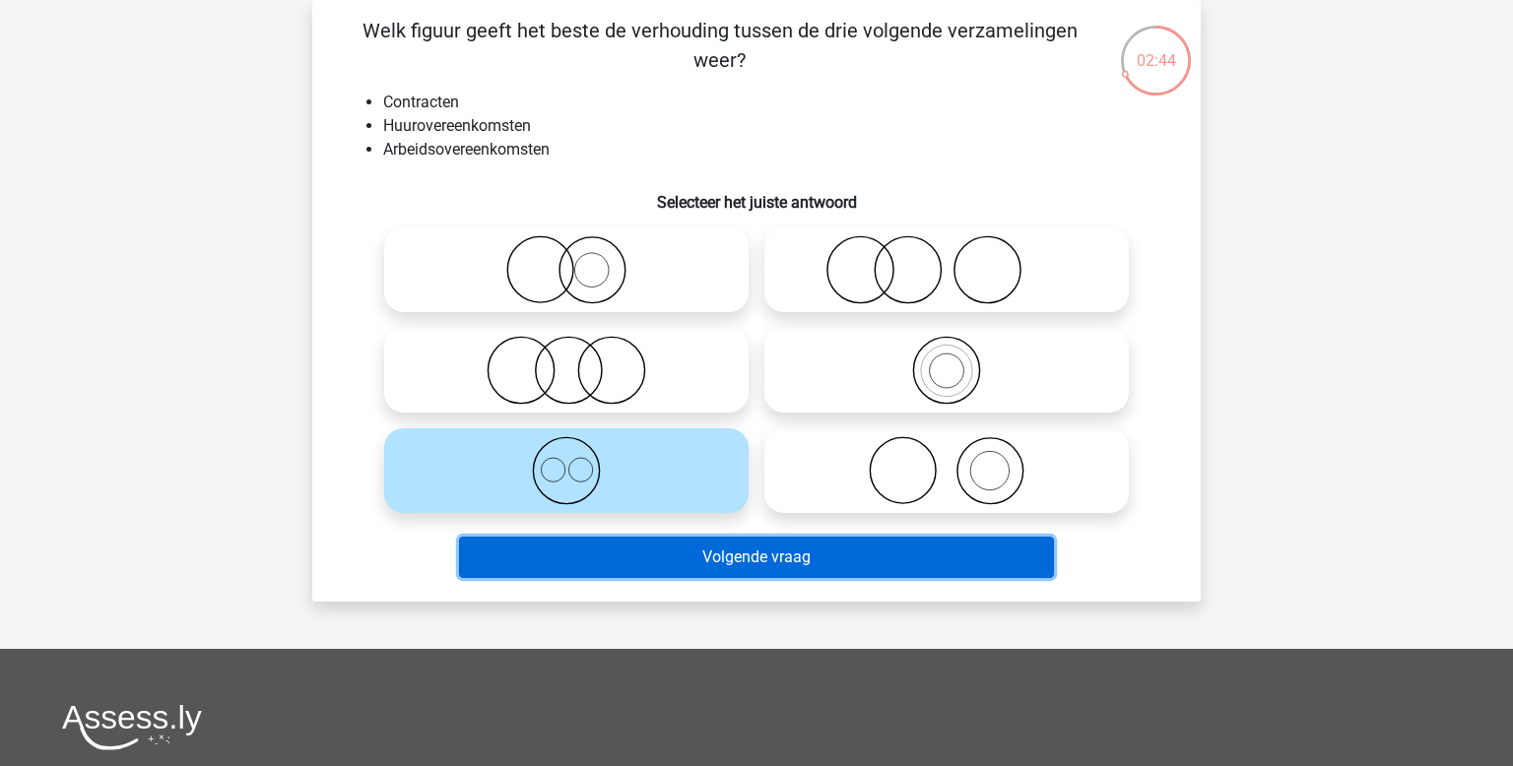
click at [666, 561] on button "Volgende vraag" at bounding box center [757, 557] width 596 height 41
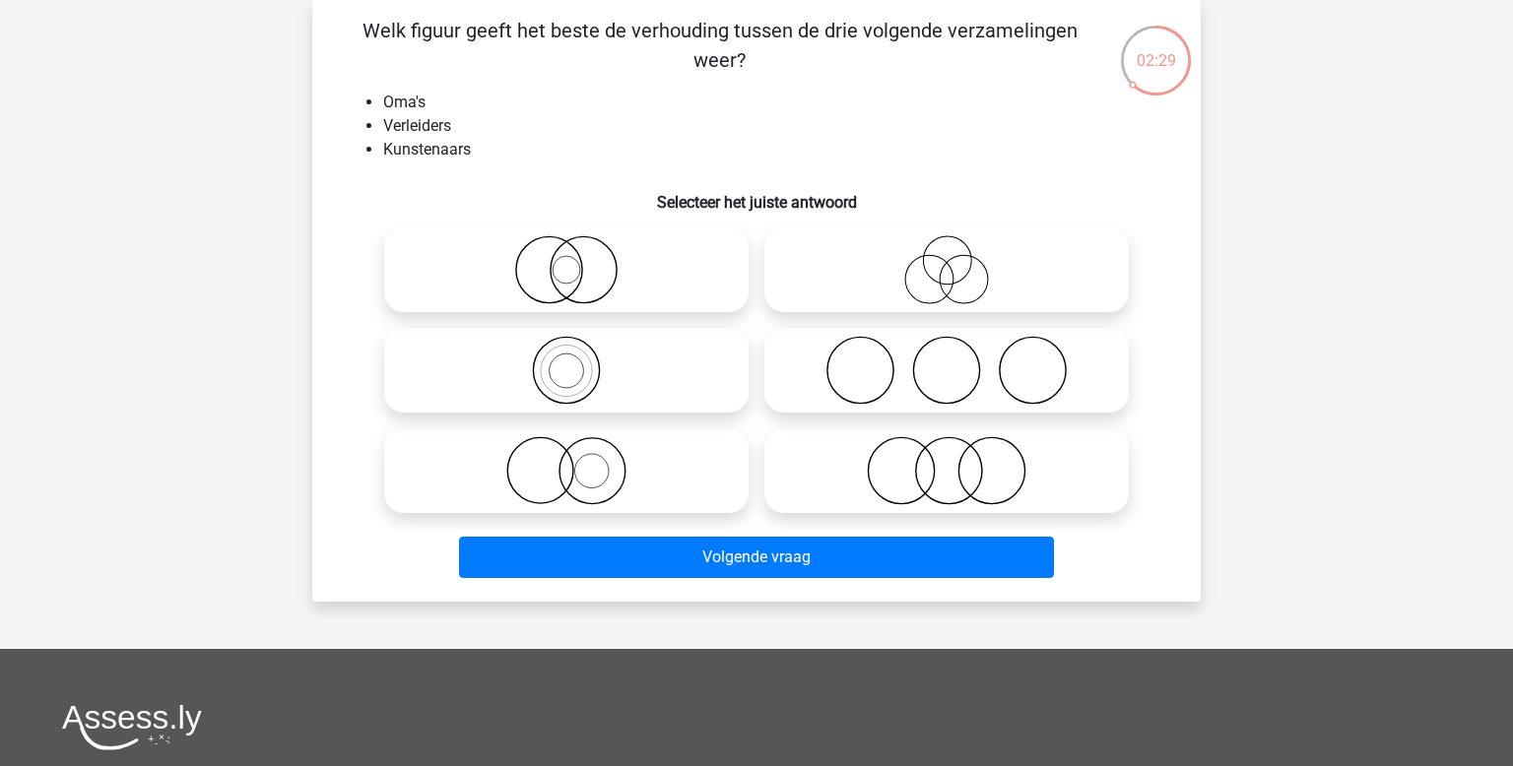
click at [925, 277] on icon at bounding box center [946, 269] width 349 height 69
click at [947, 260] on input "radio" at bounding box center [953, 253] width 13 height 13
radio input "true"
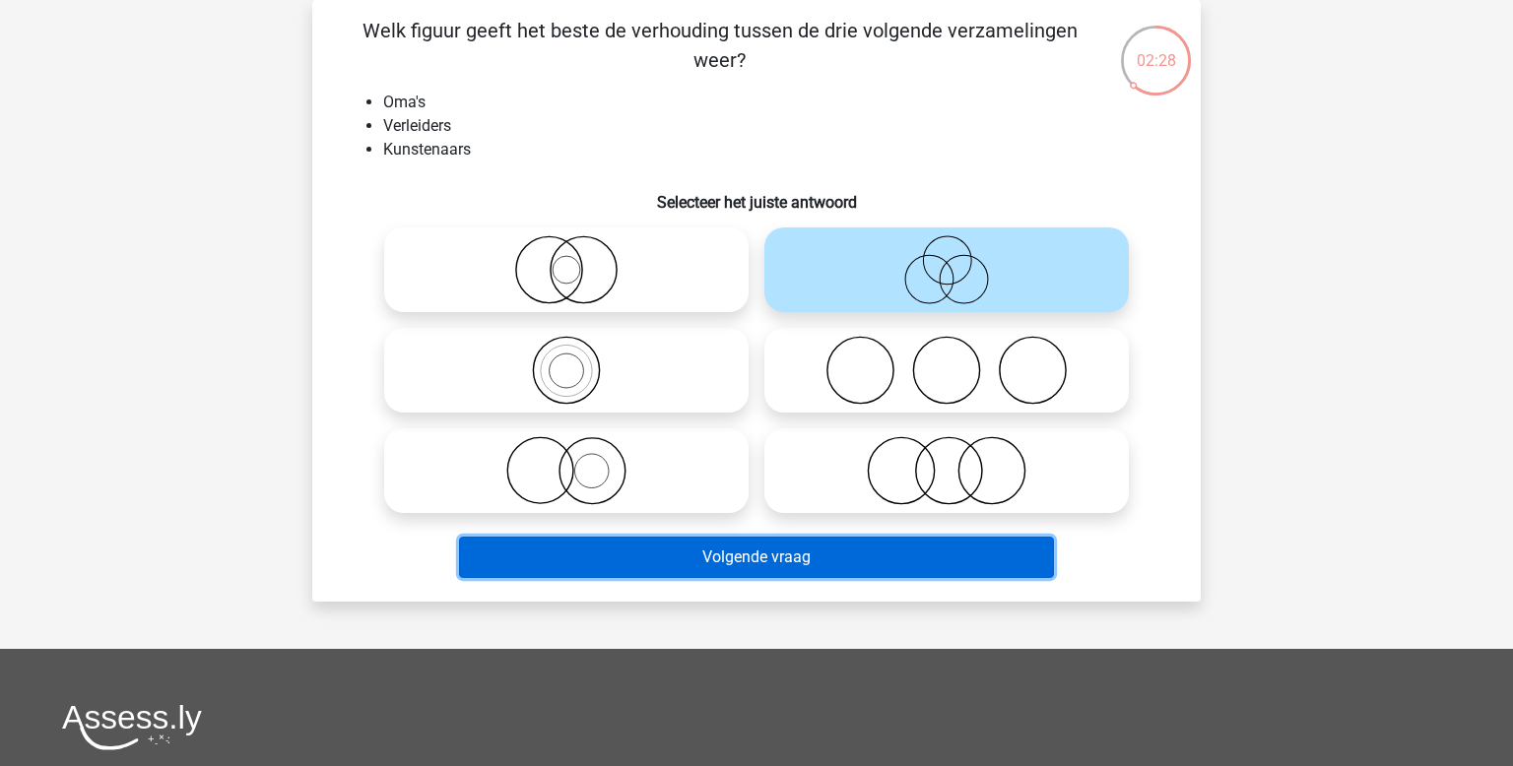
click at [829, 552] on button "Volgende vraag" at bounding box center [757, 557] width 596 height 41
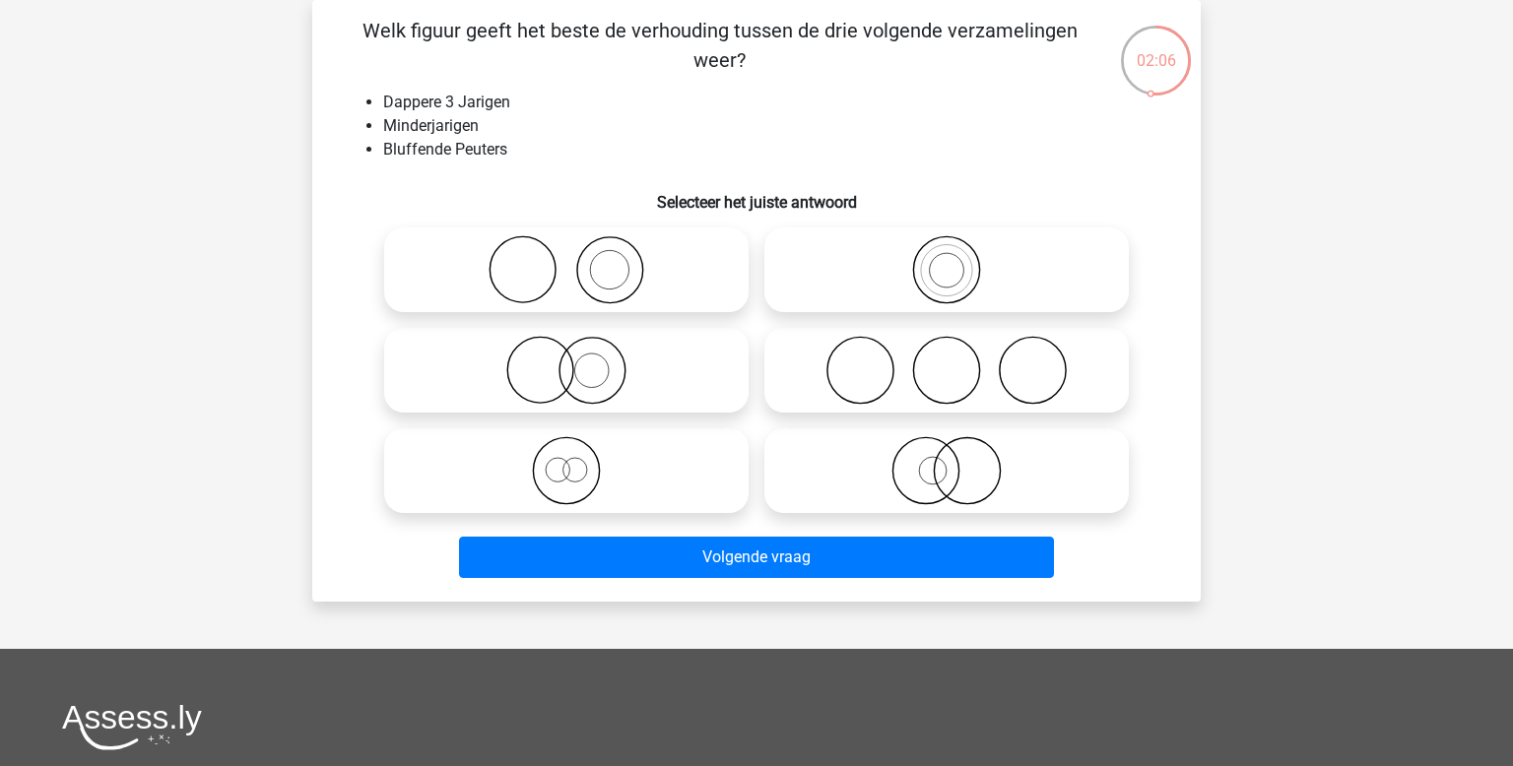
click at [645, 461] on icon at bounding box center [566, 470] width 349 height 69
click at [579, 461] on input "radio" at bounding box center [572, 454] width 13 height 13
radio input "true"
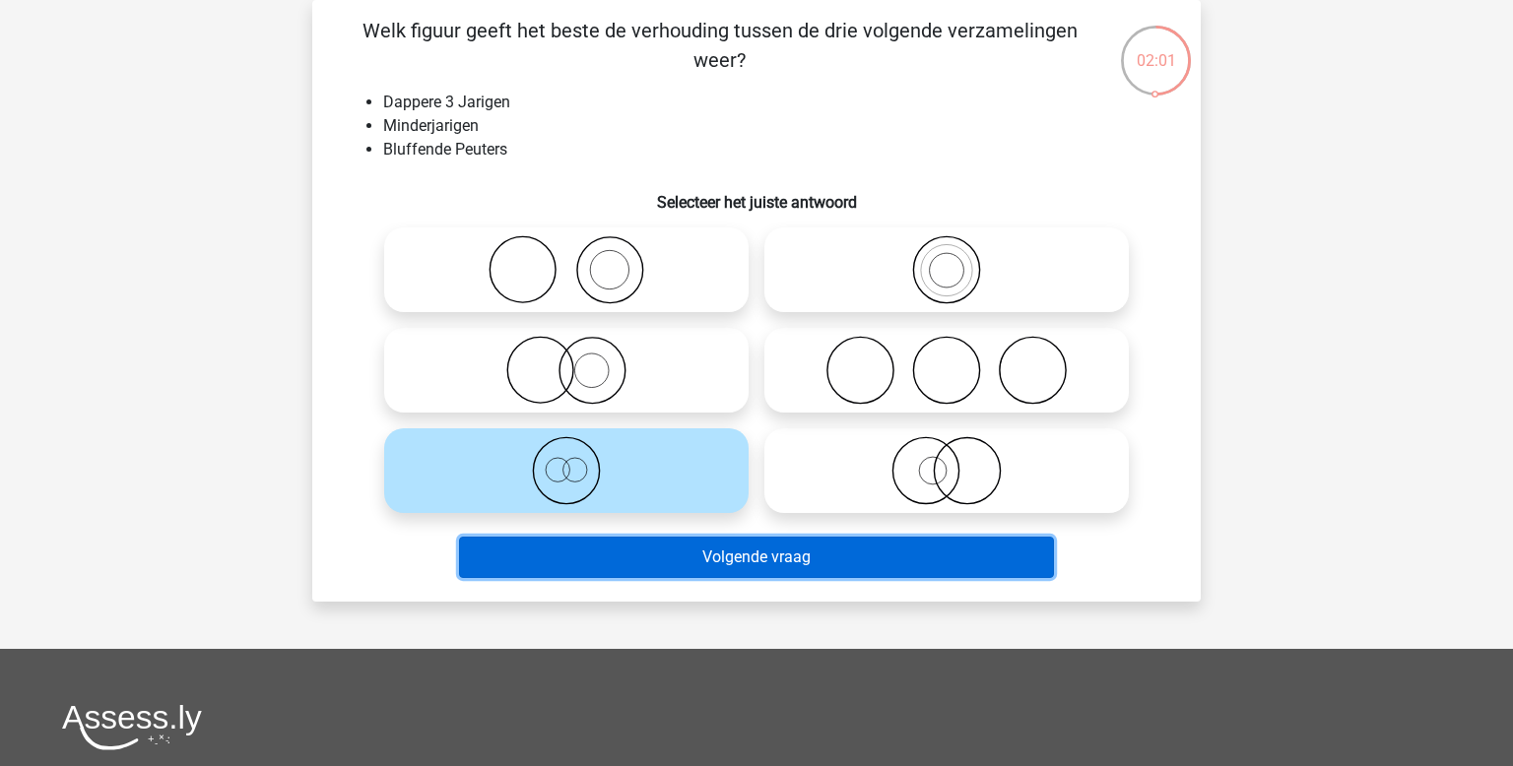
click at [673, 546] on button "Volgende vraag" at bounding box center [757, 557] width 596 height 41
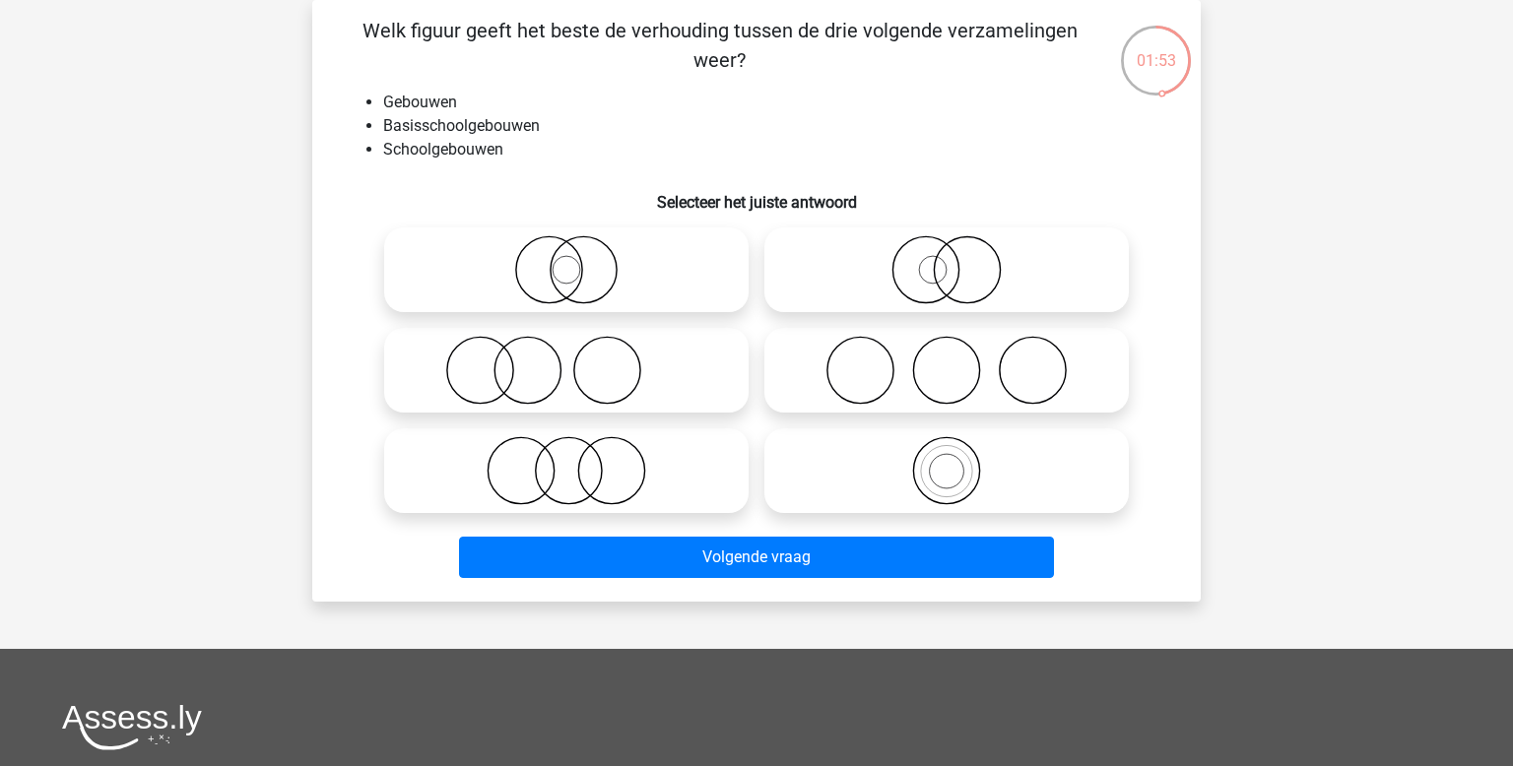
click at [979, 473] on circle at bounding box center [946, 471] width 66 height 66
click at [960, 461] on input "radio" at bounding box center [953, 454] width 13 height 13
radio input "true"
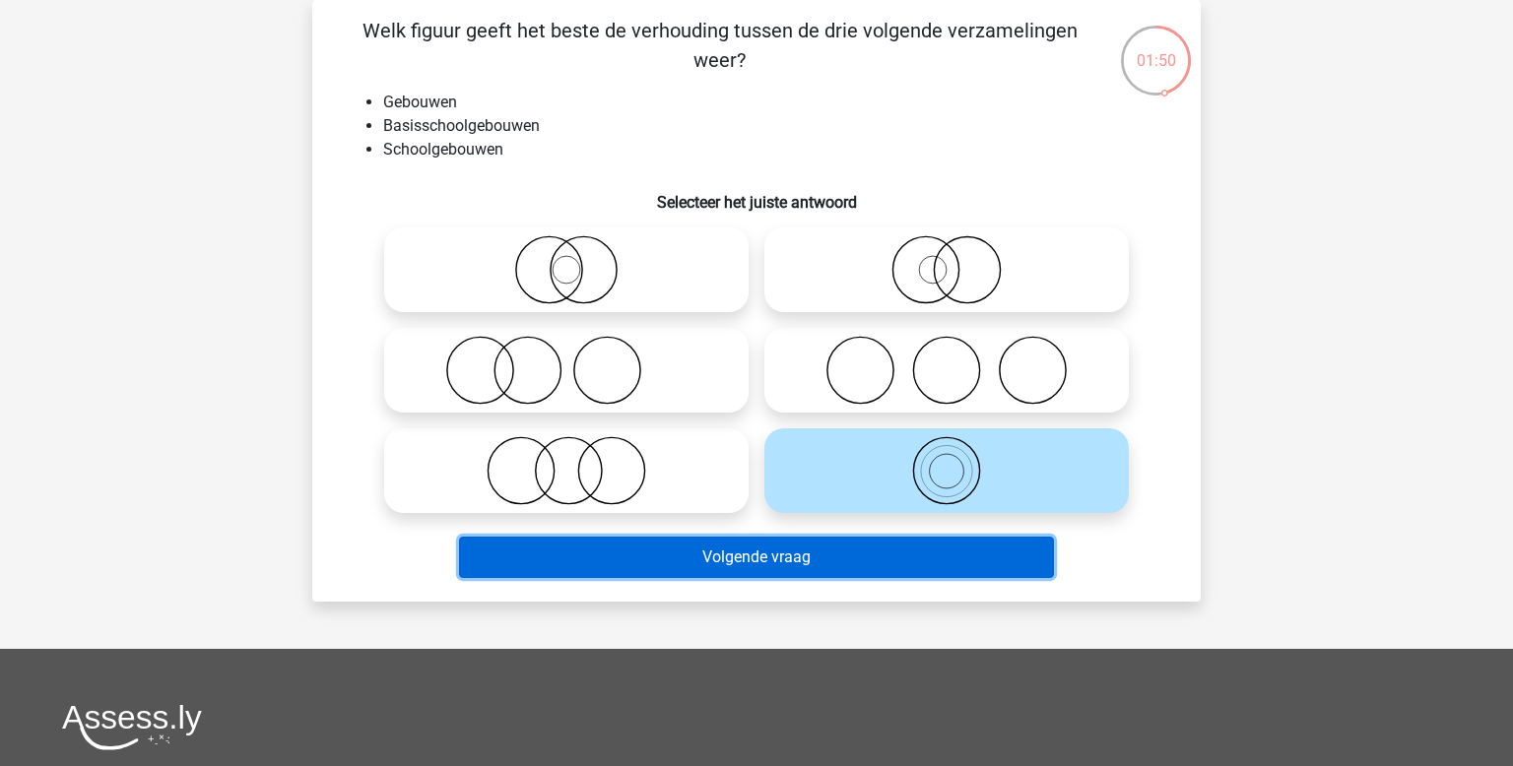
click at [909, 556] on button "Volgende vraag" at bounding box center [757, 557] width 596 height 41
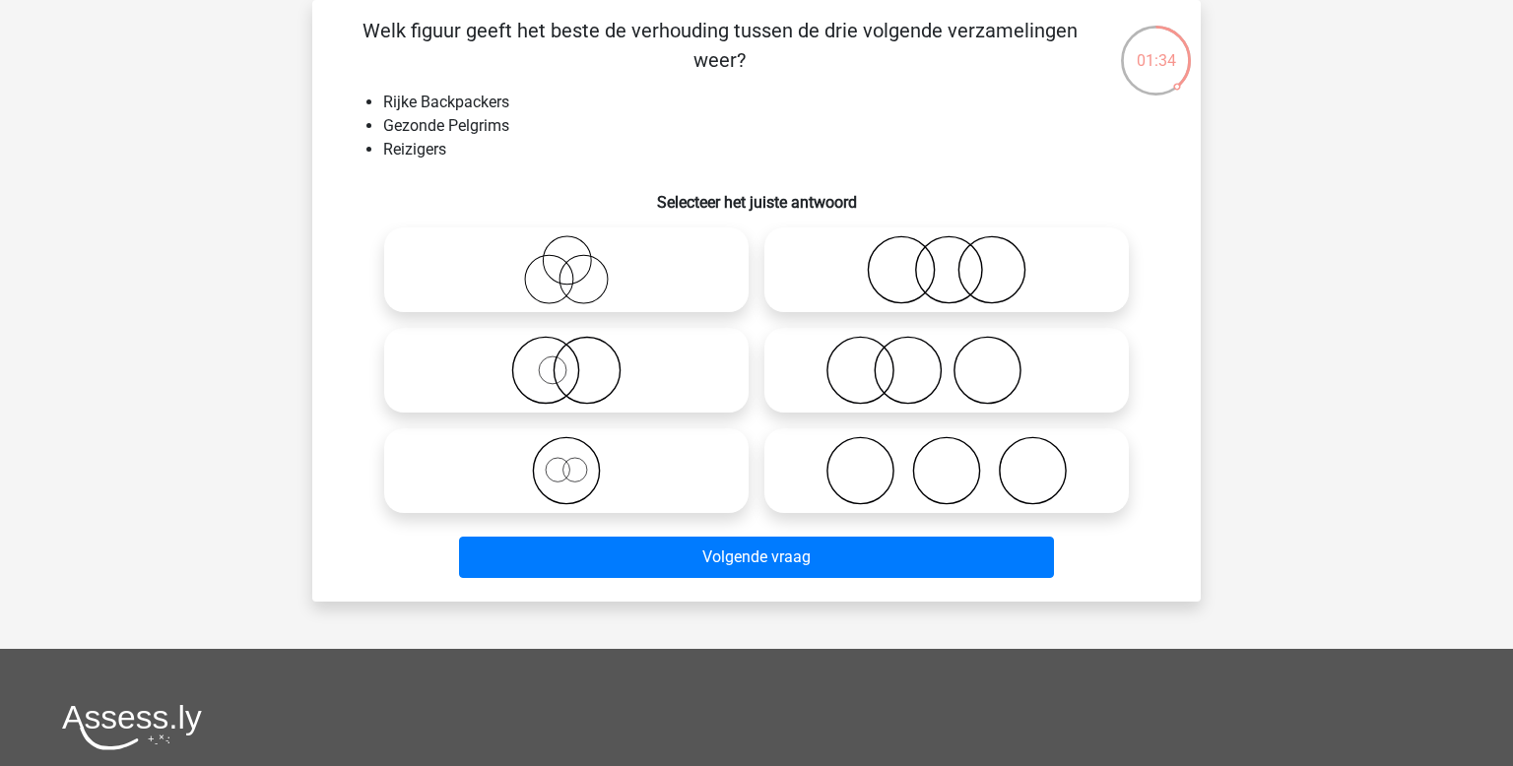
click at [558, 468] on icon at bounding box center [566, 470] width 349 height 69
click at [566, 461] on input "radio" at bounding box center [572, 454] width 13 height 13
radio input "true"
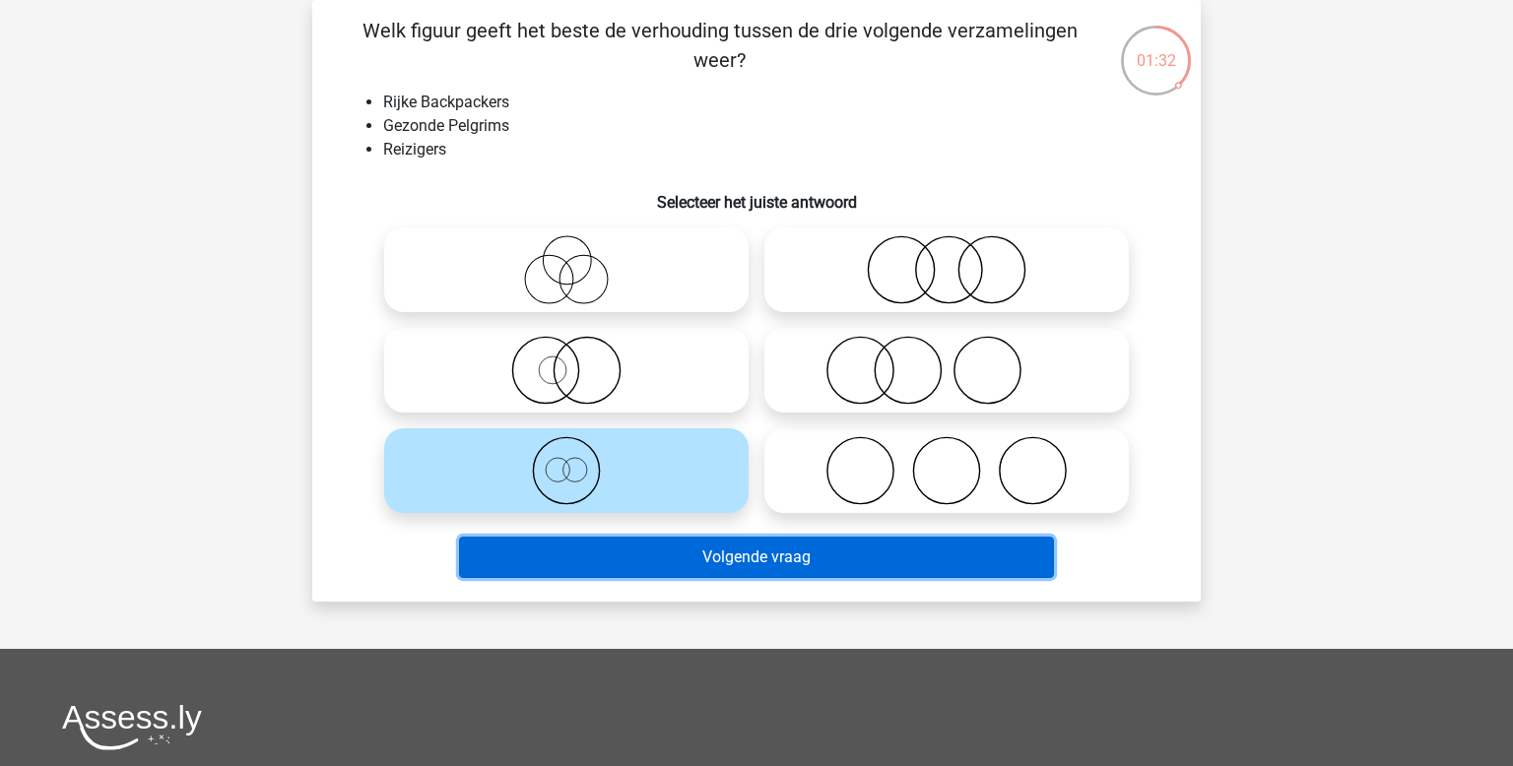
click at [619, 561] on button "Volgende vraag" at bounding box center [757, 557] width 596 height 41
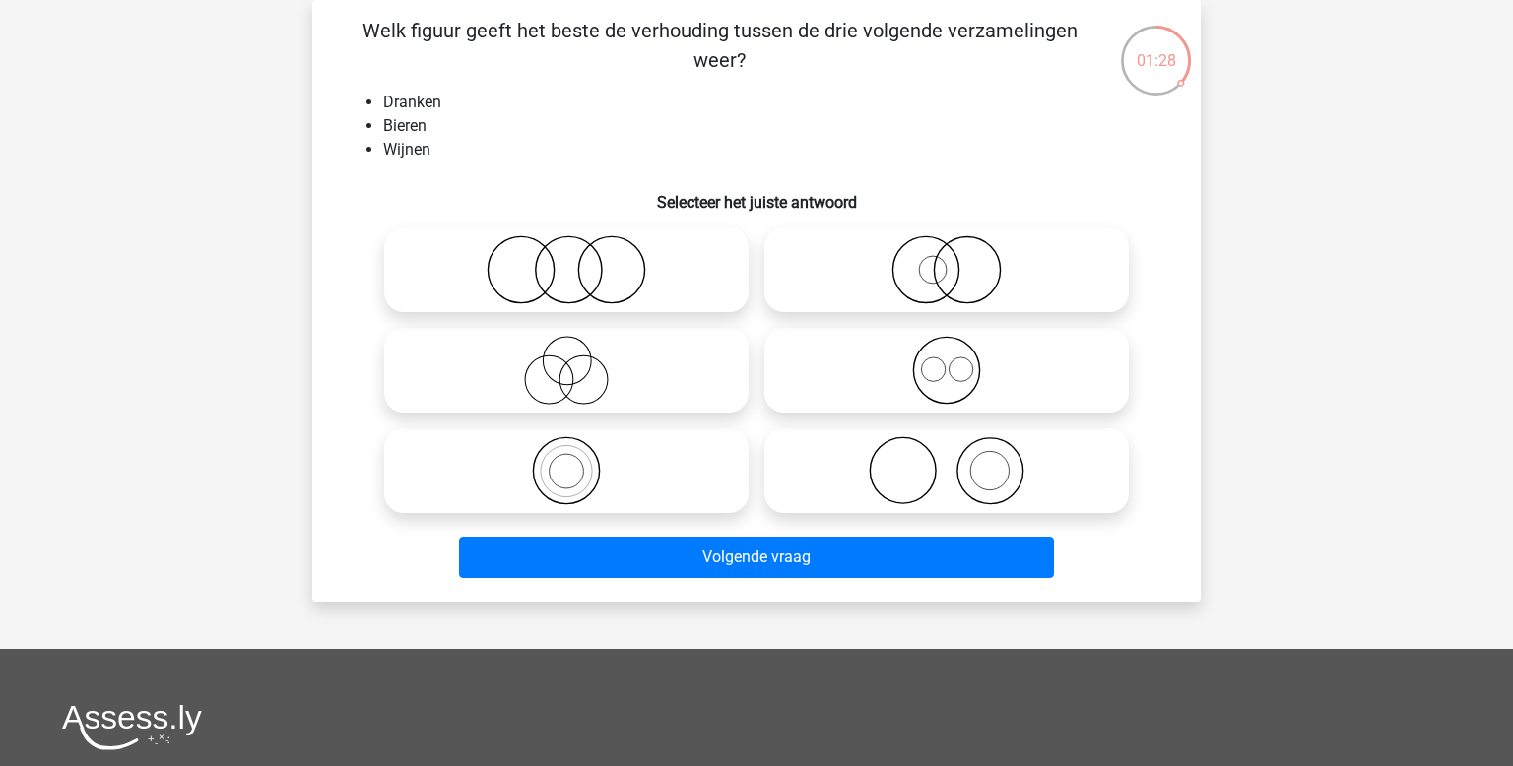
click at [1005, 363] on icon at bounding box center [946, 370] width 349 height 69
click at [960, 361] on input "radio" at bounding box center [953, 354] width 13 height 13
radio input "true"
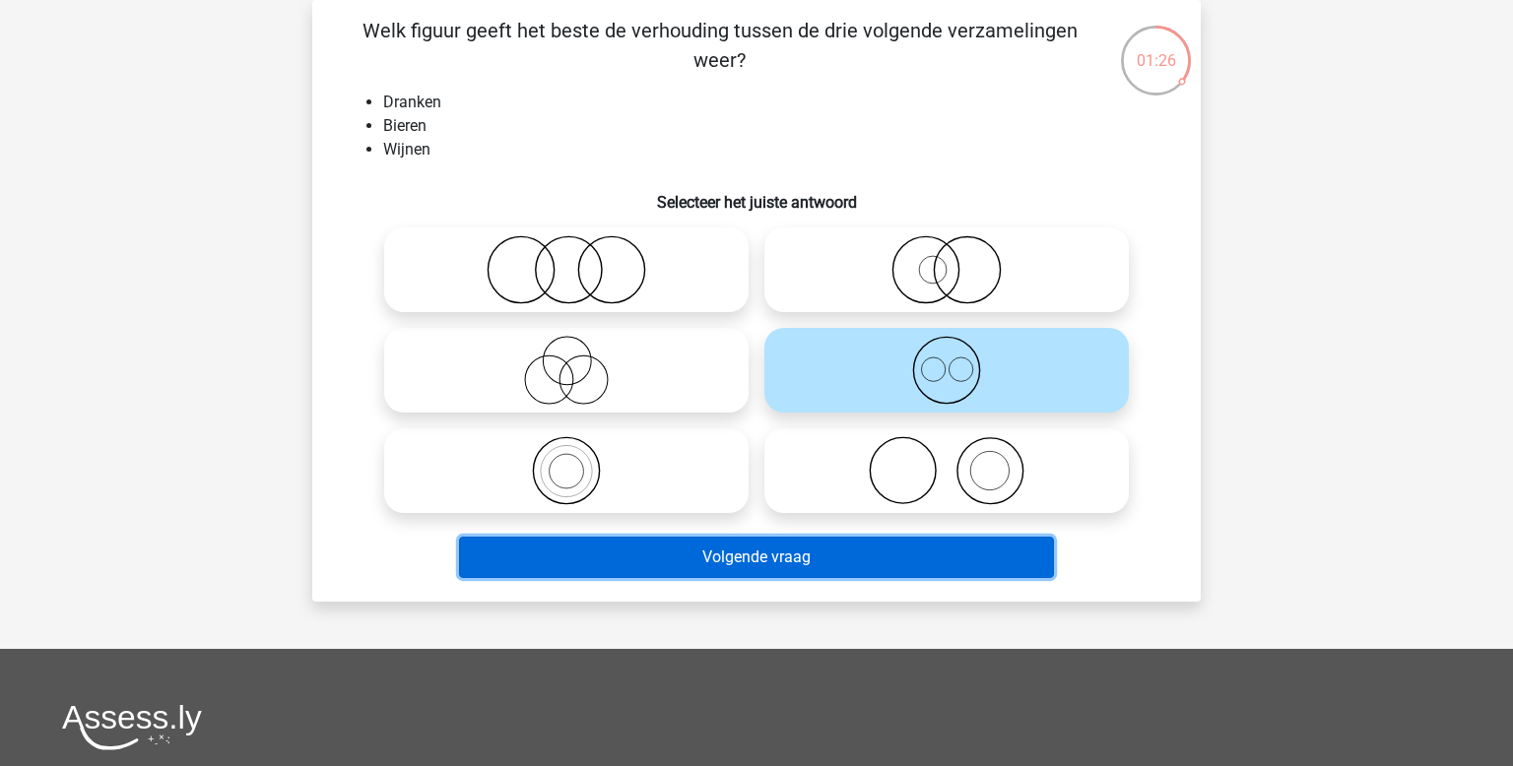
click at [882, 549] on button "Volgende vraag" at bounding box center [757, 557] width 596 height 41
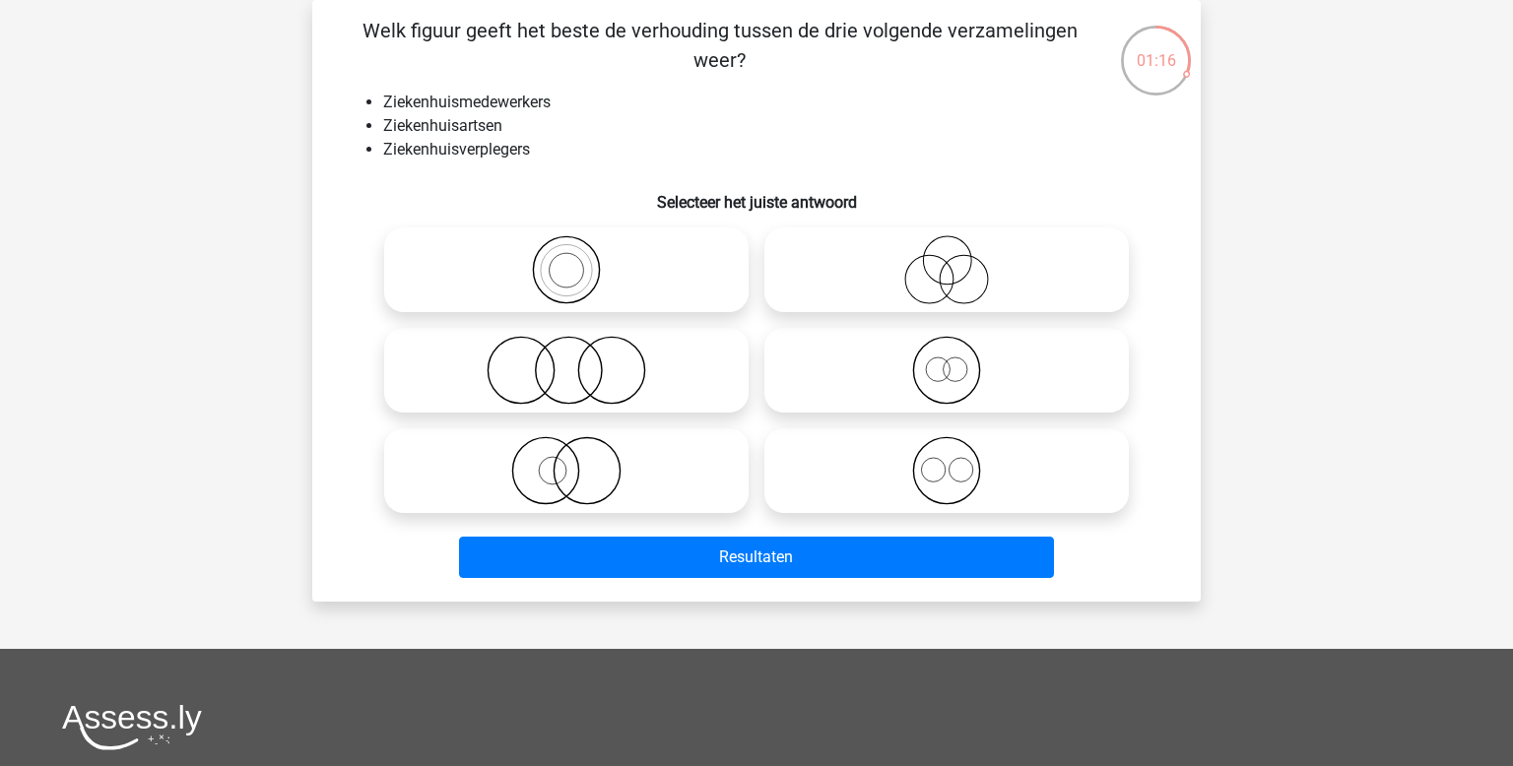
click at [983, 492] on icon at bounding box center [946, 470] width 349 height 69
click at [960, 461] on input "radio" at bounding box center [953, 454] width 13 height 13
radio input "true"
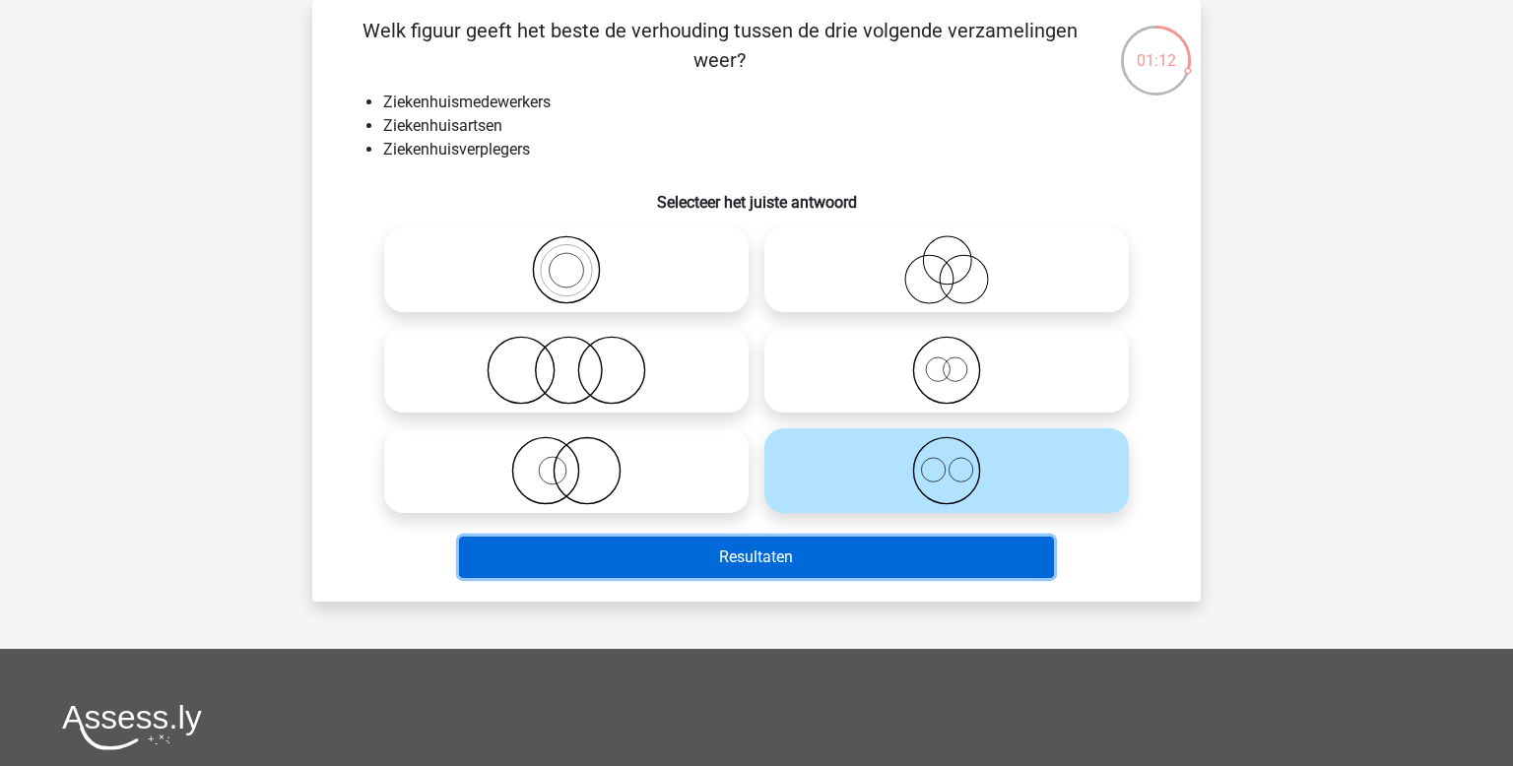
click at [927, 554] on button "Resultaten" at bounding box center [757, 557] width 596 height 41
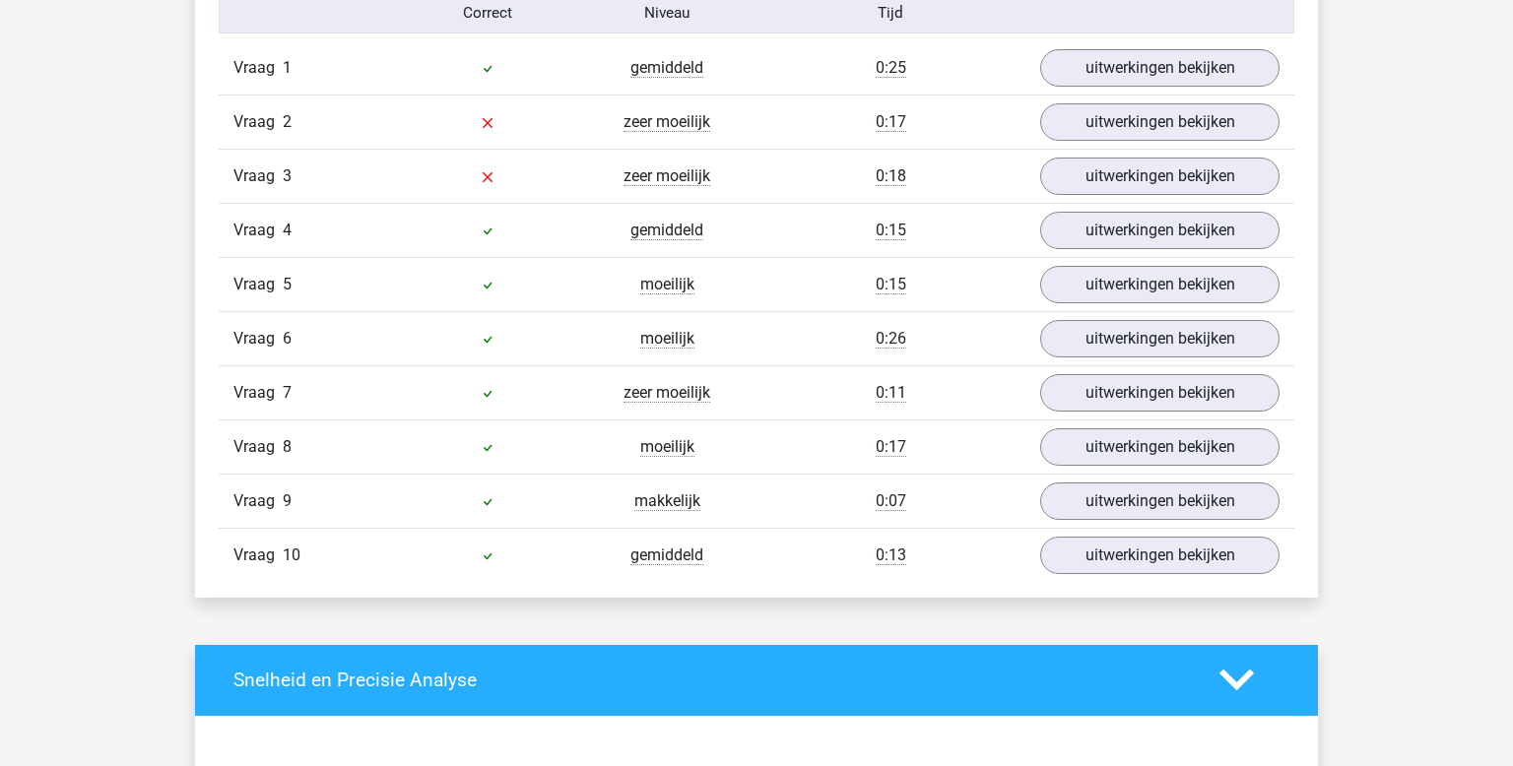
scroll to position [1317, 0]
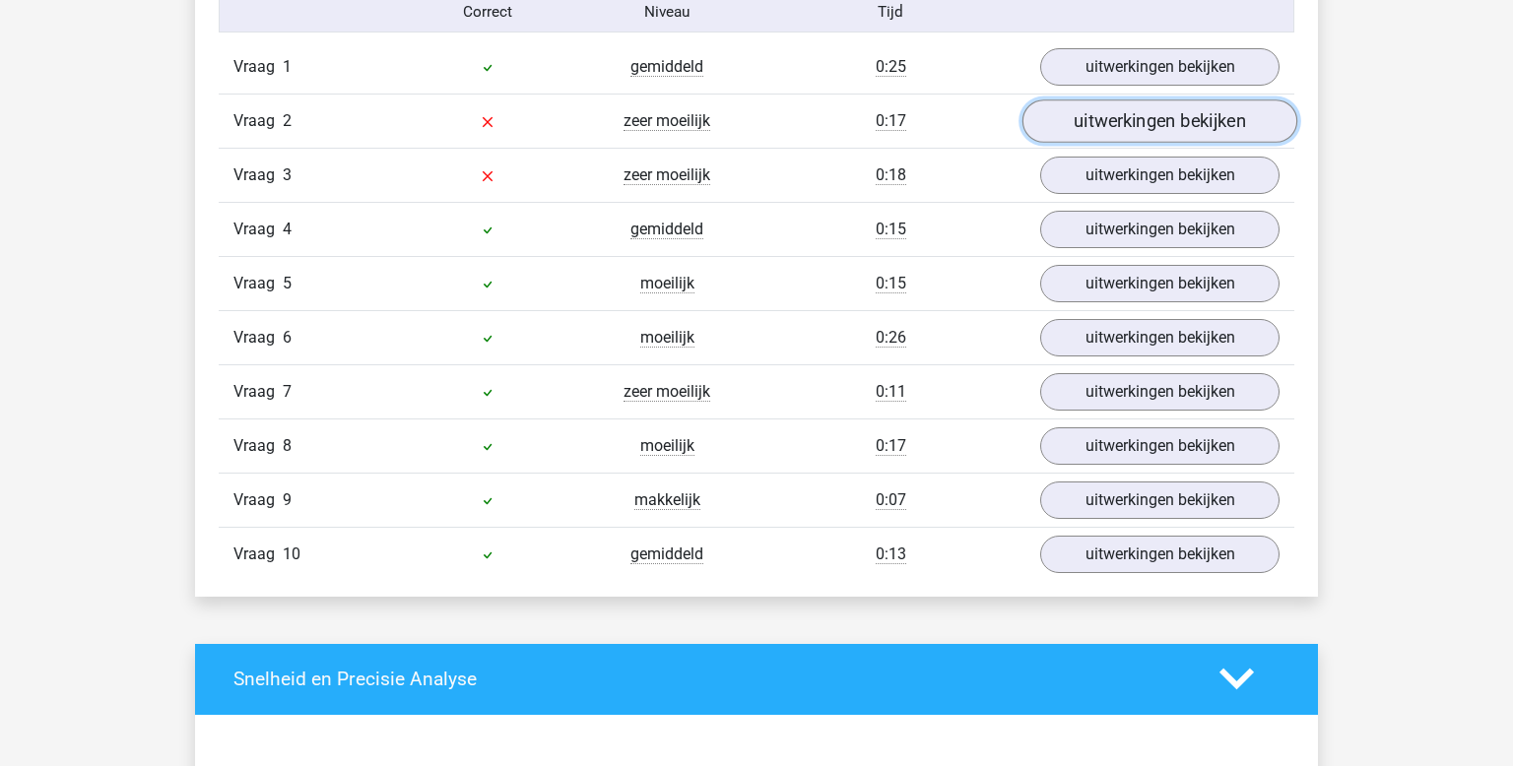
click at [1060, 104] on link "uitwerkingen bekijken" at bounding box center [1160, 121] width 275 height 43
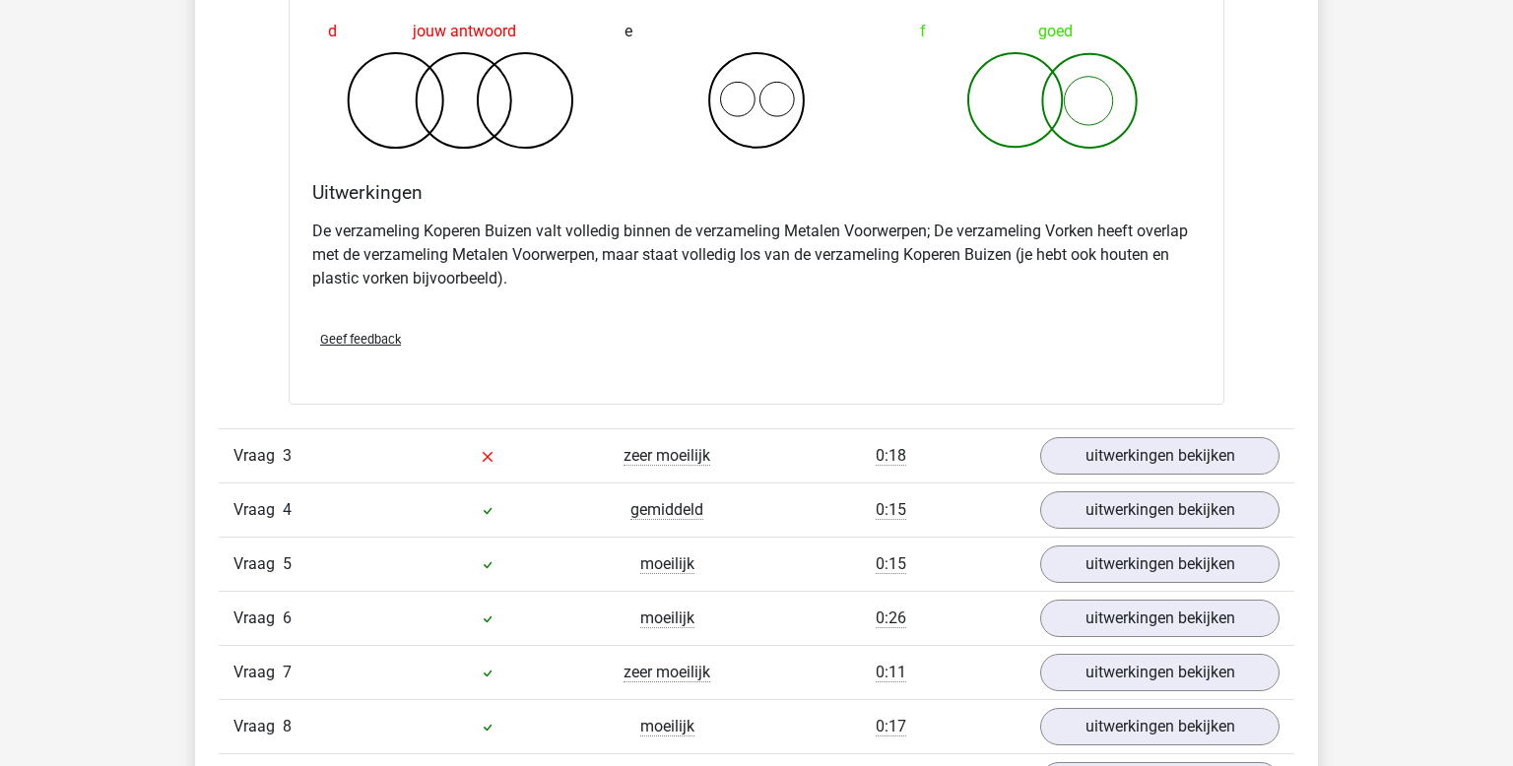
scroll to position [1837, 0]
click at [1096, 448] on link "uitwerkingen bekijken" at bounding box center [1160, 454] width 275 height 43
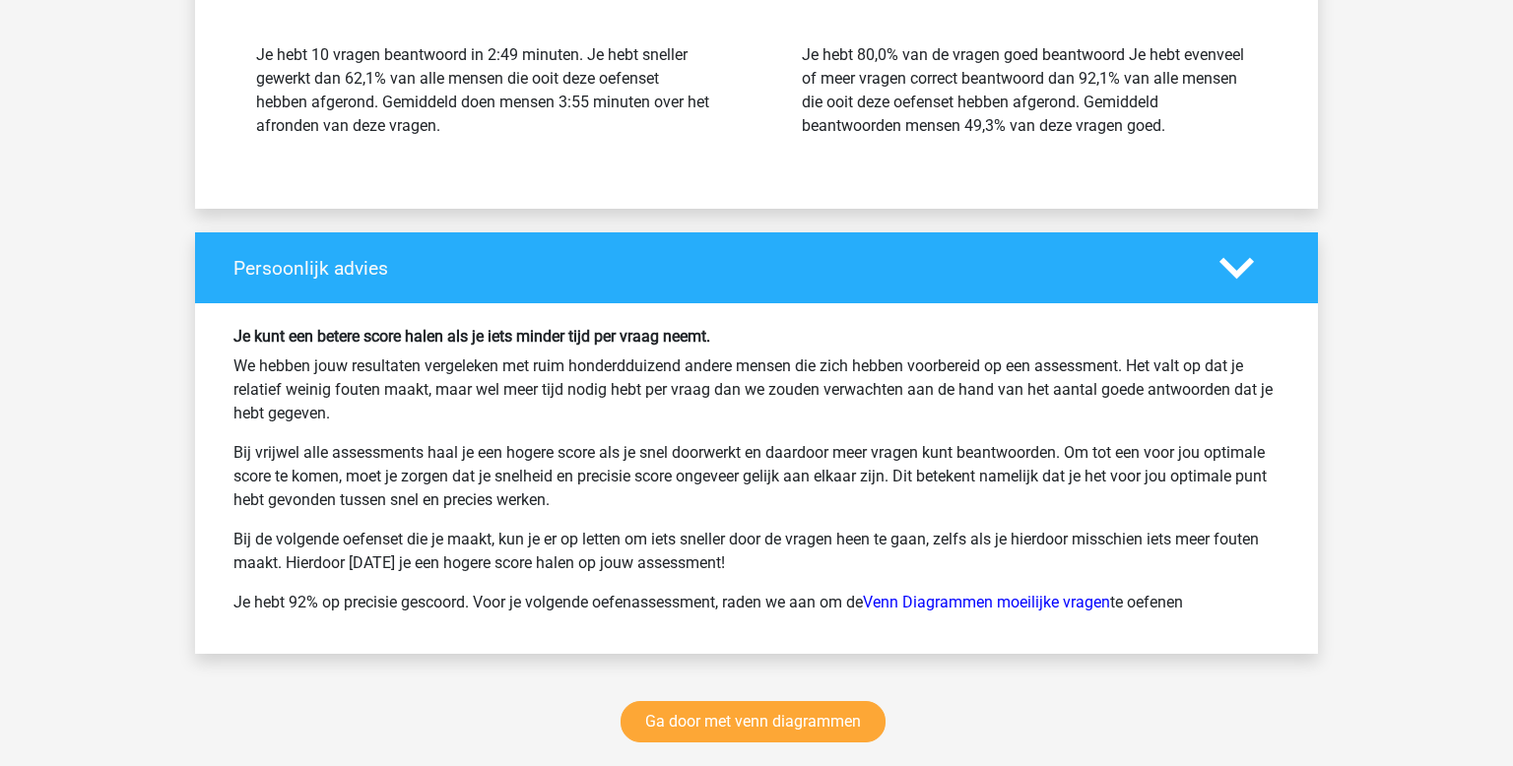
scroll to position [3945, 0]
